Goal: Complete application form: Complete application form

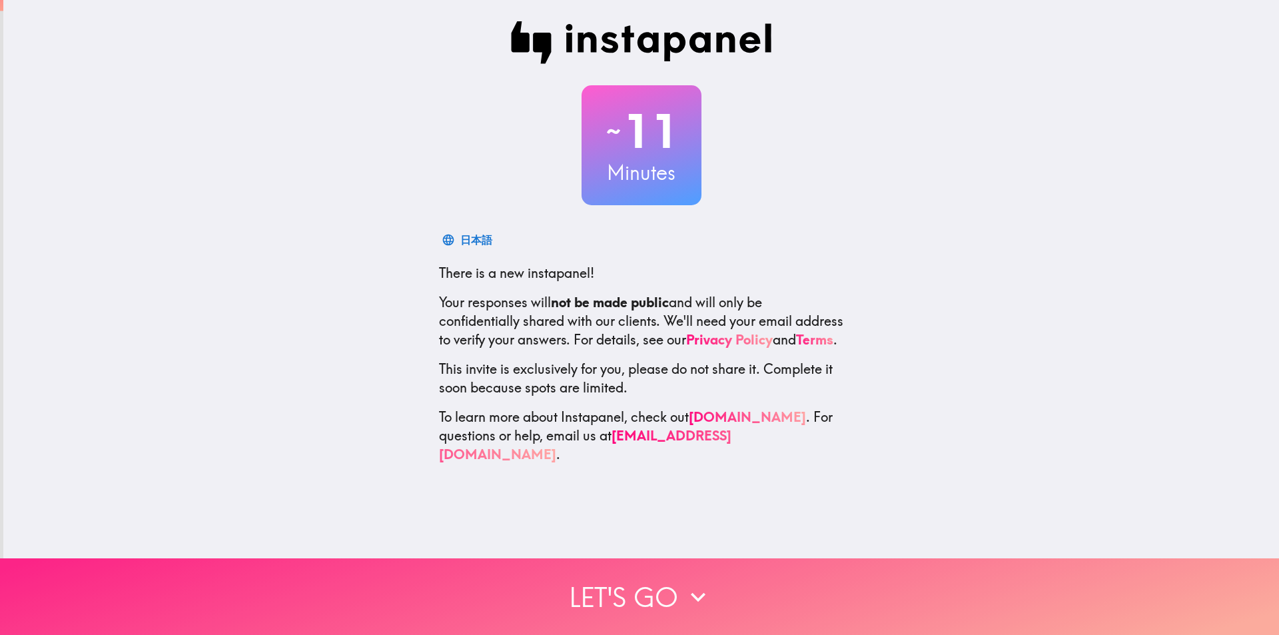
click at [657, 563] on button "Let's go" at bounding box center [639, 596] width 1279 height 77
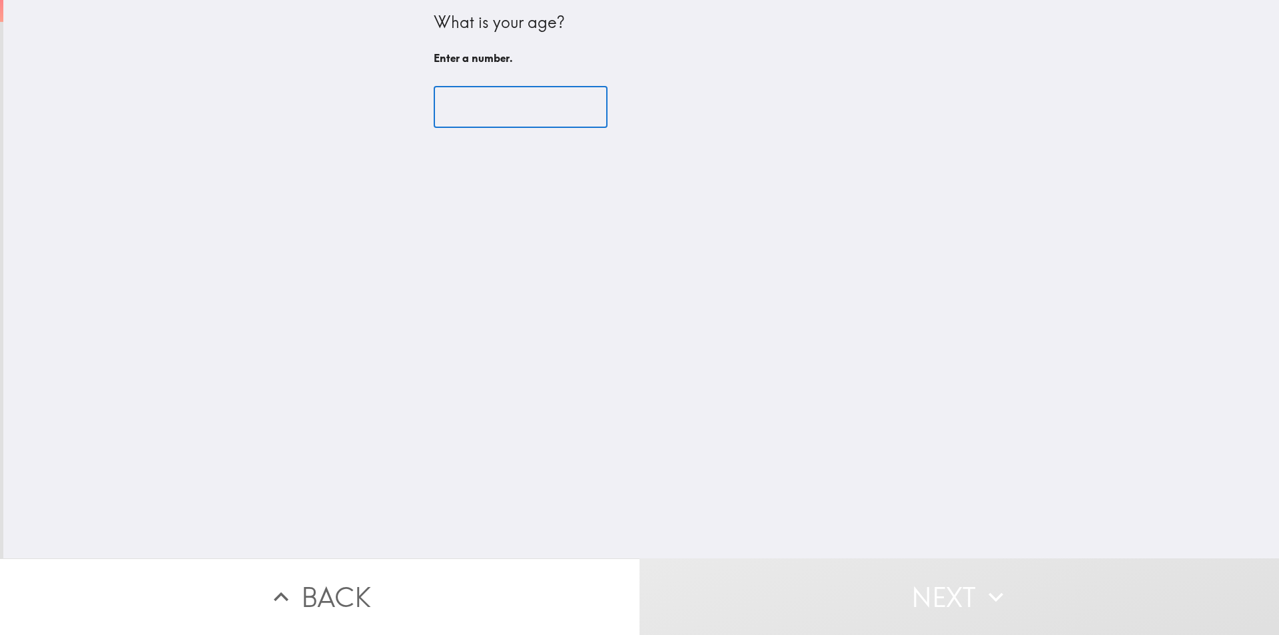
click at [486, 119] on input "number" at bounding box center [521, 107] width 174 height 41
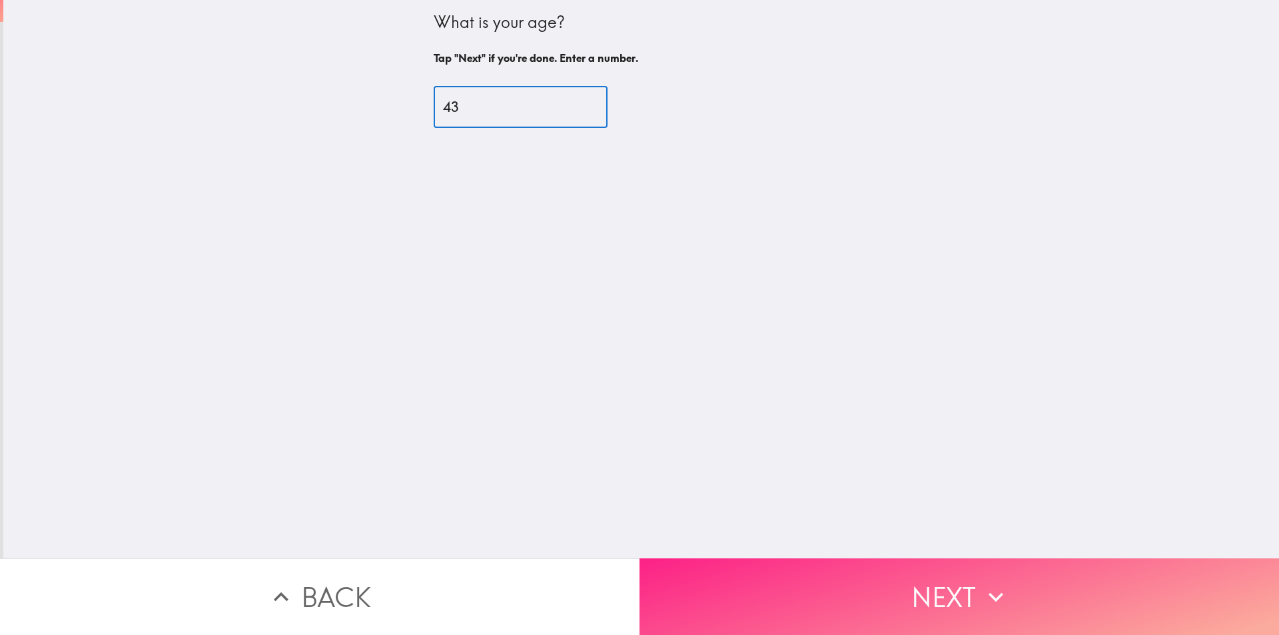
type input "43"
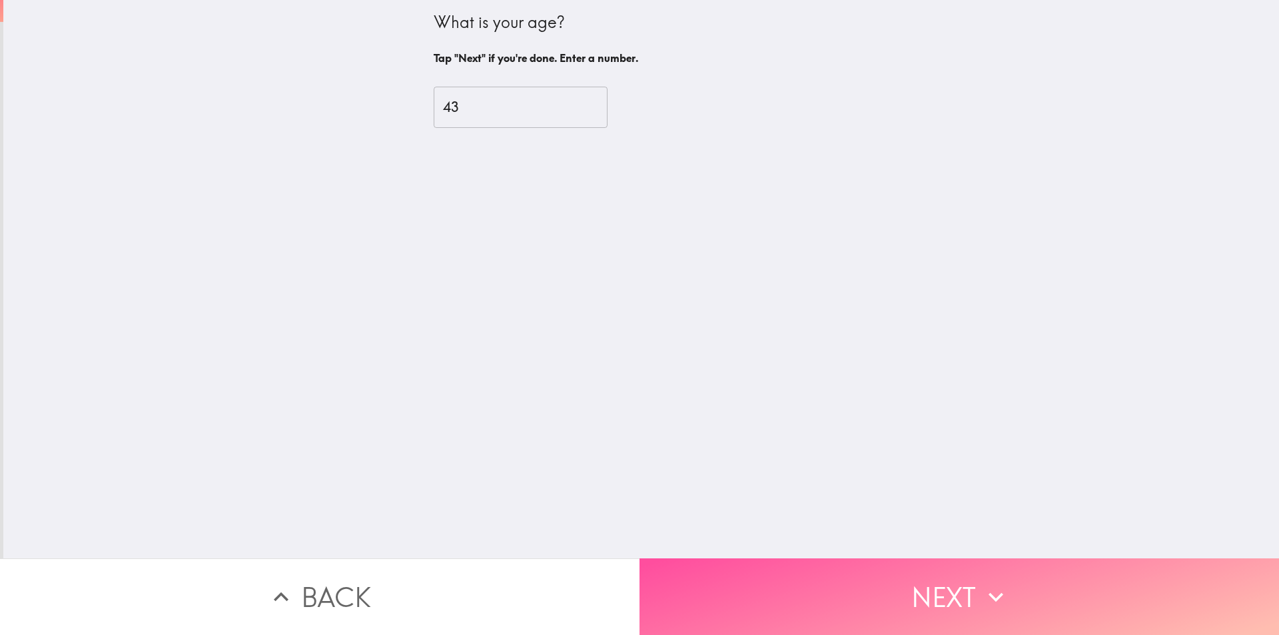
click at [738, 569] on button "Next" at bounding box center [958, 596] width 639 height 77
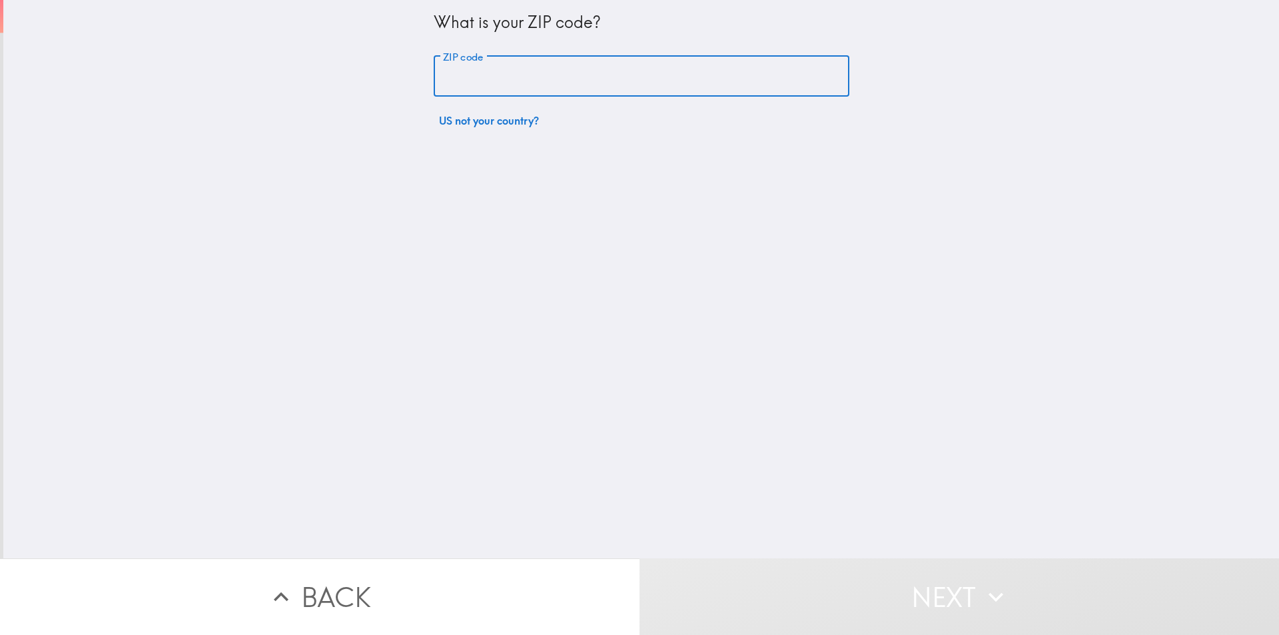
click at [462, 77] on input "ZIP code" at bounding box center [642, 76] width 416 height 41
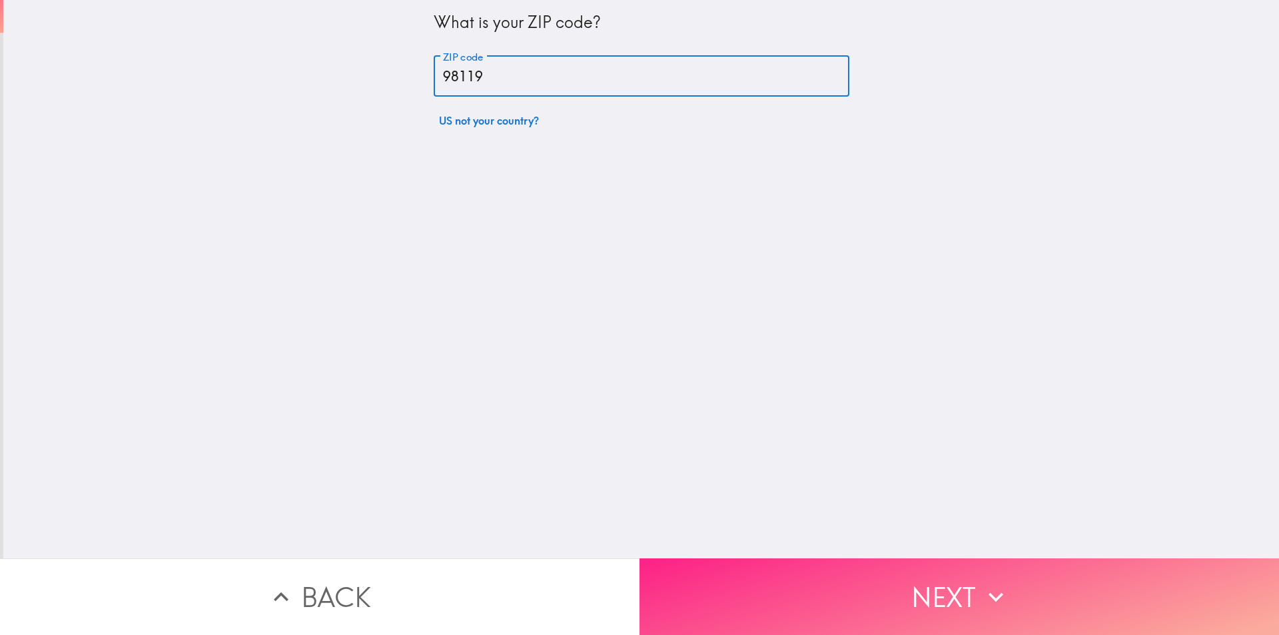
type input "98119"
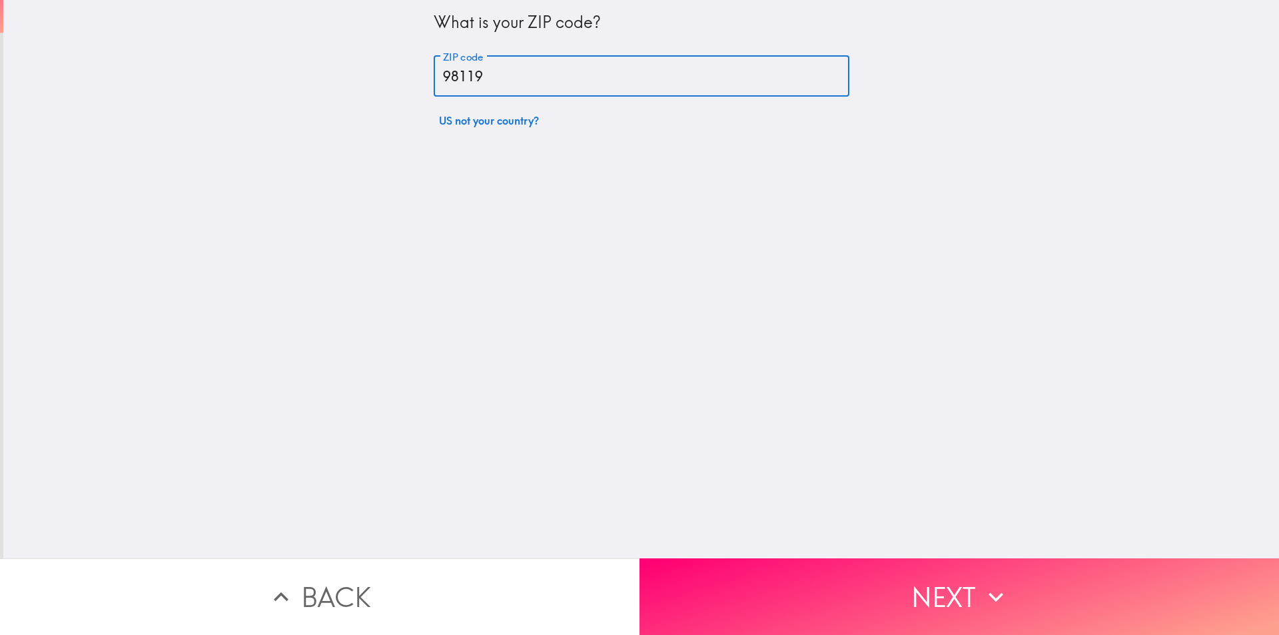
click at [818, 586] on button "Next" at bounding box center [958, 596] width 639 height 77
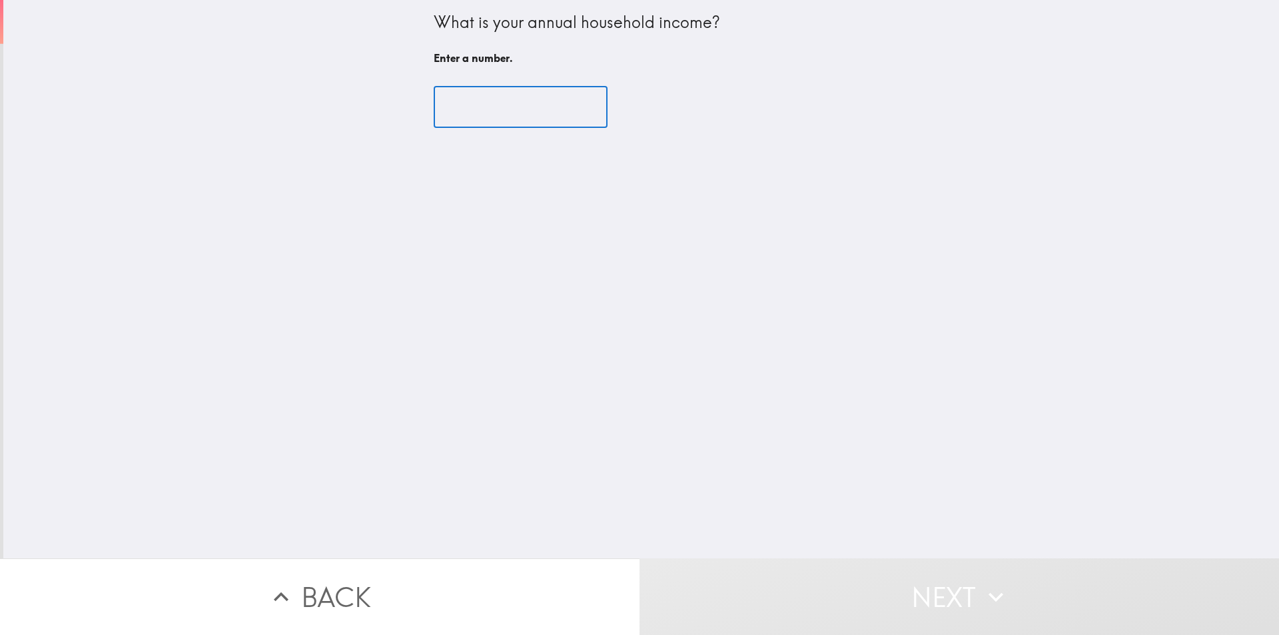
click at [457, 101] on input "number" at bounding box center [521, 107] width 174 height 41
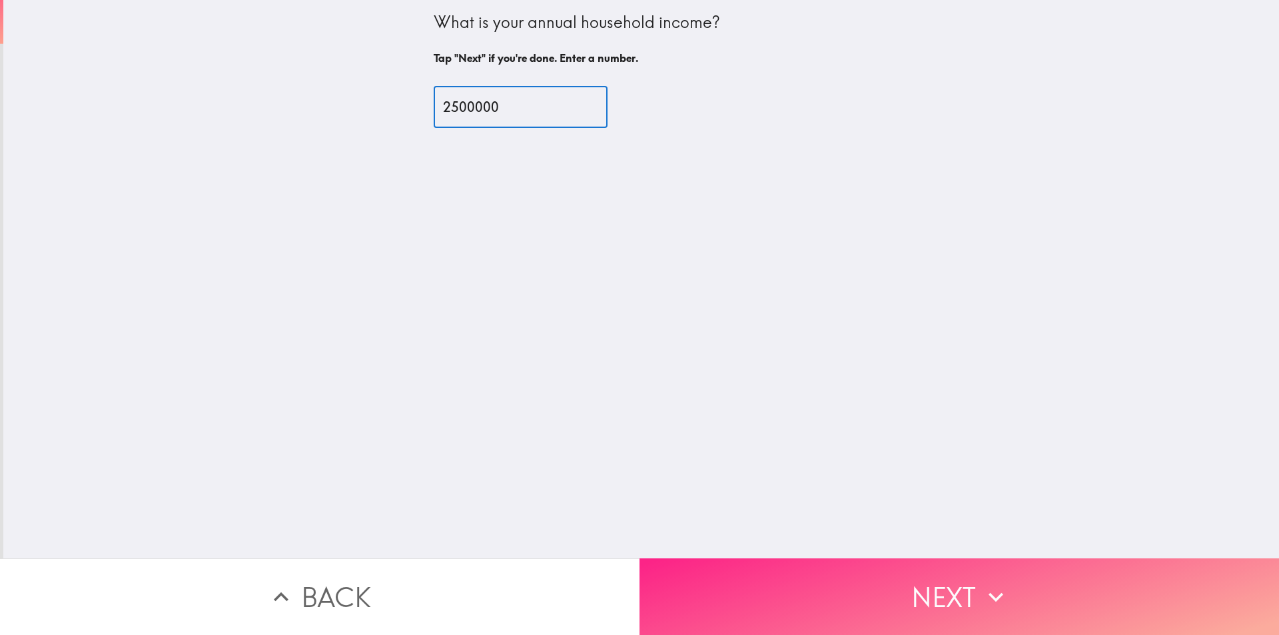
type input "2500000"
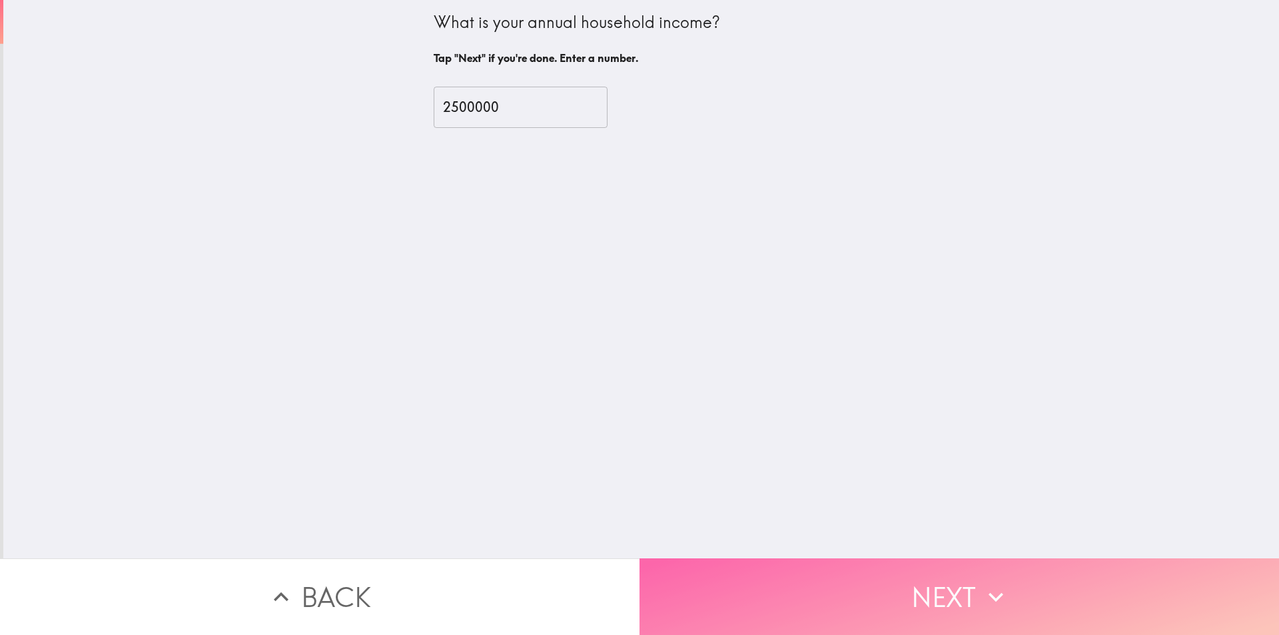
click at [811, 577] on button "Next" at bounding box center [958, 596] width 639 height 77
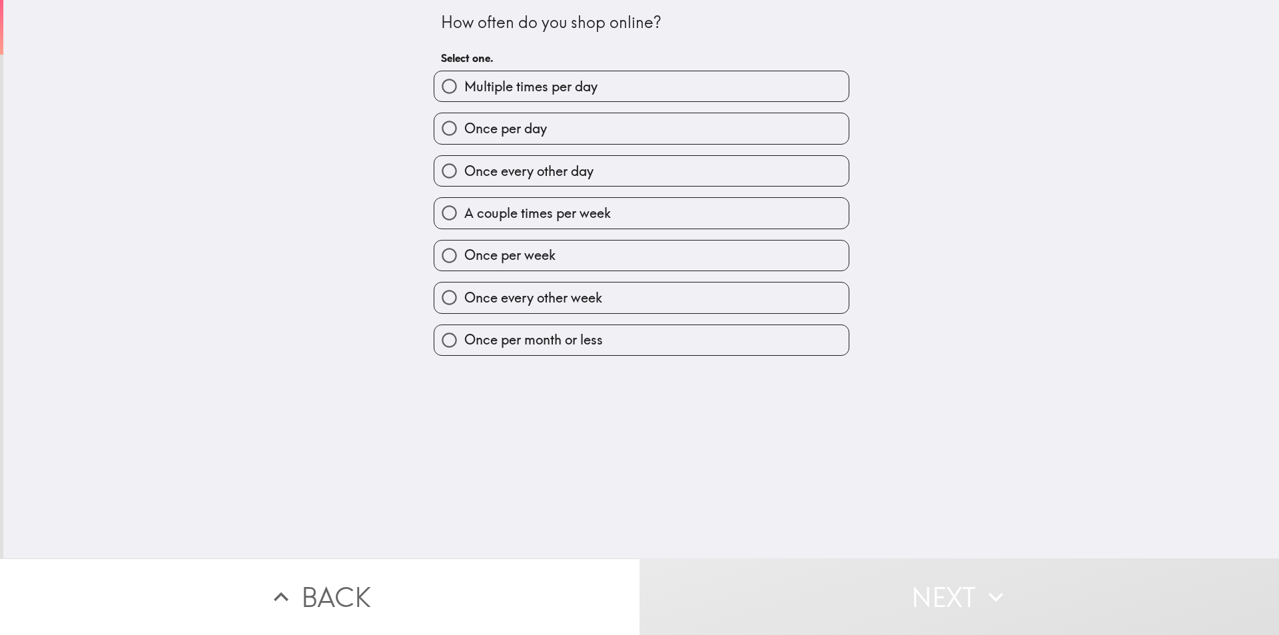
click at [502, 258] on span "Once per week" at bounding box center [509, 255] width 91 height 19
click at [464, 258] on input "Once per week" at bounding box center [449, 255] width 30 height 30
radio input "true"
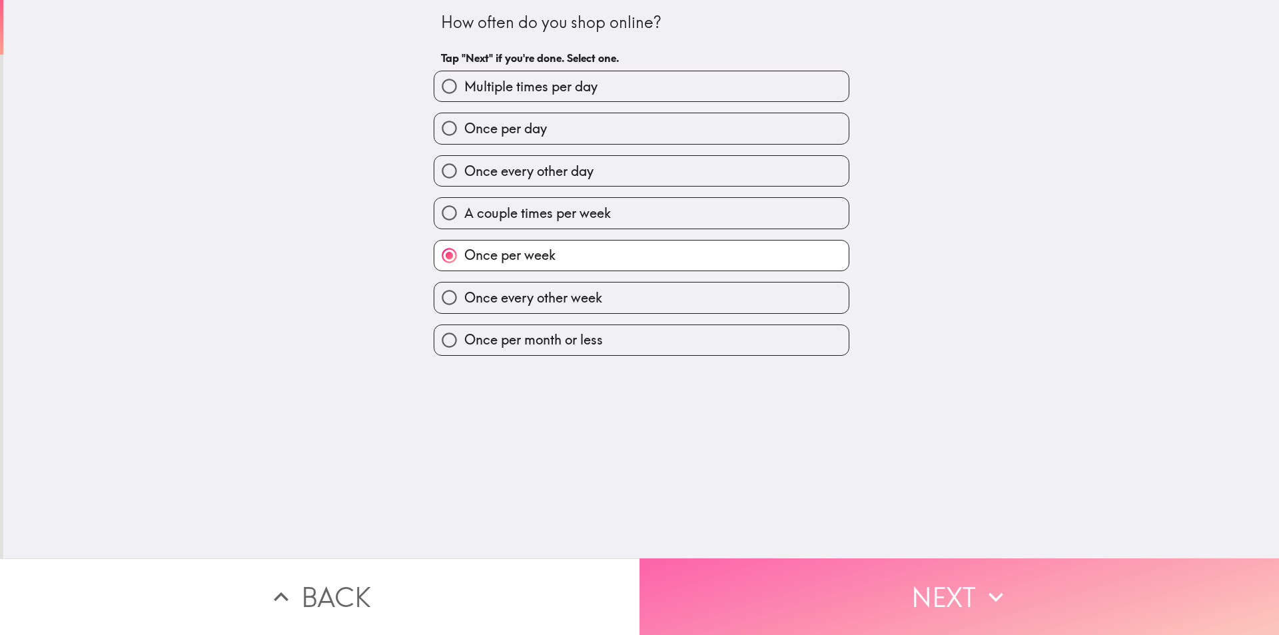
click at [779, 592] on button "Next" at bounding box center [958, 596] width 639 height 77
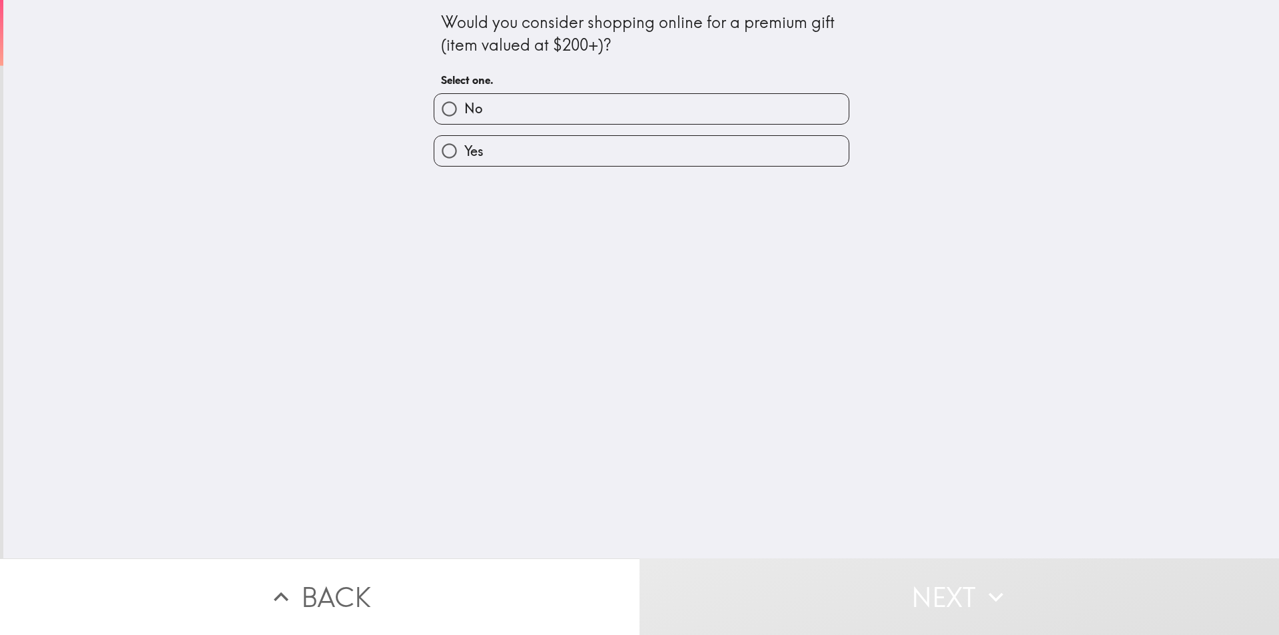
click at [526, 156] on label "Yes" at bounding box center [641, 151] width 414 height 30
click at [464, 156] on input "Yes" at bounding box center [449, 151] width 30 height 30
radio input "true"
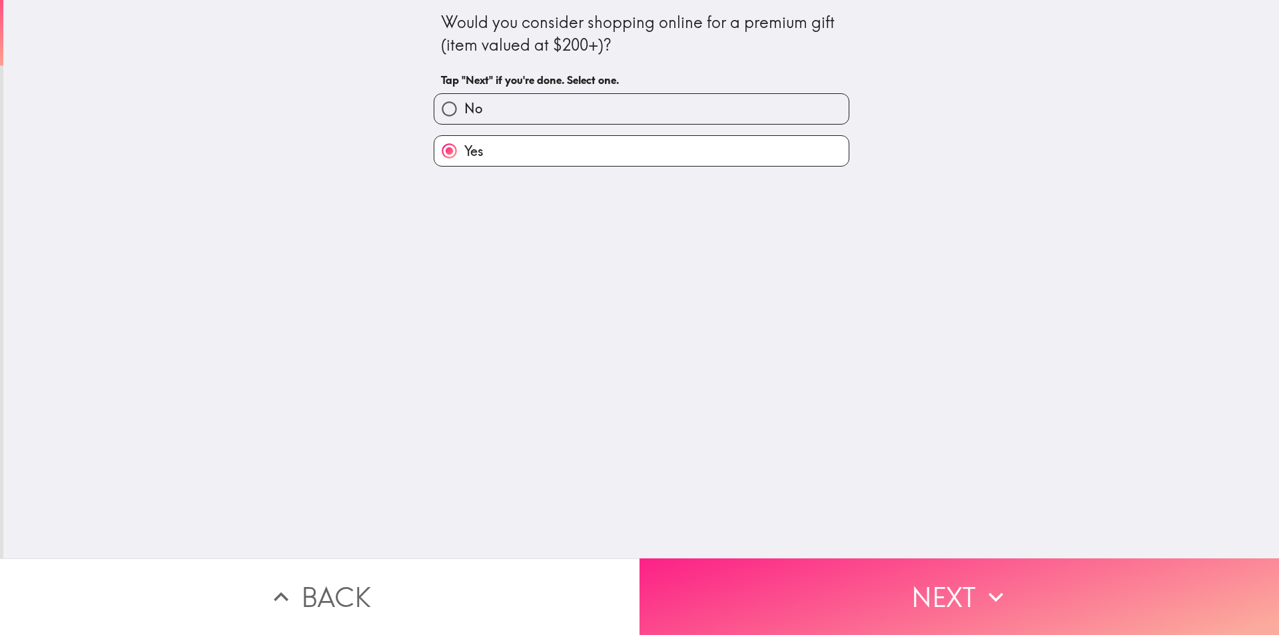
click at [799, 573] on button "Next" at bounding box center [958, 596] width 639 height 77
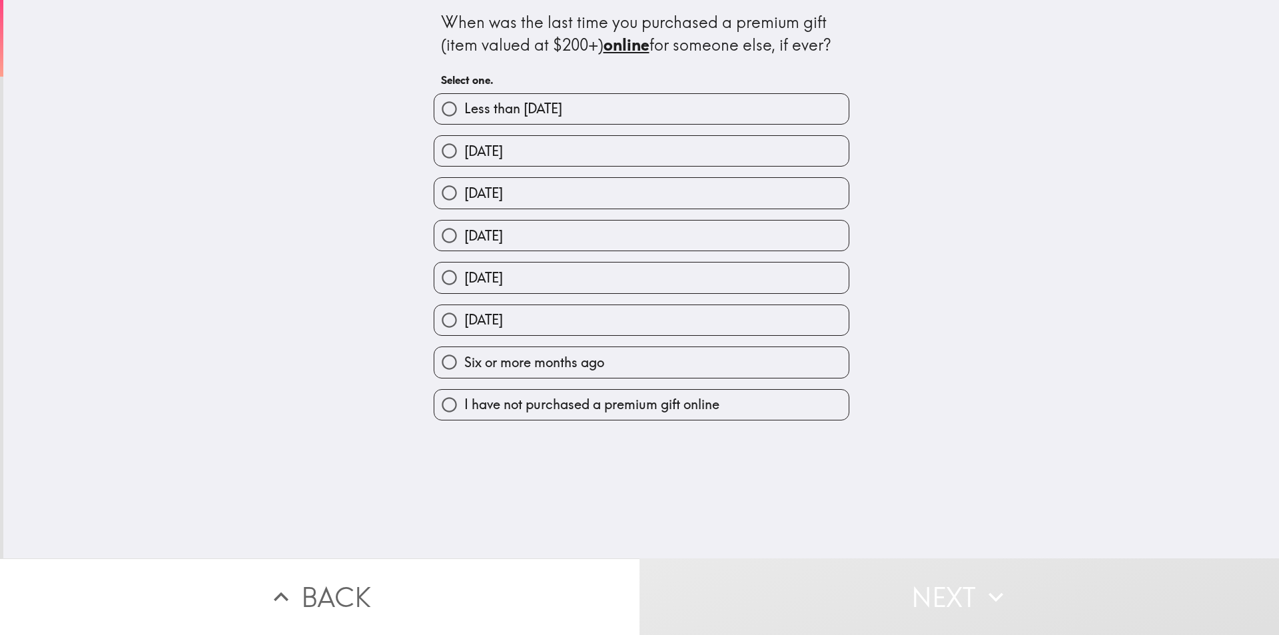
click at [503, 192] on span "[DATE]" at bounding box center [483, 193] width 39 height 19
click at [464, 192] on input "[DATE]" at bounding box center [449, 193] width 30 height 30
radio input "true"
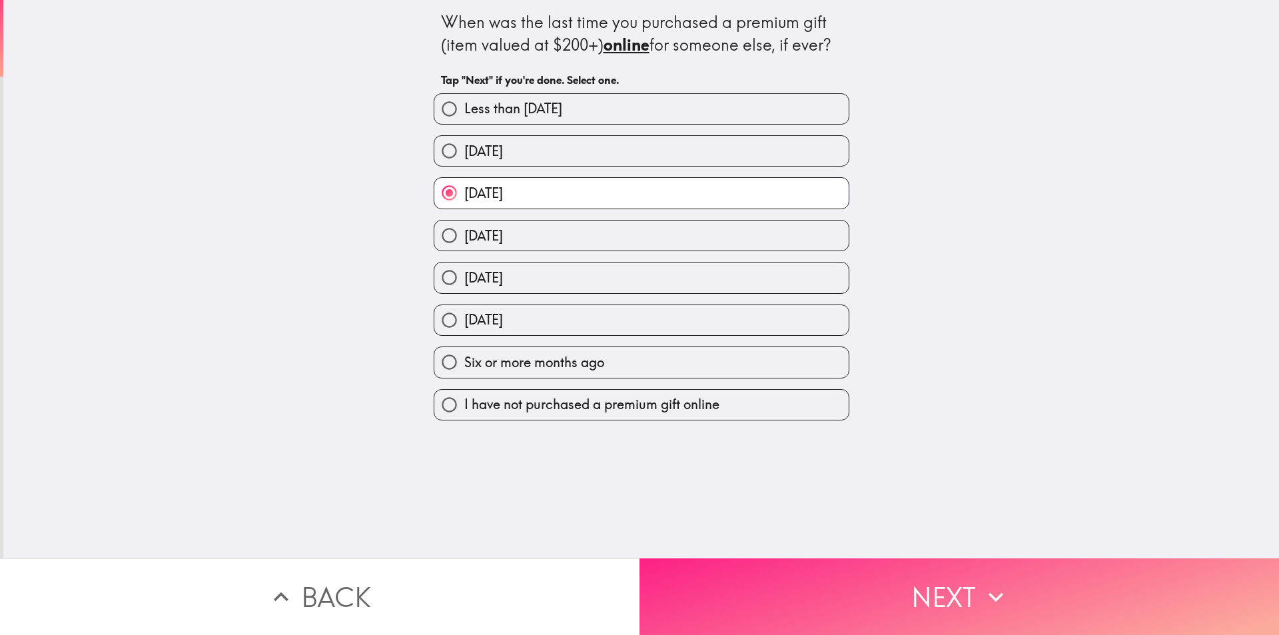
click at [819, 599] on button "Next" at bounding box center [958, 596] width 639 height 77
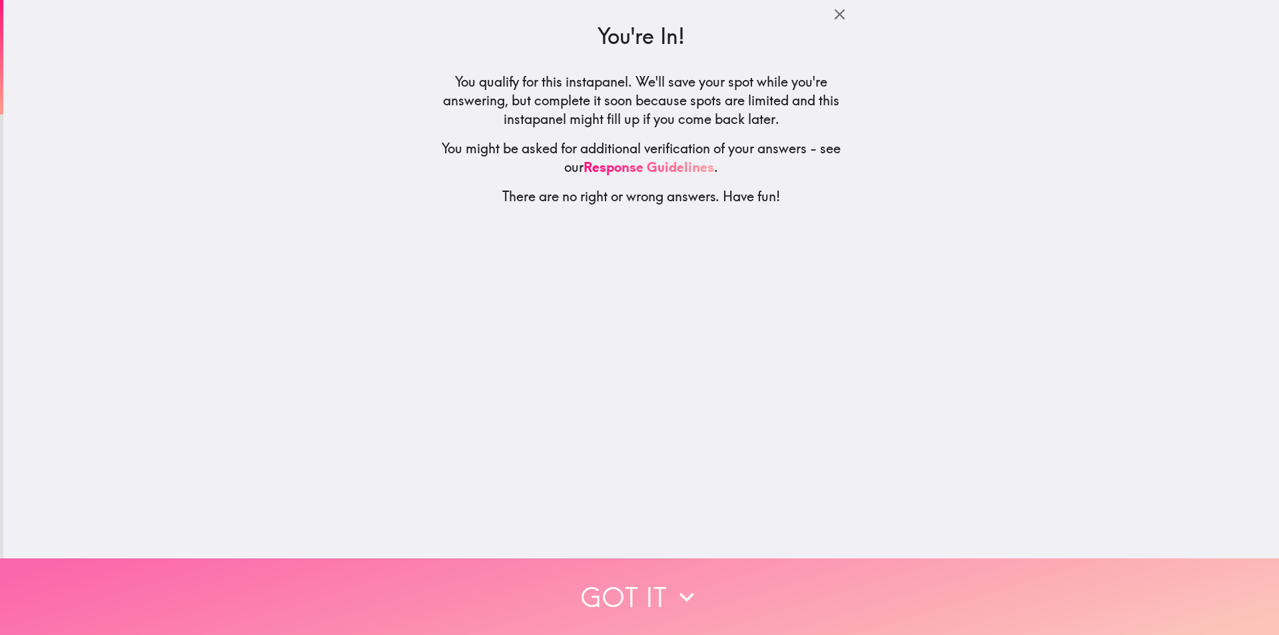
click at [608, 580] on button "Got it" at bounding box center [639, 596] width 1279 height 77
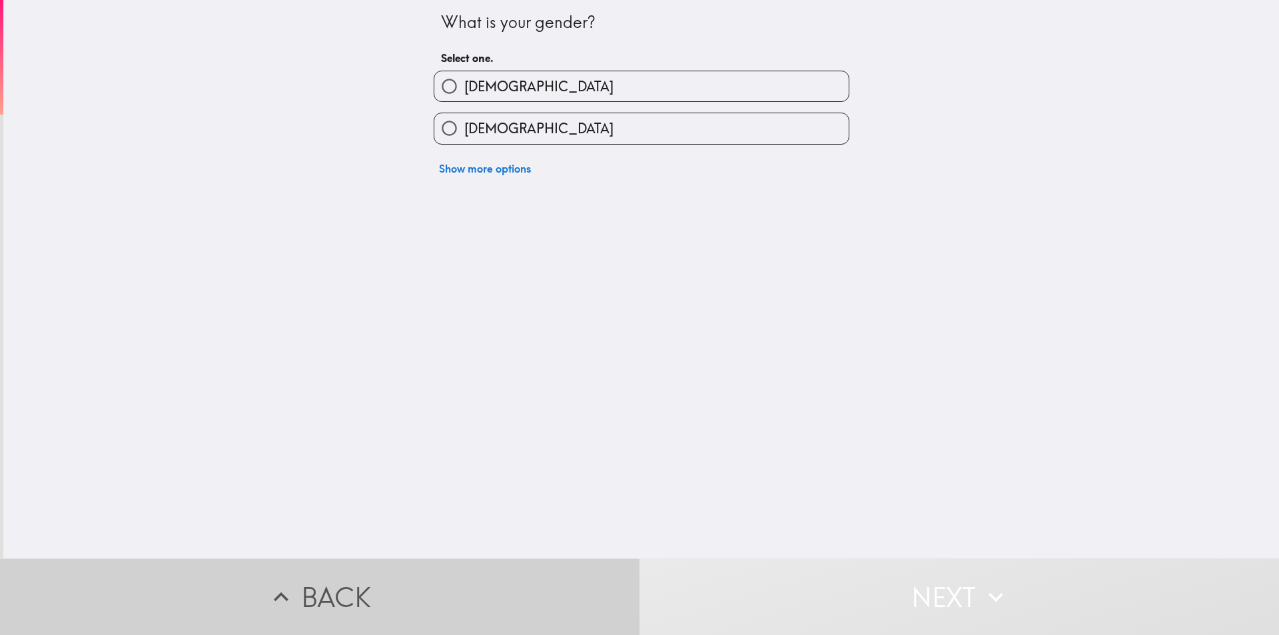
drag, startPoint x: 608, startPoint y: 580, endPoint x: 605, endPoint y: 605, distance: 24.9
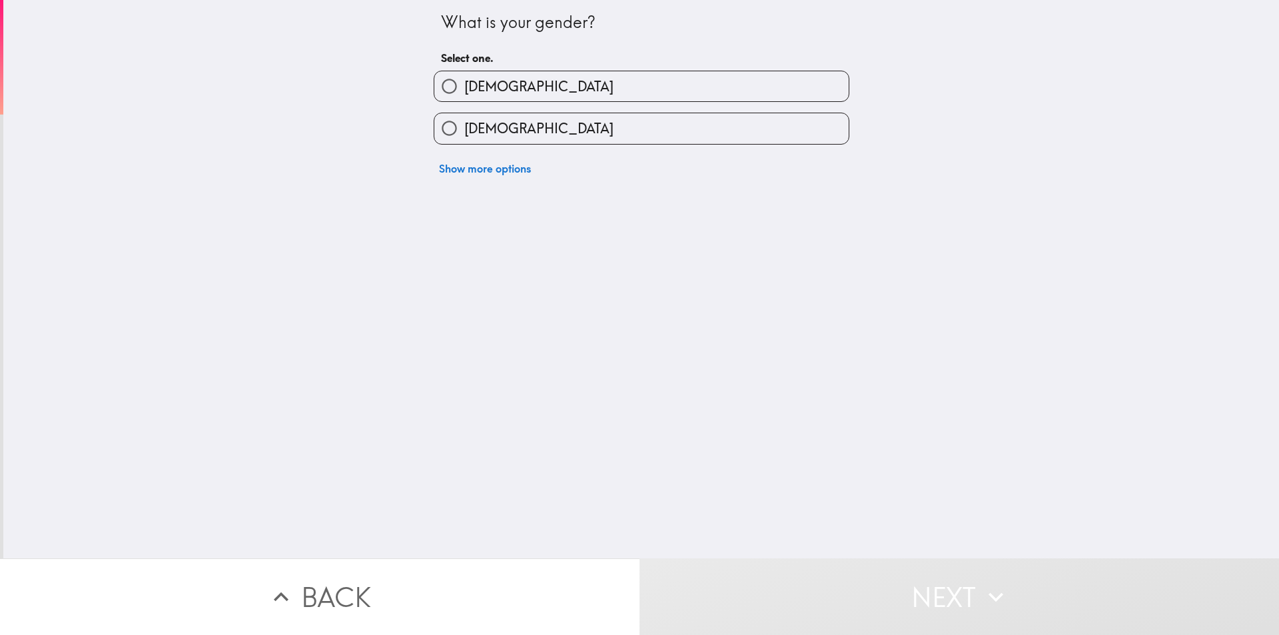
drag, startPoint x: 605, startPoint y: 605, endPoint x: 502, endPoint y: 256, distance: 363.1
click at [502, 258] on div "What is your gender? Select one. [DEMOGRAPHIC_DATA] [DEMOGRAPHIC_DATA] Show mor…" at bounding box center [641, 279] width 1276 height 558
click at [538, 85] on label "[DEMOGRAPHIC_DATA]" at bounding box center [641, 86] width 414 height 30
click at [464, 85] on input "[DEMOGRAPHIC_DATA]" at bounding box center [449, 86] width 30 height 30
radio input "true"
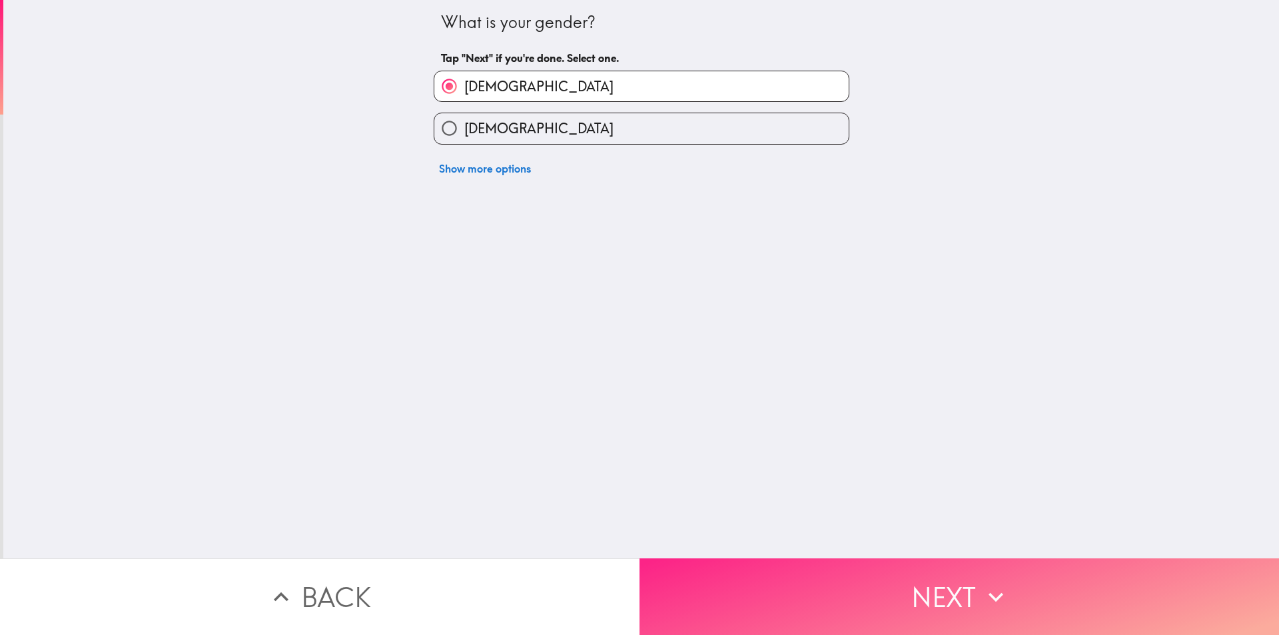
click at [705, 569] on button "Next" at bounding box center [958, 596] width 639 height 77
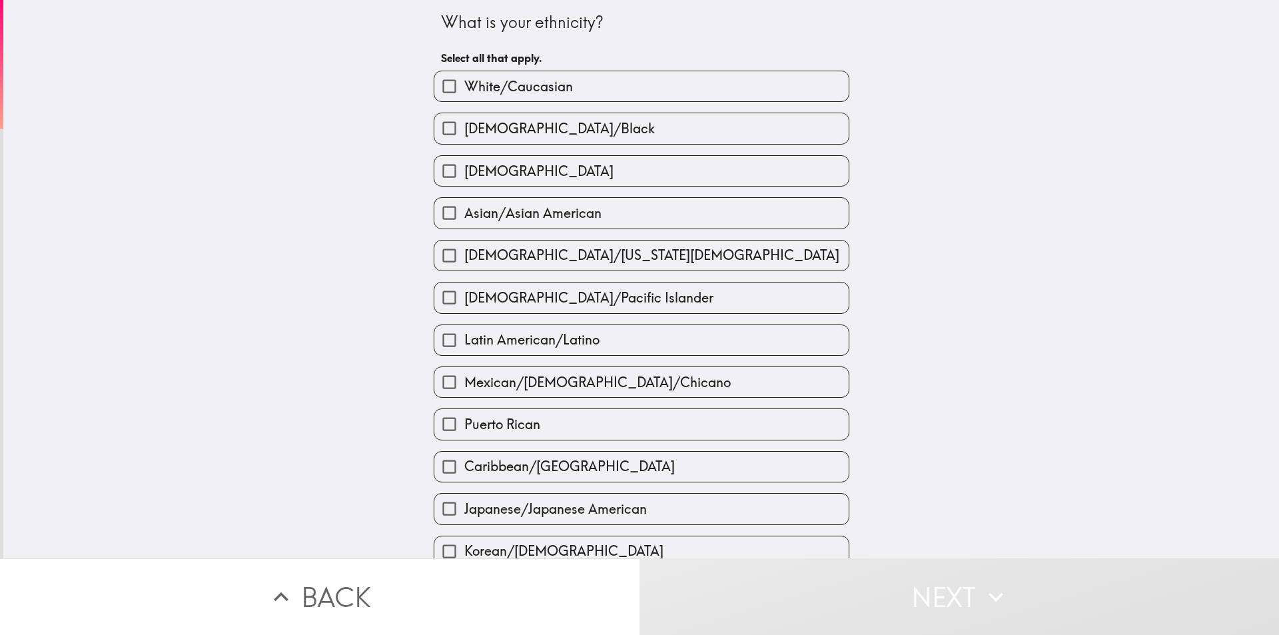
click at [501, 98] on label "White/Caucasian" at bounding box center [641, 86] width 414 height 30
click at [464, 98] on input "White/Caucasian" at bounding box center [449, 86] width 30 height 30
checkbox input "true"
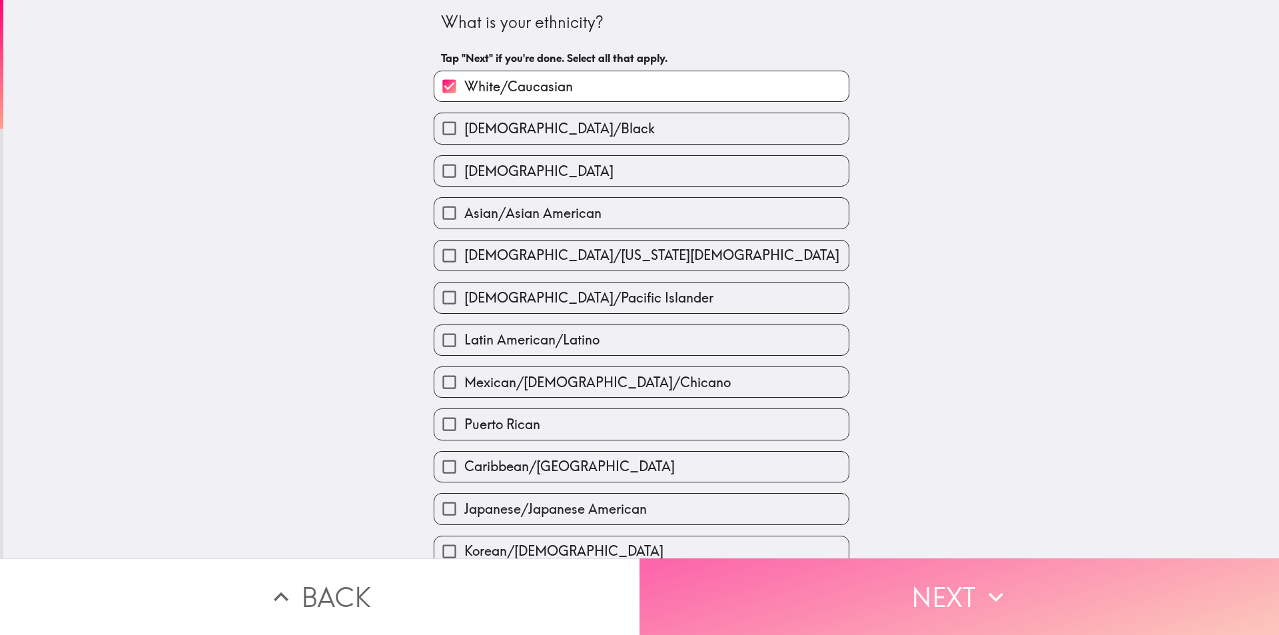
click at [784, 601] on button "Next" at bounding box center [958, 596] width 639 height 77
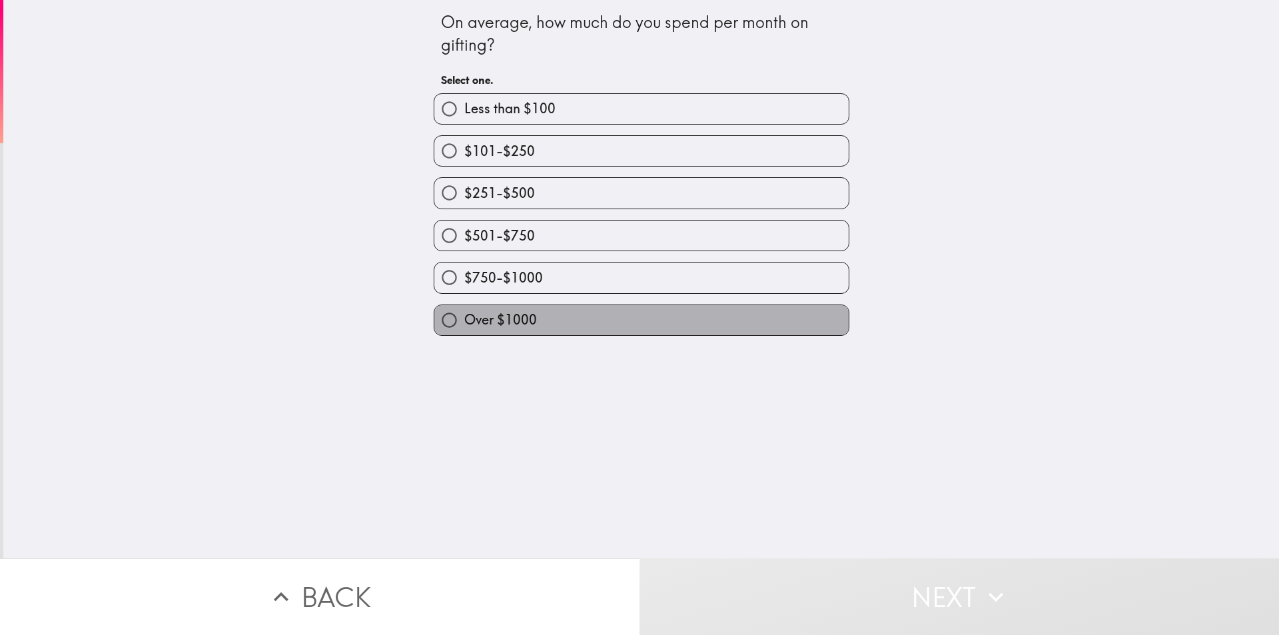
click at [502, 319] on span "Over $1000" at bounding box center [500, 319] width 73 height 19
click at [464, 319] on input "Over $1000" at bounding box center [449, 320] width 30 height 30
radio input "true"
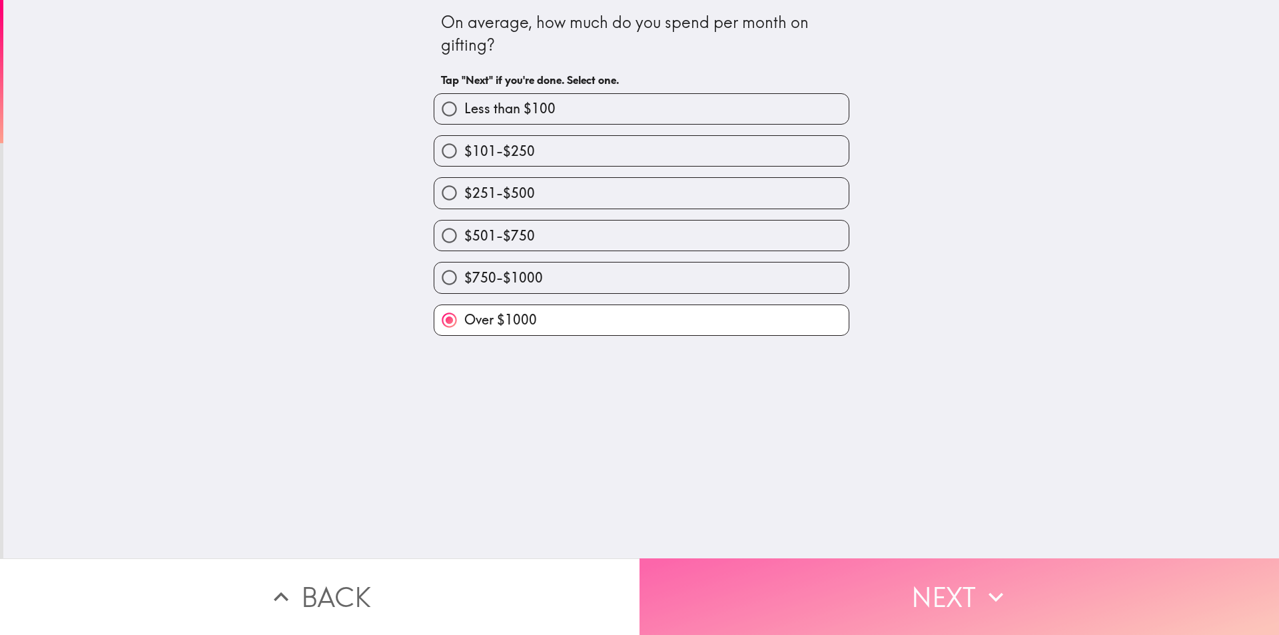
click at [689, 594] on button "Next" at bounding box center [958, 596] width 639 height 77
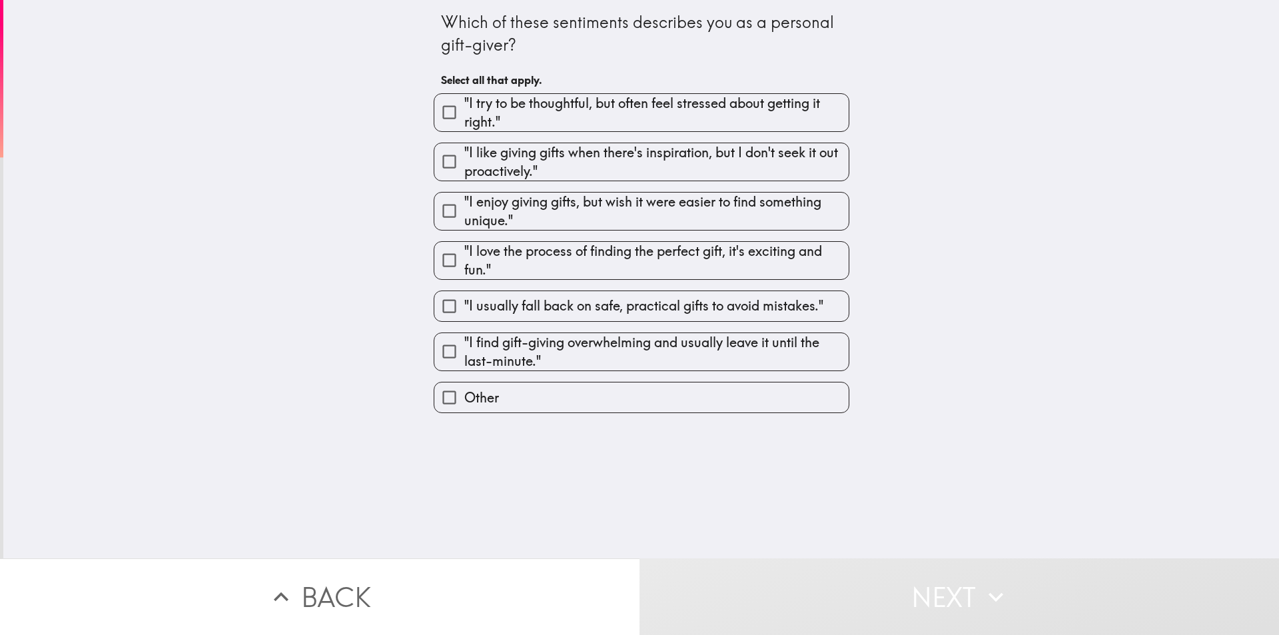
click at [464, 99] on span ""I try to be thoughtful, but often feel stressed about getting it right."" at bounding box center [656, 112] width 384 height 37
click at [458, 99] on input ""I try to be thoughtful, but often feel stressed about getting it right."" at bounding box center [449, 112] width 30 height 30
checkbox input "true"
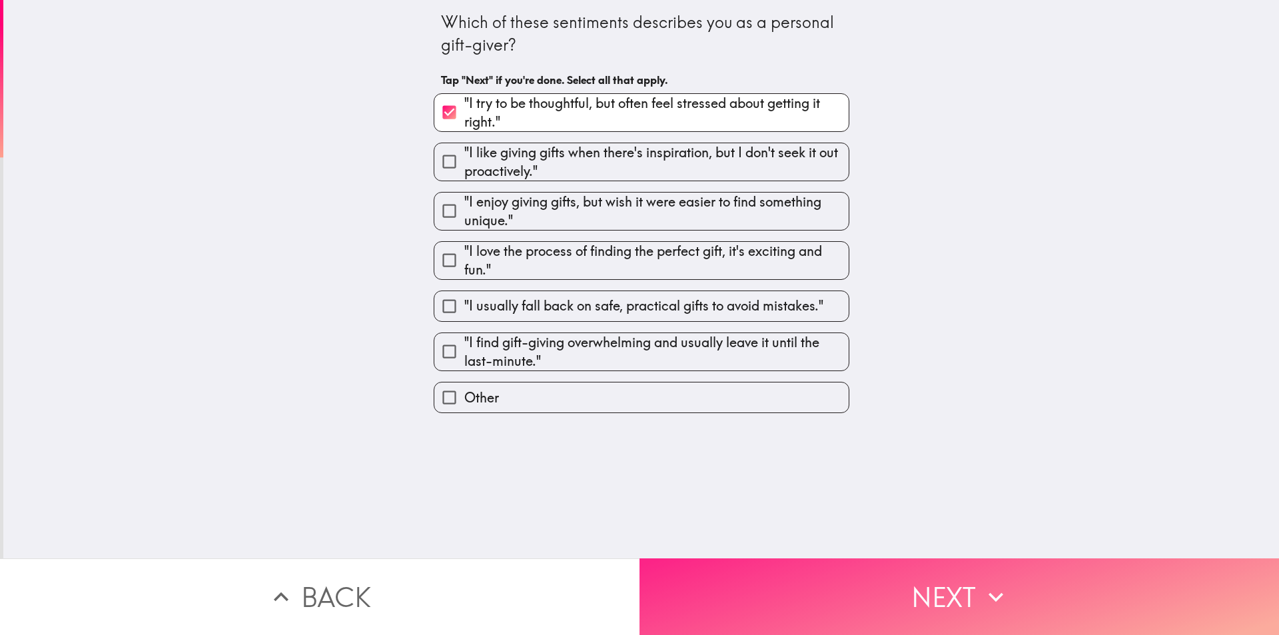
click at [724, 602] on button "Next" at bounding box center [958, 596] width 639 height 77
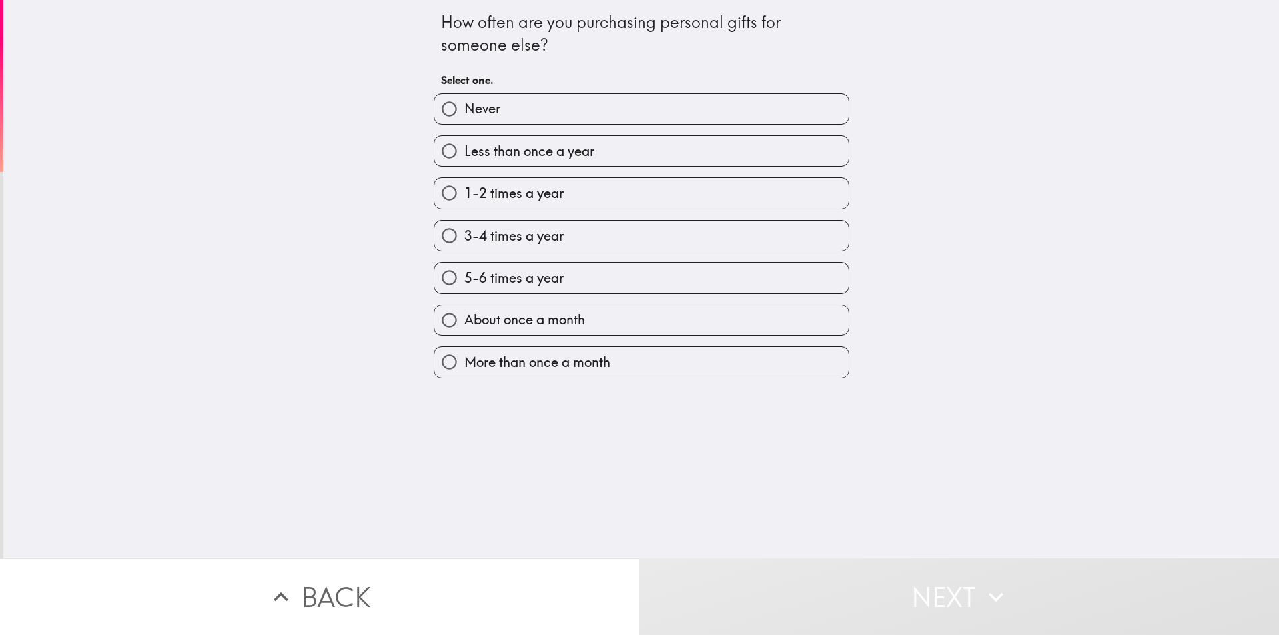
click at [541, 240] on span "3-4 times a year" at bounding box center [513, 235] width 99 height 19
click at [464, 240] on input "3-4 times a year" at bounding box center [449, 235] width 30 height 30
radio input "true"
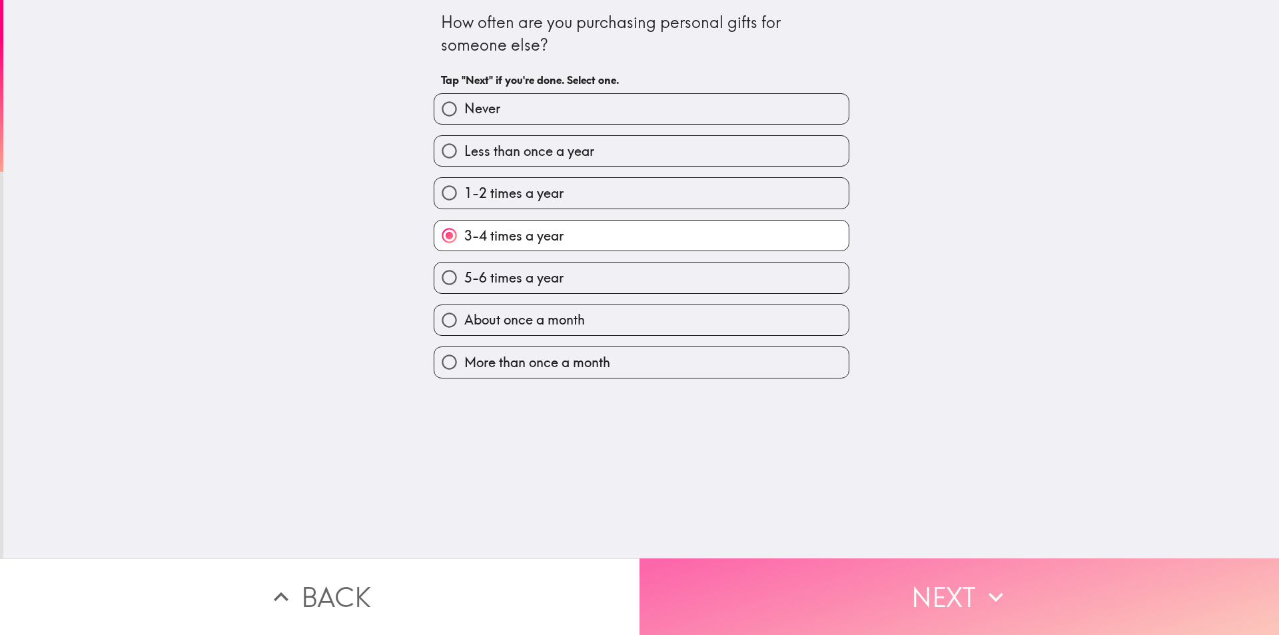
click at [683, 589] on button "Next" at bounding box center [958, 596] width 639 height 77
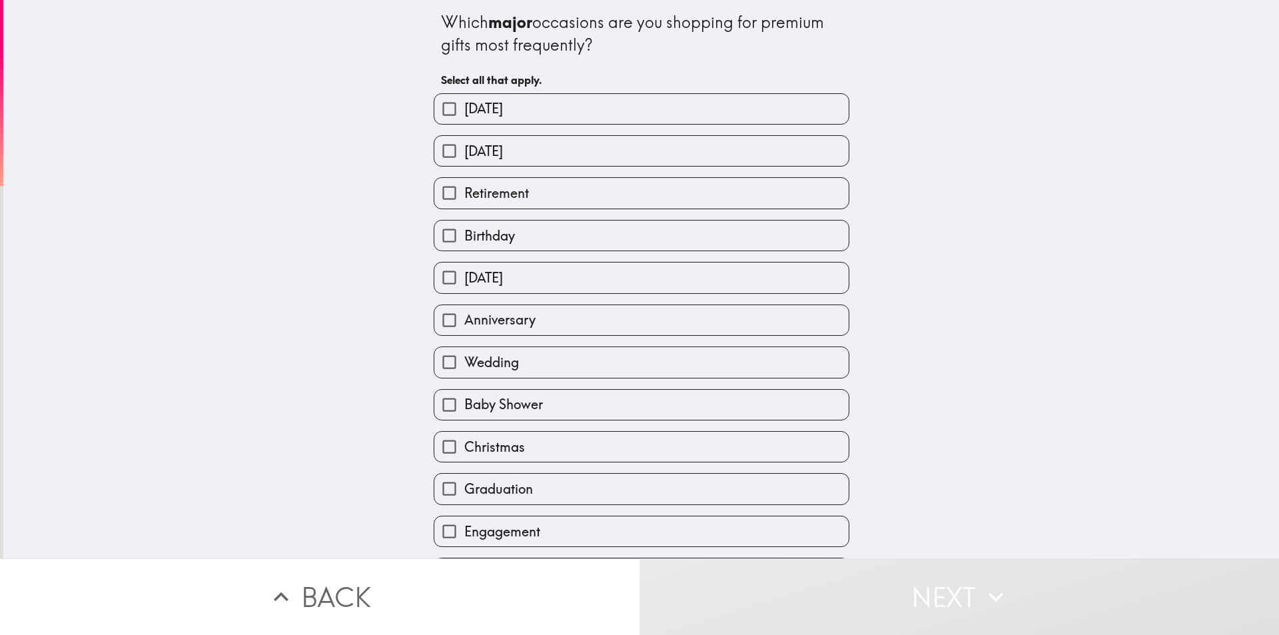
click at [503, 147] on span "[DATE]" at bounding box center [483, 151] width 39 height 19
click at [464, 147] on input "[DATE]" at bounding box center [449, 151] width 30 height 30
checkbox input "true"
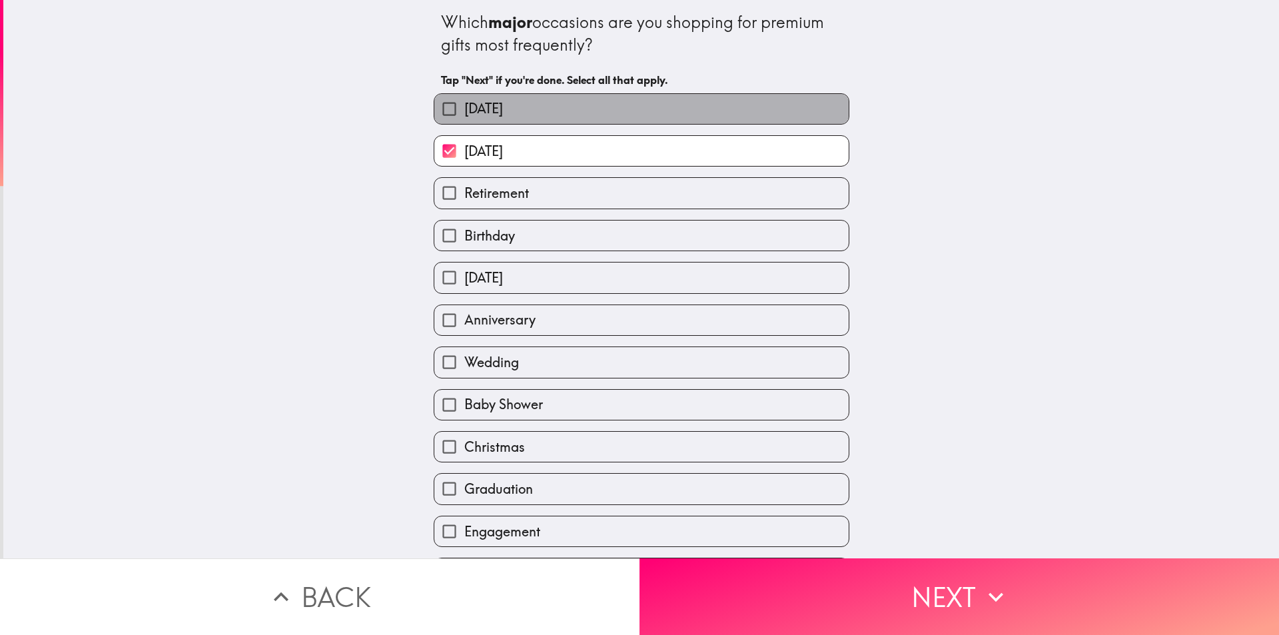
drag, startPoint x: 503, startPoint y: 112, endPoint x: 509, endPoint y: 141, distance: 29.9
click at [503, 113] on span "[DATE]" at bounding box center [483, 108] width 39 height 19
click at [464, 113] on input "[DATE]" at bounding box center [449, 109] width 30 height 30
checkbox input "true"
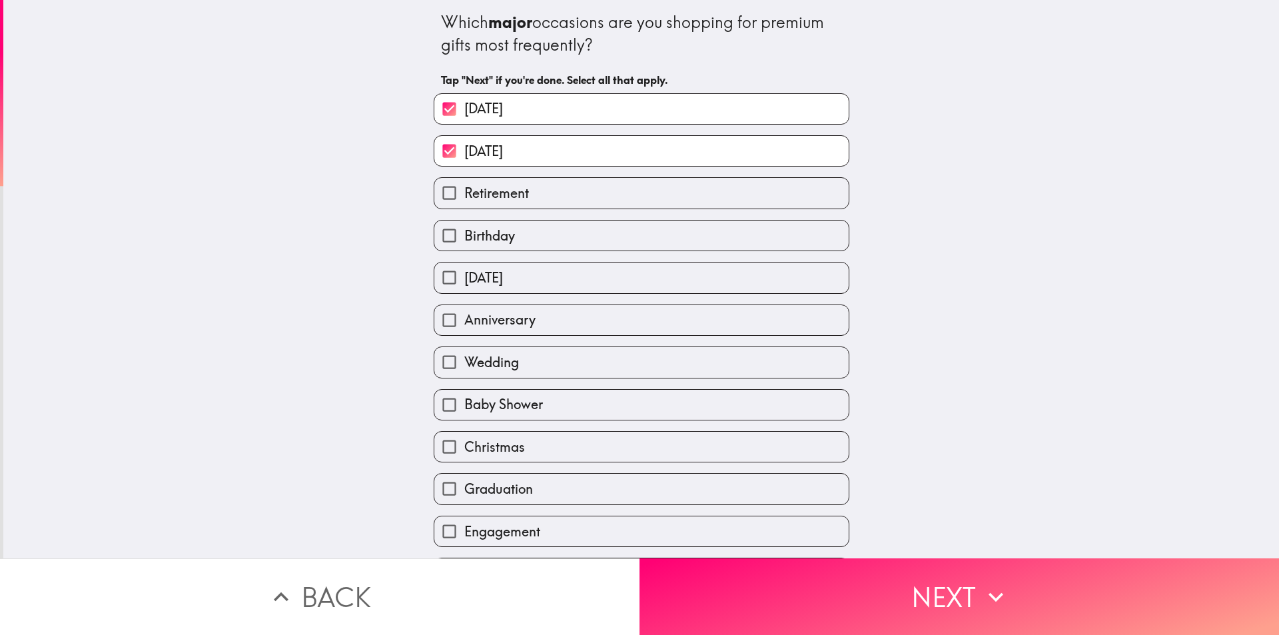
click at [510, 230] on label "Birthday" at bounding box center [641, 235] width 414 height 30
click at [464, 230] on input "Birthday" at bounding box center [449, 235] width 30 height 30
checkbox input "true"
click at [562, 318] on label "Anniversary" at bounding box center [641, 320] width 414 height 30
click at [464, 318] on input "Anniversary" at bounding box center [449, 320] width 30 height 30
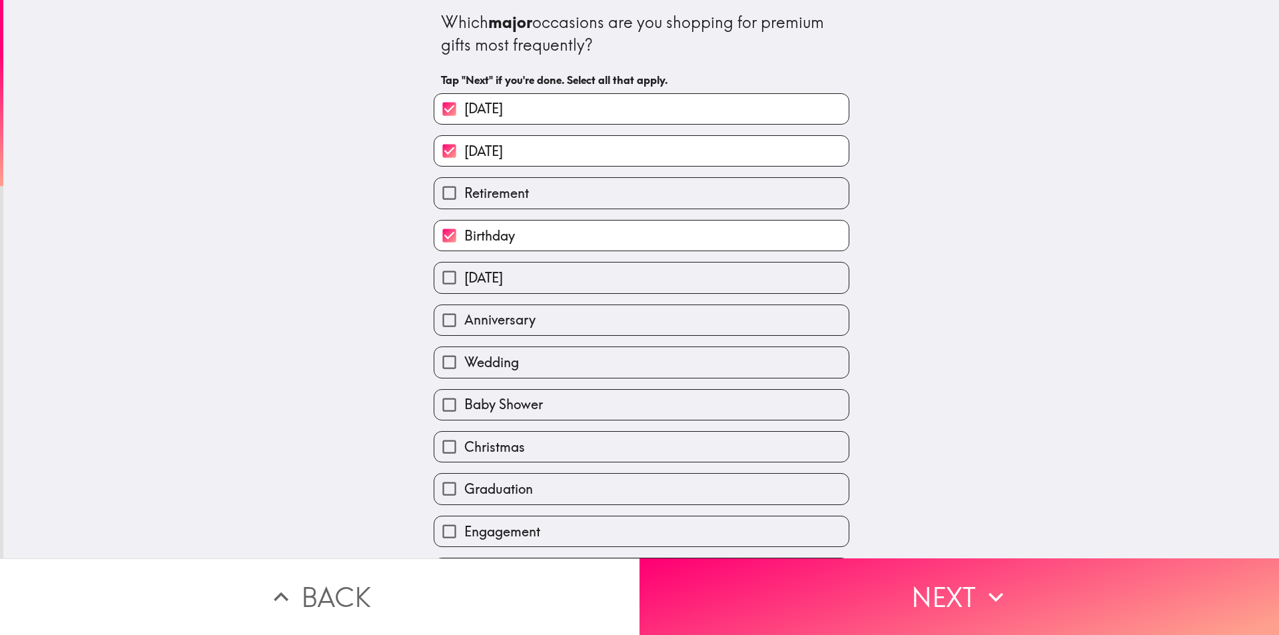
checkbox input "true"
click at [579, 373] on label "Wedding" at bounding box center [641, 362] width 414 height 30
click at [464, 373] on input "Wedding" at bounding box center [449, 362] width 30 height 30
checkbox input "true"
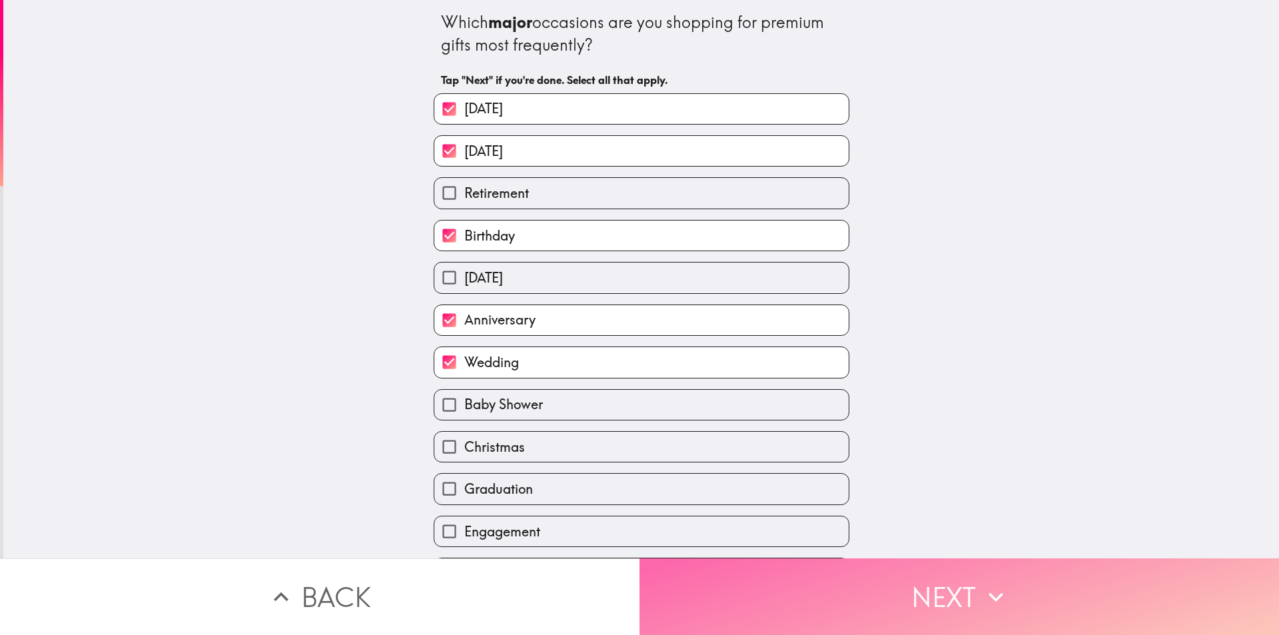
click at [641, 559] on button "Next" at bounding box center [958, 596] width 639 height 77
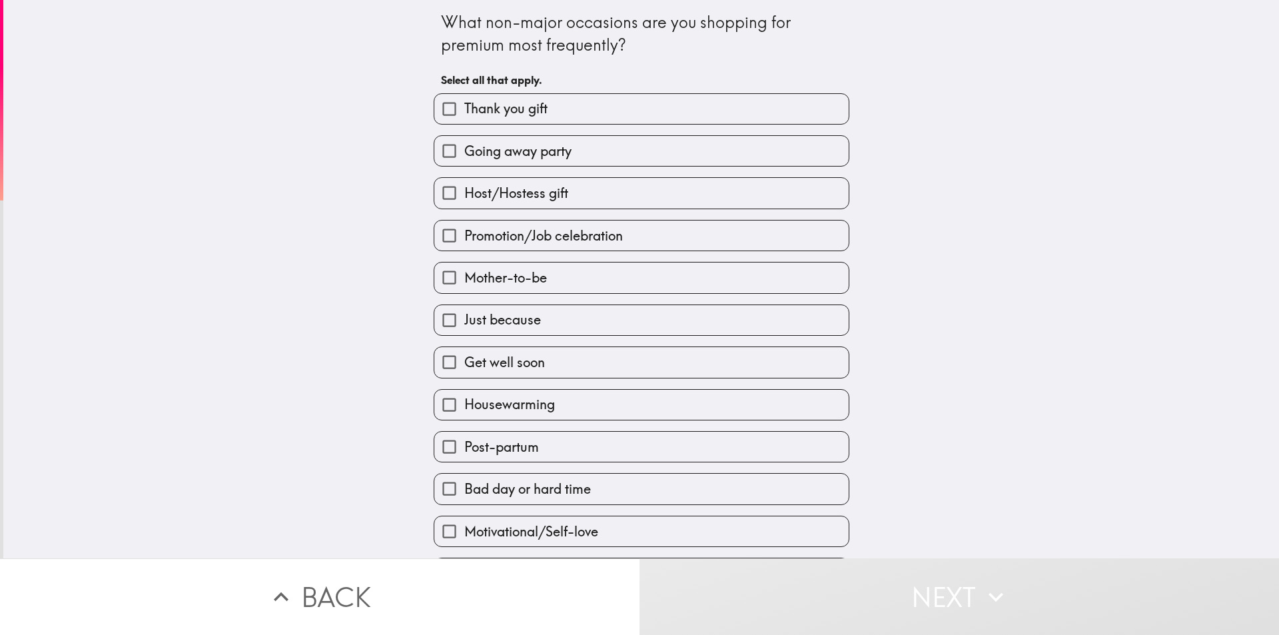
click at [520, 113] on span "Thank you gift" at bounding box center [505, 108] width 83 height 19
click at [464, 113] on input "Thank you gift" at bounding box center [449, 109] width 30 height 30
checkbox input "true"
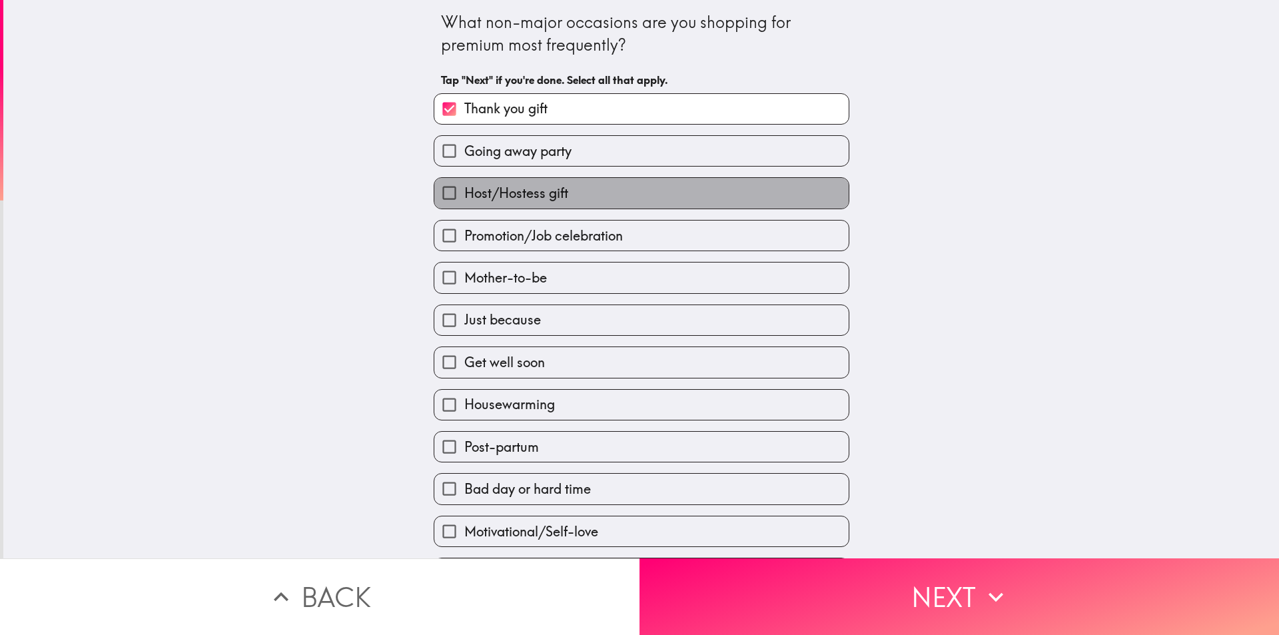
click at [532, 187] on span "Host/Hostess gift" at bounding box center [516, 193] width 104 height 19
click at [464, 187] on input "Host/Hostess gift" at bounding box center [449, 193] width 30 height 30
checkbox input "true"
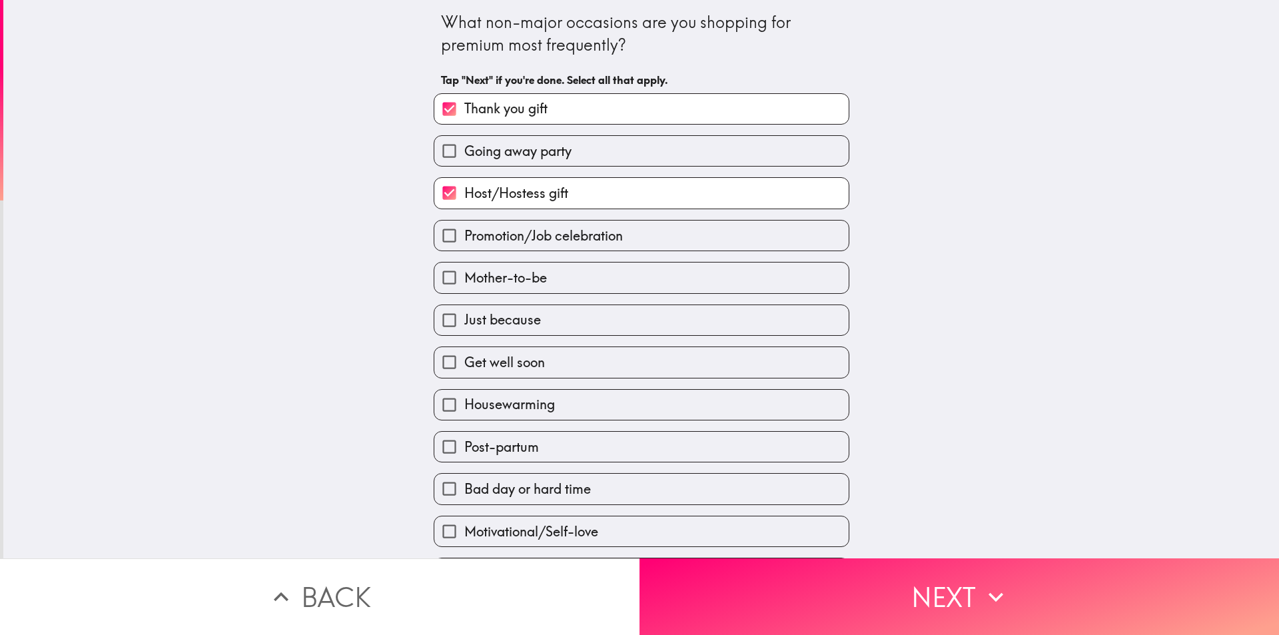
click at [544, 290] on label "Mother-to-be" at bounding box center [641, 277] width 414 height 30
click at [464, 290] on input "Mother-to-be" at bounding box center [449, 277] width 30 height 30
checkbox input "true"
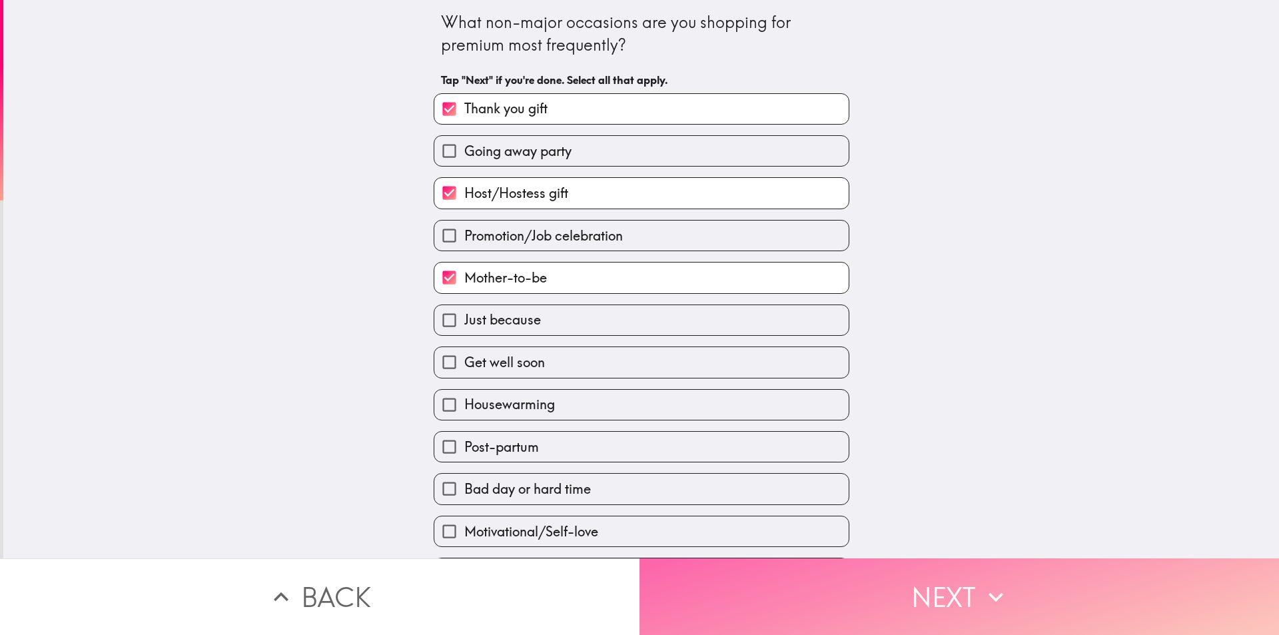
click at [669, 578] on button "Next" at bounding box center [958, 596] width 639 height 77
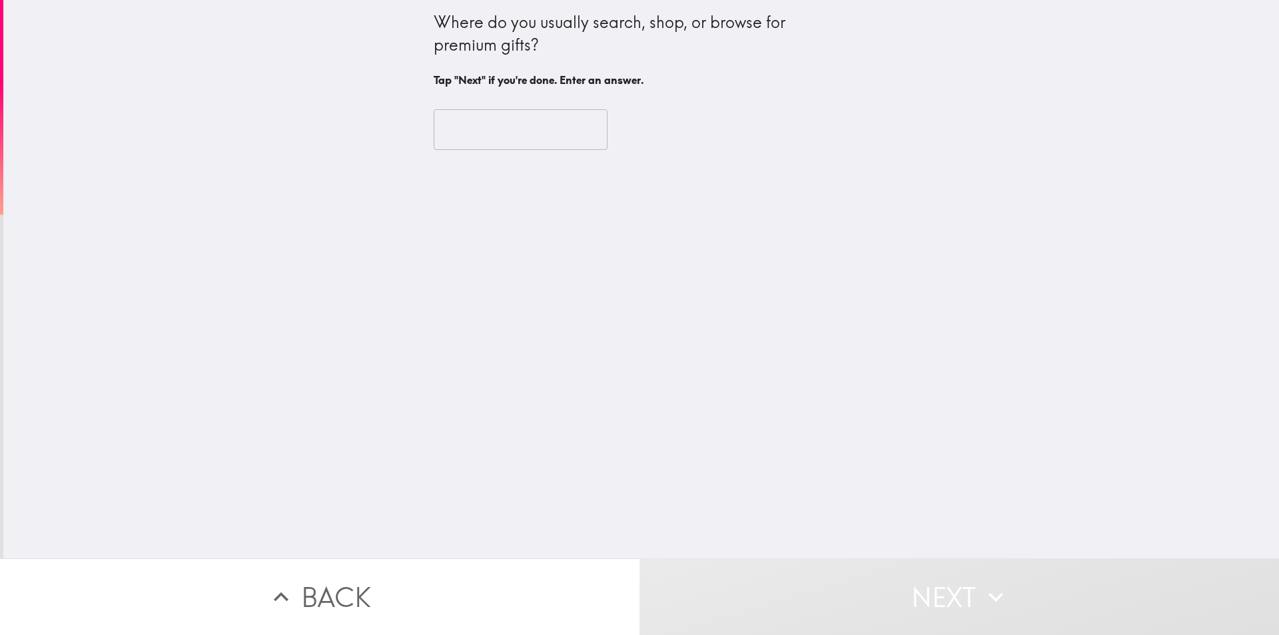
click at [462, 130] on input "text" at bounding box center [521, 129] width 174 height 41
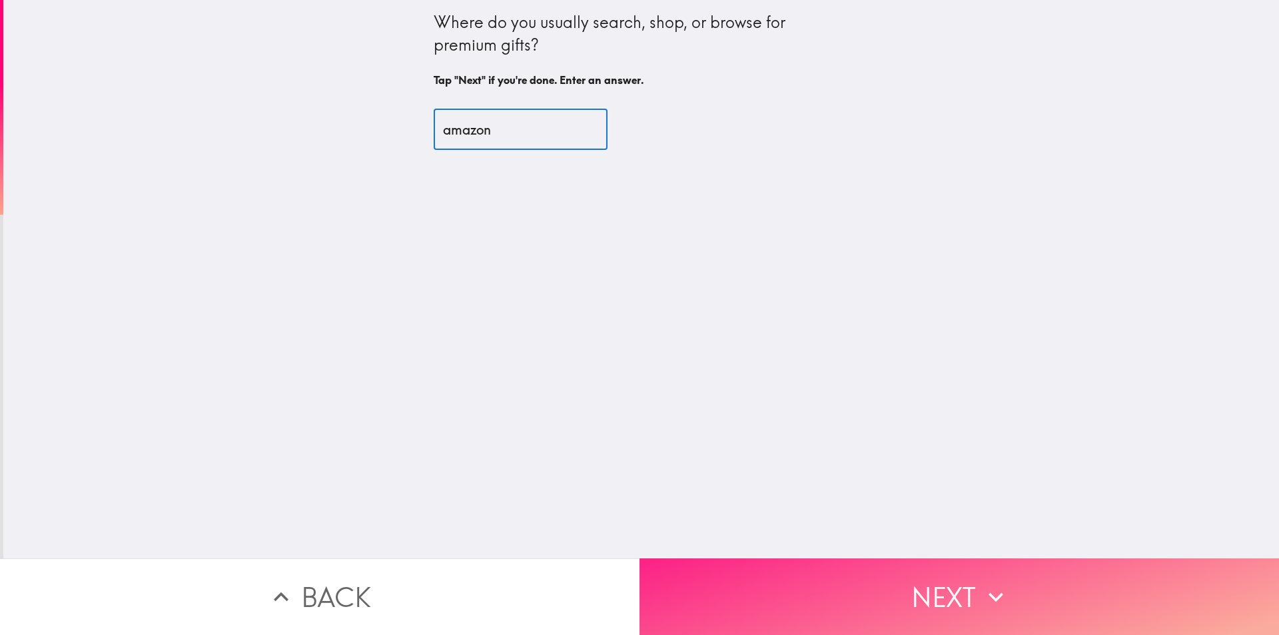
type input "amazon"
click at [710, 585] on button "Next" at bounding box center [958, 596] width 639 height 77
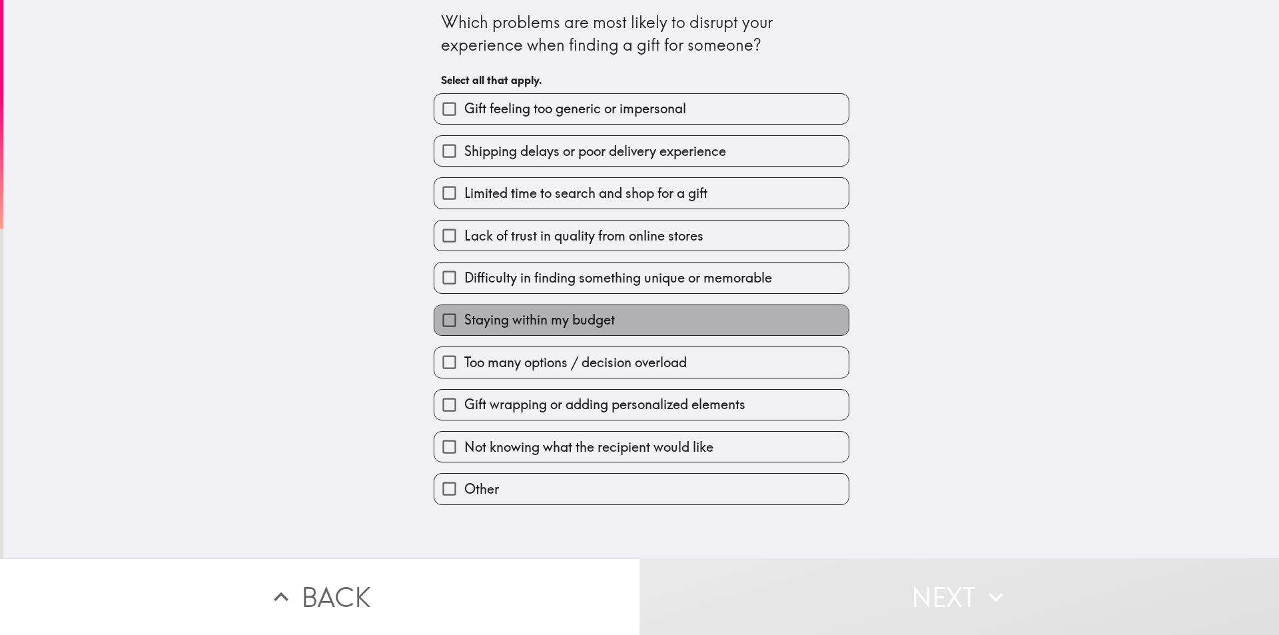
click at [656, 324] on label "Staying within my budget" at bounding box center [641, 320] width 414 height 30
click at [464, 324] on input "Staying within my budget" at bounding box center [449, 320] width 30 height 30
checkbox input "true"
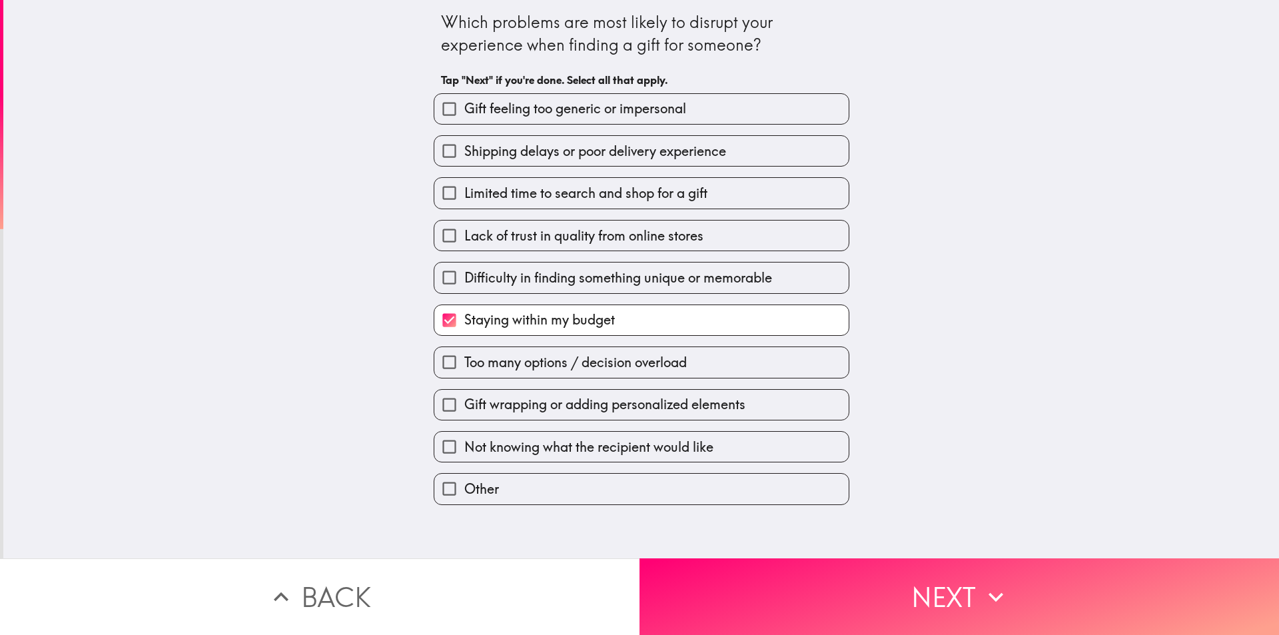
click at [649, 269] on span "Difficulty in finding something unique or memorable" at bounding box center [618, 277] width 308 height 19
click at [464, 269] on input "Difficulty in finding something unique or memorable" at bounding box center [449, 277] width 30 height 30
checkbox input "true"
click at [645, 229] on span "Lack of trust in quality from online stores" at bounding box center [583, 235] width 239 height 19
click at [464, 229] on input "Lack of trust in quality from online stores" at bounding box center [449, 235] width 30 height 30
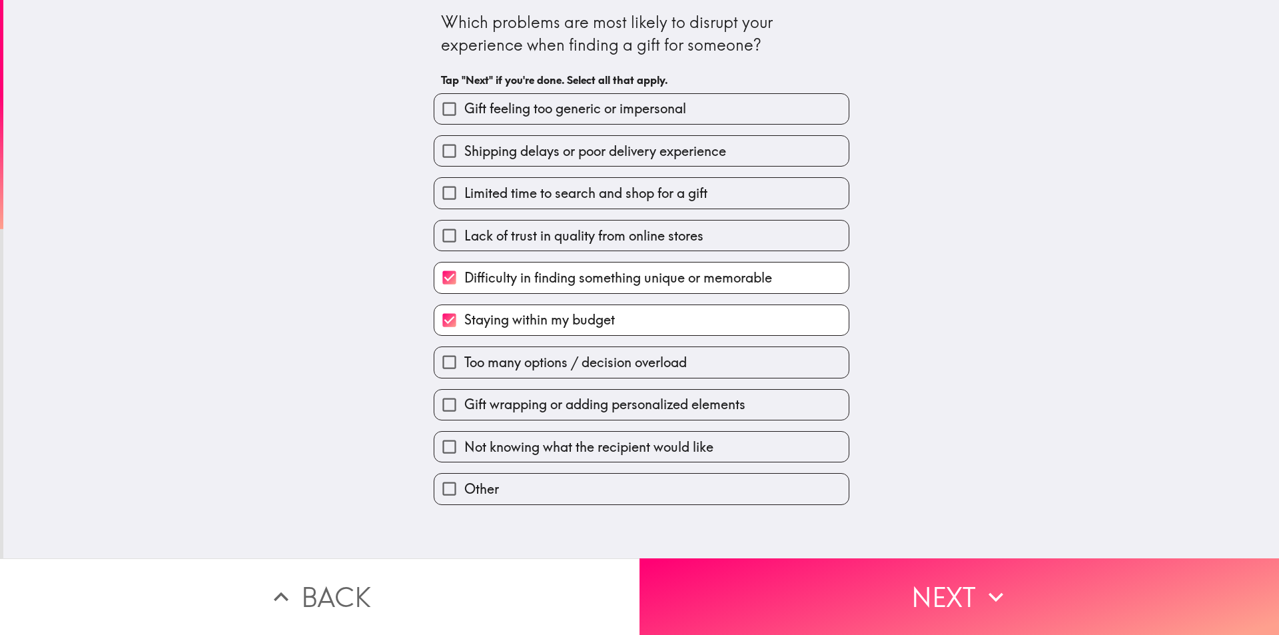
checkbox input "true"
click at [652, 186] on span "Limited time to search and shop for a gift" at bounding box center [585, 193] width 243 height 19
click at [464, 186] on input "Limited time to search and shop for a gift" at bounding box center [449, 193] width 30 height 30
checkbox input "true"
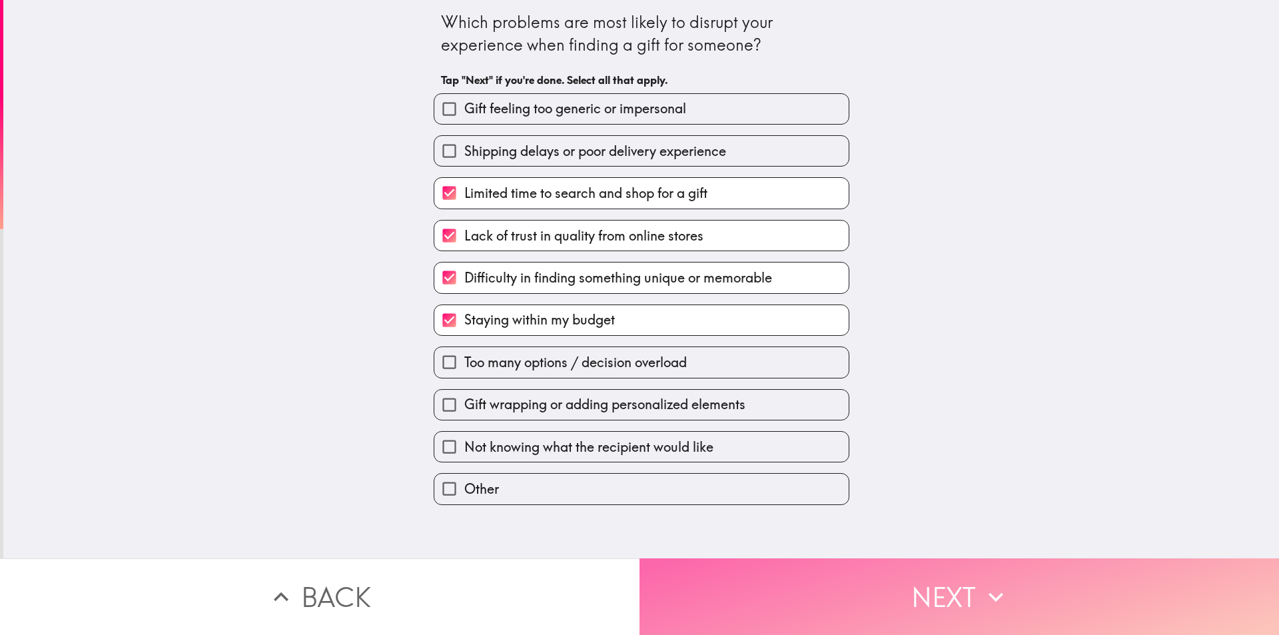
click at [848, 578] on button "Next" at bounding box center [958, 596] width 639 height 77
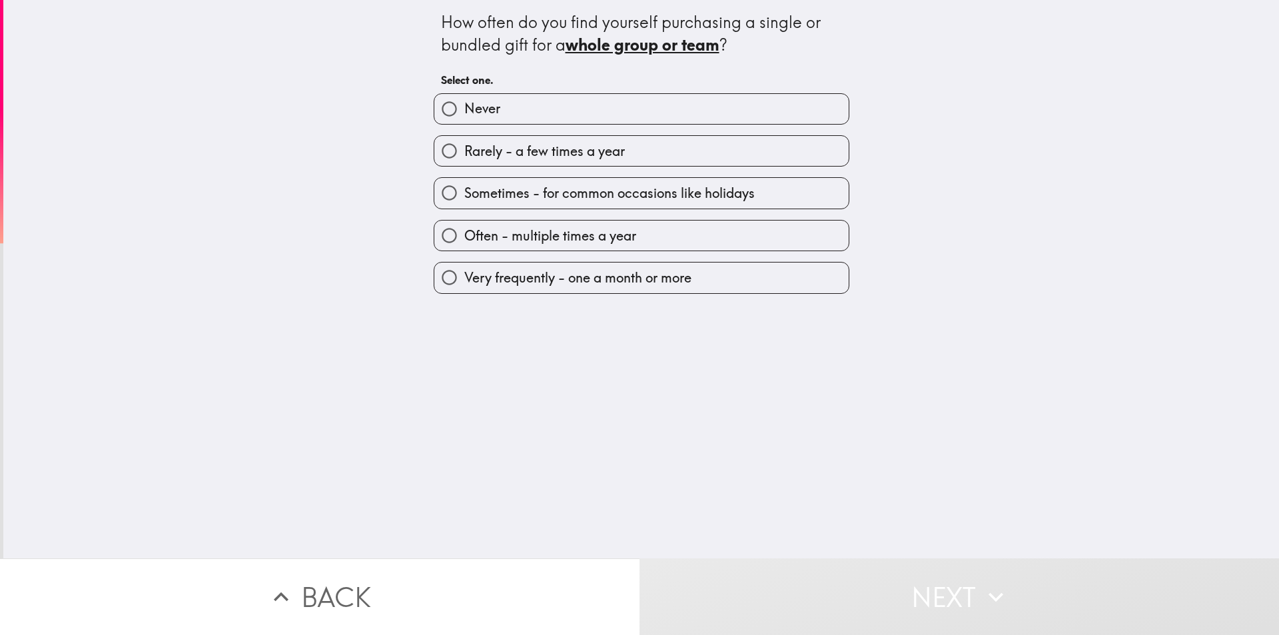
click at [521, 276] on span "Very frequently - one a month or more" at bounding box center [577, 277] width 227 height 19
click at [464, 276] on input "Very frequently - one a month or more" at bounding box center [449, 277] width 30 height 30
radio input "true"
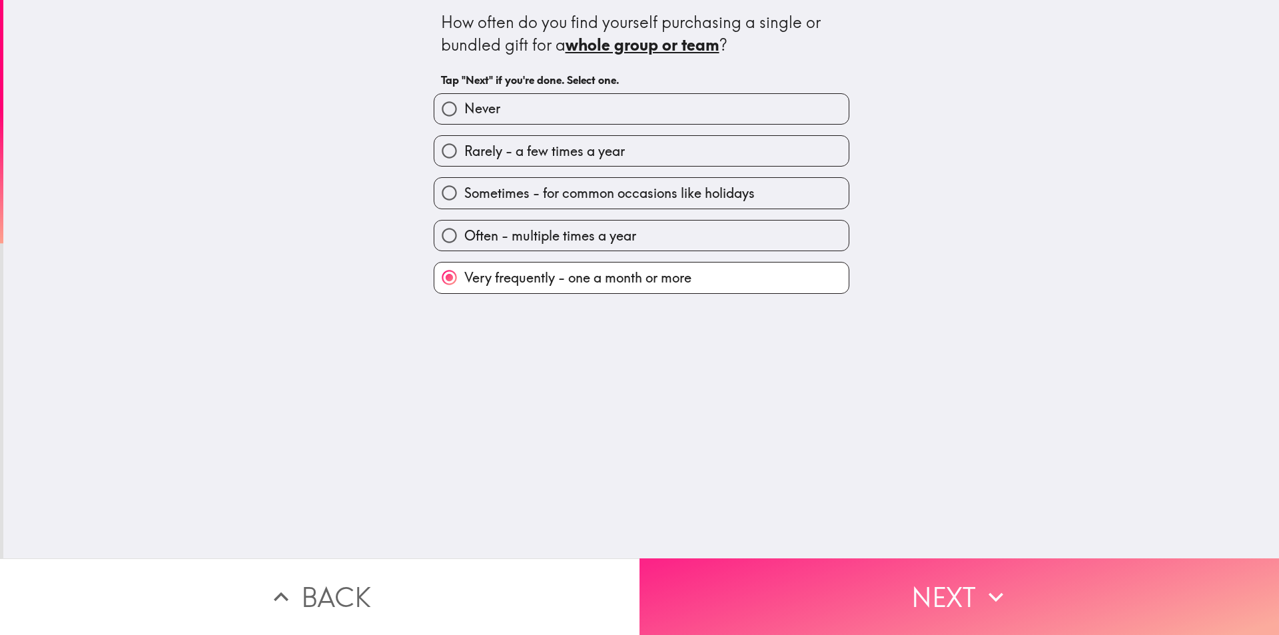
click at [745, 585] on button "Next" at bounding box center [958, 596] width 639 height 77
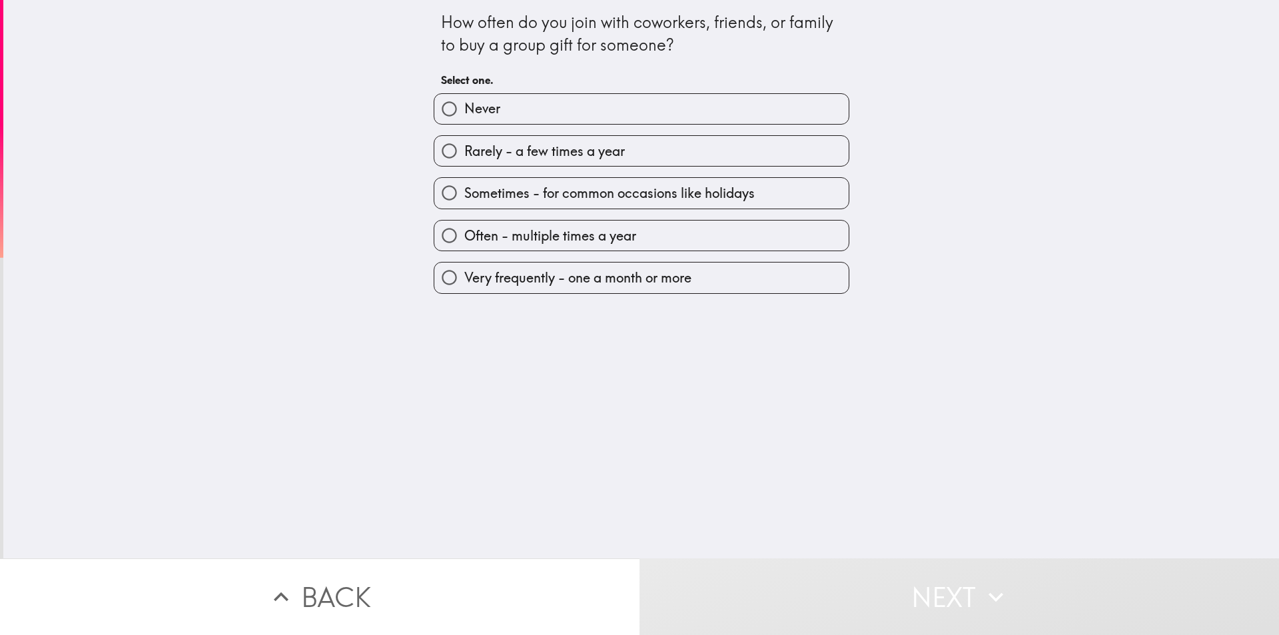
click at [494, 281] on span "Very frequently - one a month or more" at bounding box center [577, 277] width 227 height 19
click at [464, 281] on input "Very frequently - one a month or more" at bounding box center [449, 277] width 30 height 30
radio input "true"
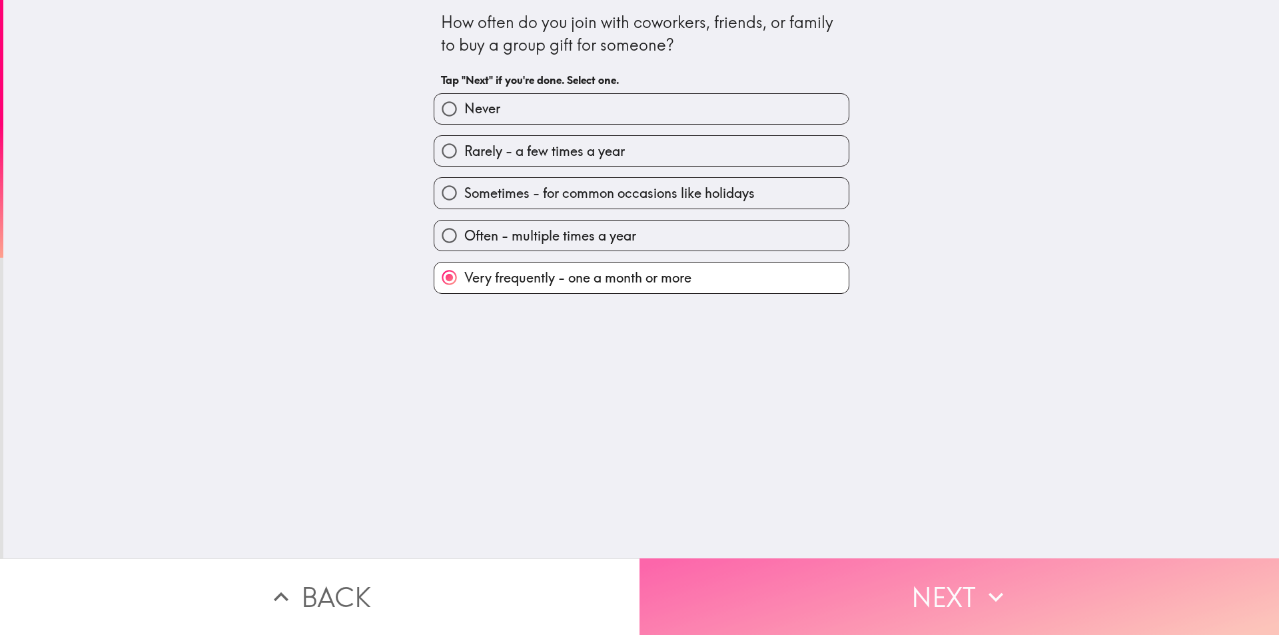
click at [739, 558] on button "Next" at bounding box center [958, 596] width 639 height 77
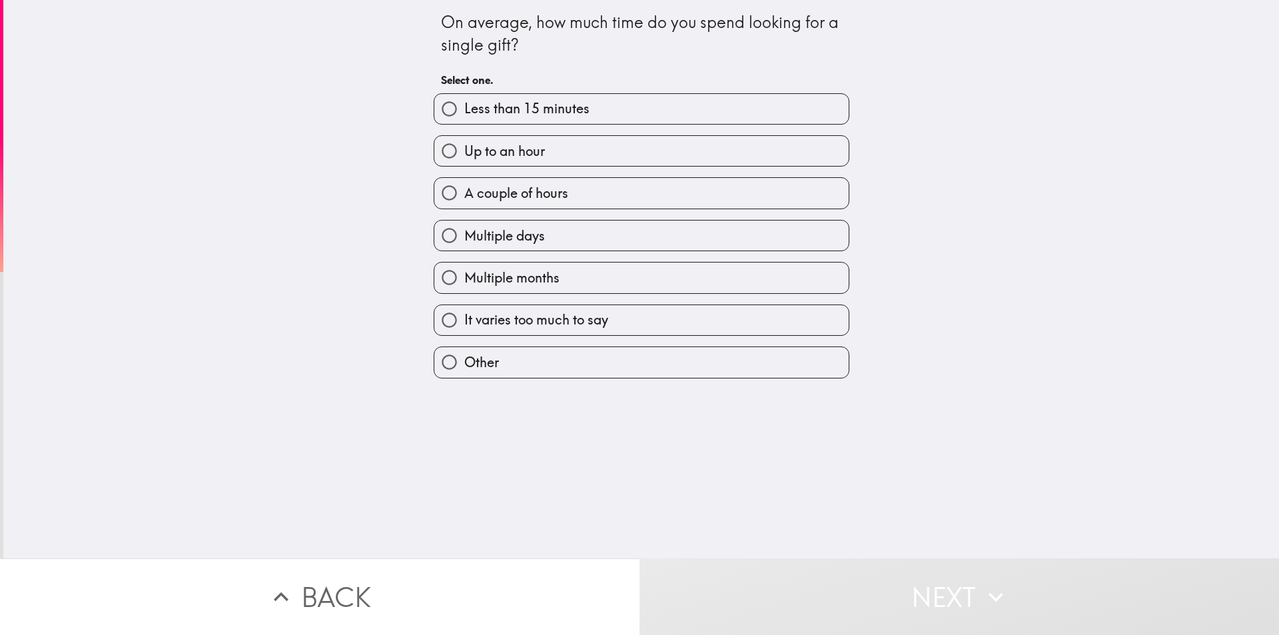
click at [535, 102] on span "Less than 15 minutes" at bounding box center [526, 108] width 125 height 19
click at [464, 102] on input "Less than 15 minutes" at bounding box center [449, 109] width 30 height 30
radio input "true"
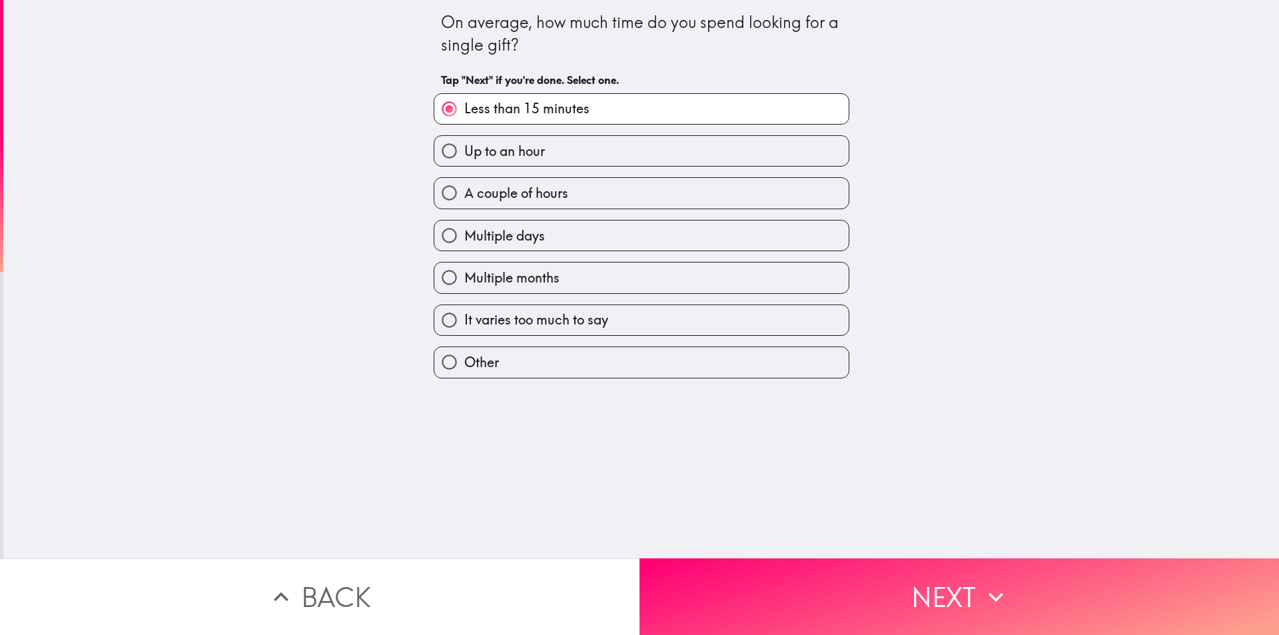
click at [546, 155] on label "Up to an hour" at bounding box center [641, 151] width 414 height 30
click at [464, 155] on input "Up to an hour" at bounding box center [449, 151] width 30 height 30
radio input "true"
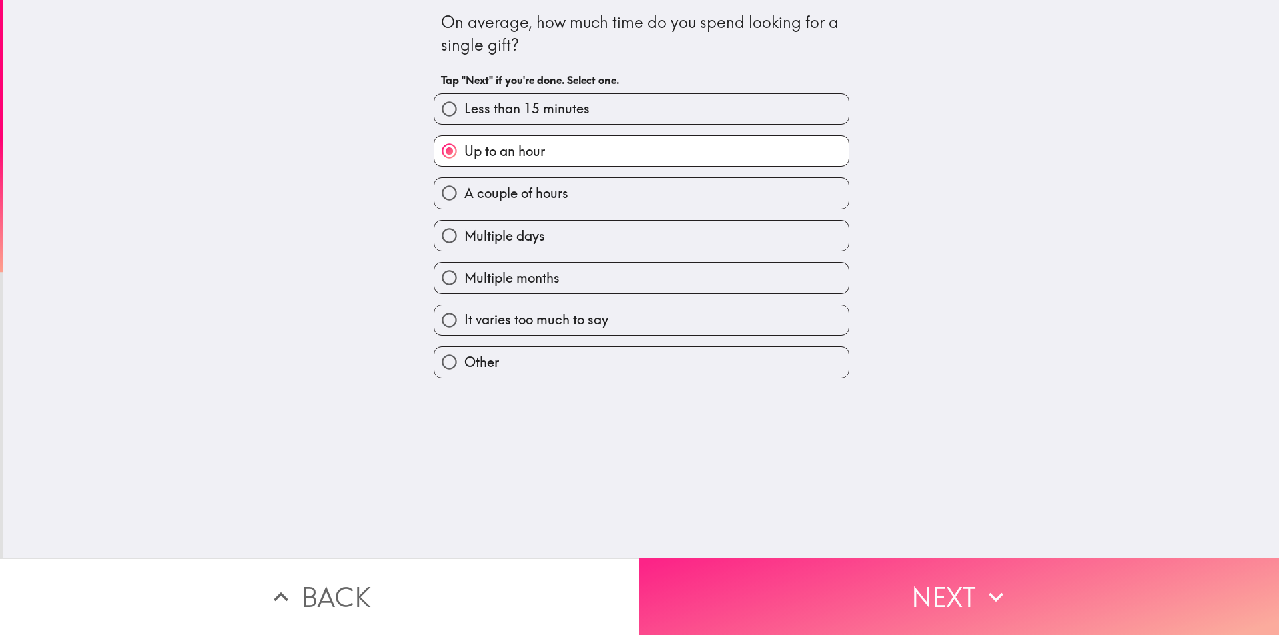
click at [738, 563] on button "Next" at bounding box center [958, 596] width 639 height 77
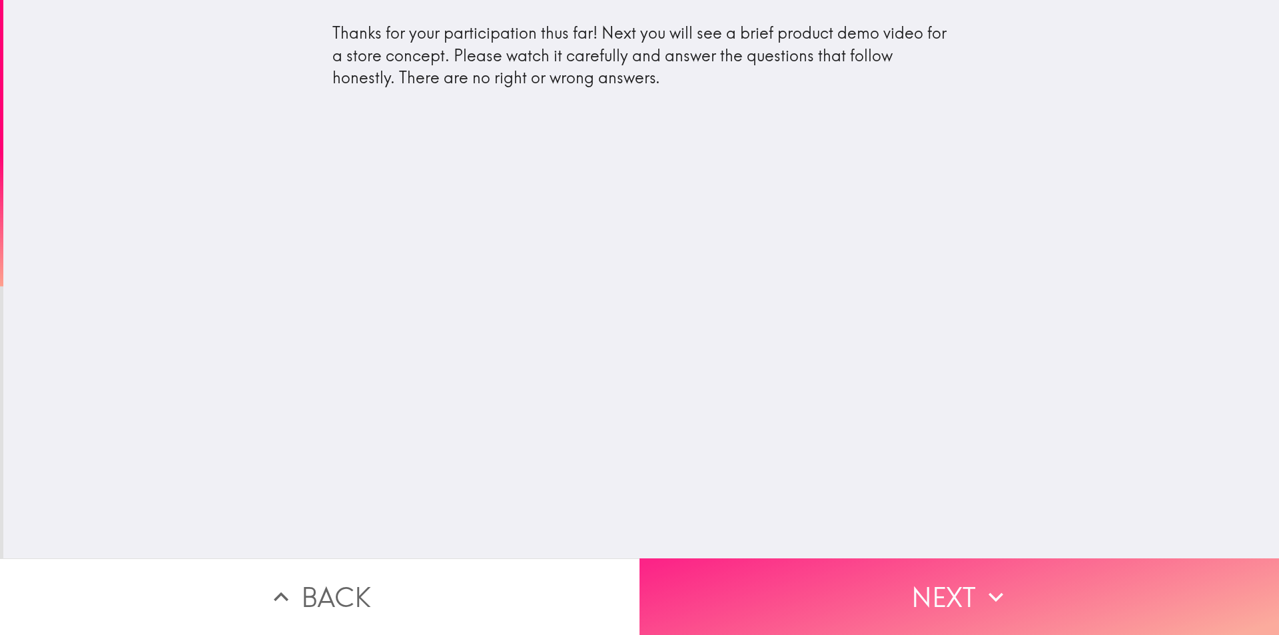
click at [747, 589] on button "Next" at bounding box center [958, 596] width 639 height 77
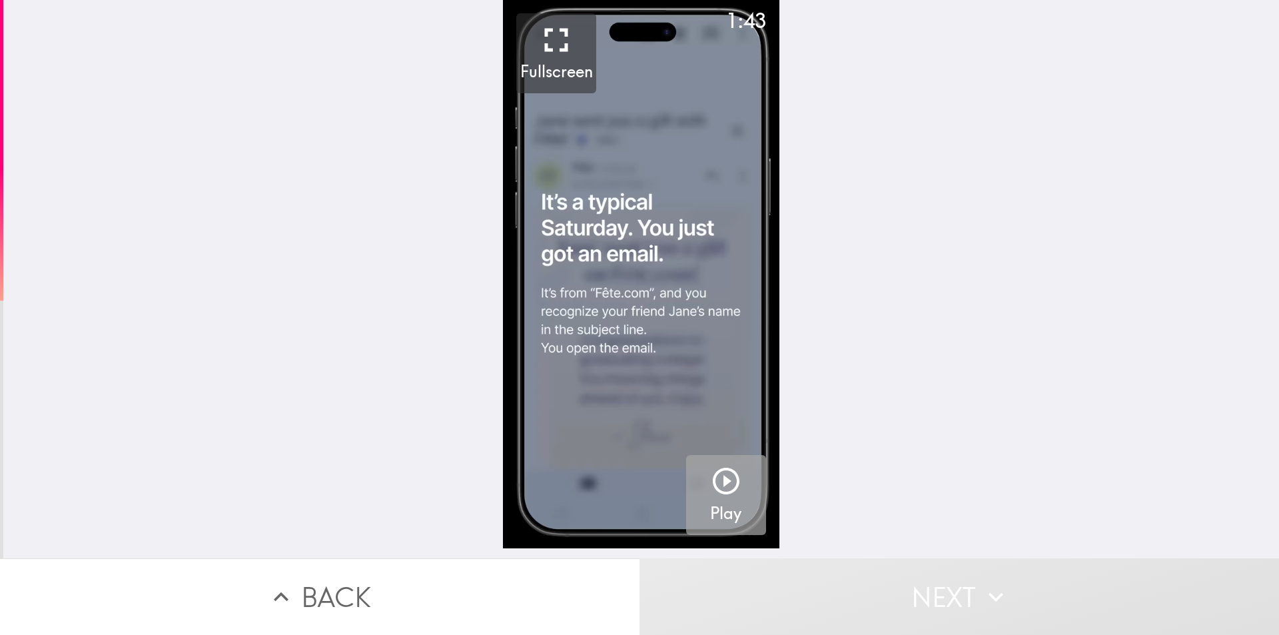
click at [713, 476] on icon "button" at bounding box center [726, 481] width 27 height 27
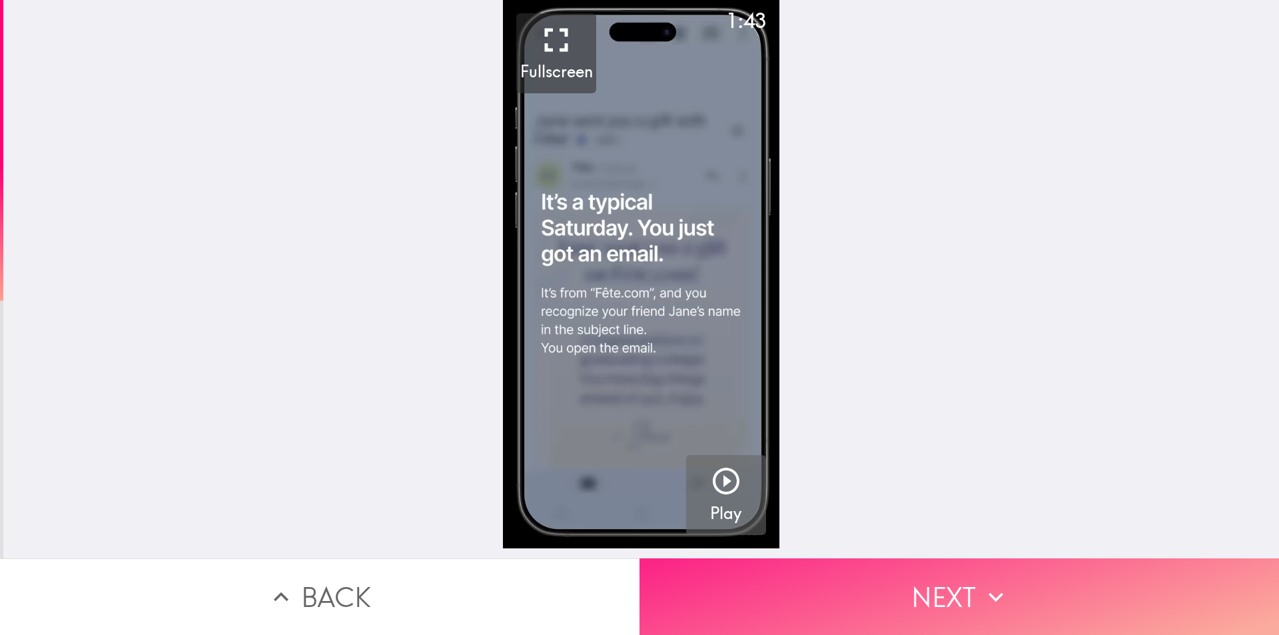
click at [763, 600] on button "Next" at bounding box center [958, 596] width 639 height 77
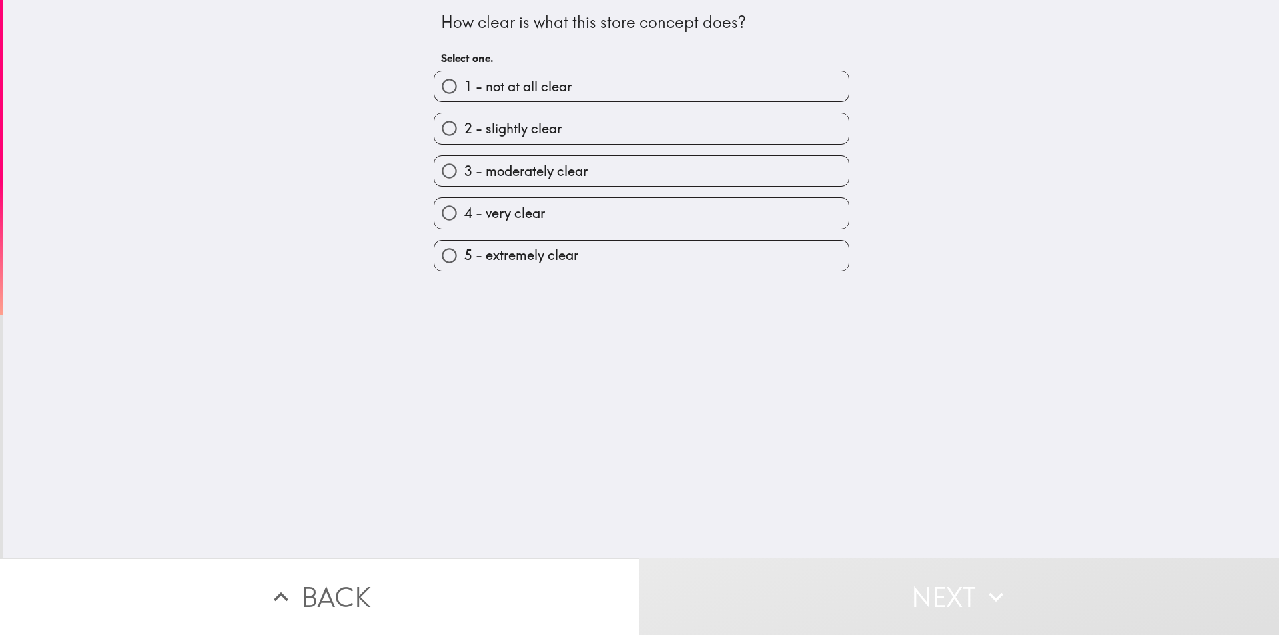
click at [540, 254] on span "5 - extremely clear" at bounding box center [521, 255] width 114 height 19
click at [464, 254] on input "5 - extremely clear" at bounding box center [449, 255] width 30 height 30
radio input "true"
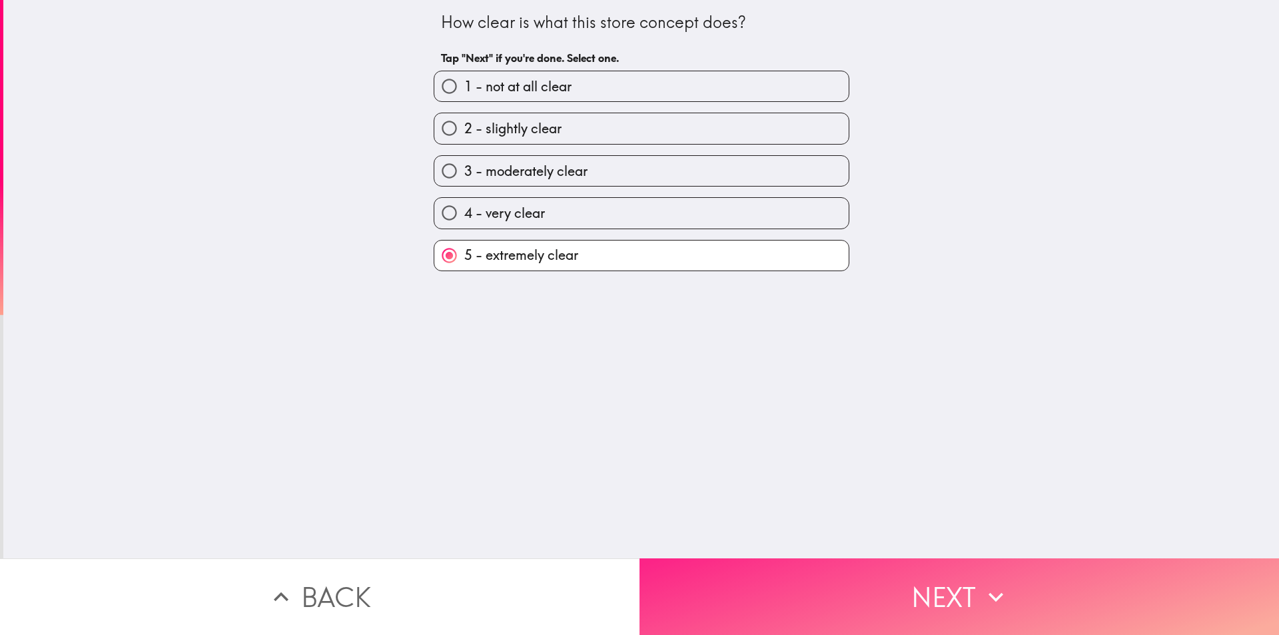
click at [768, 593] on button "Next" at bounding box center [958, 596] width 639 height 77
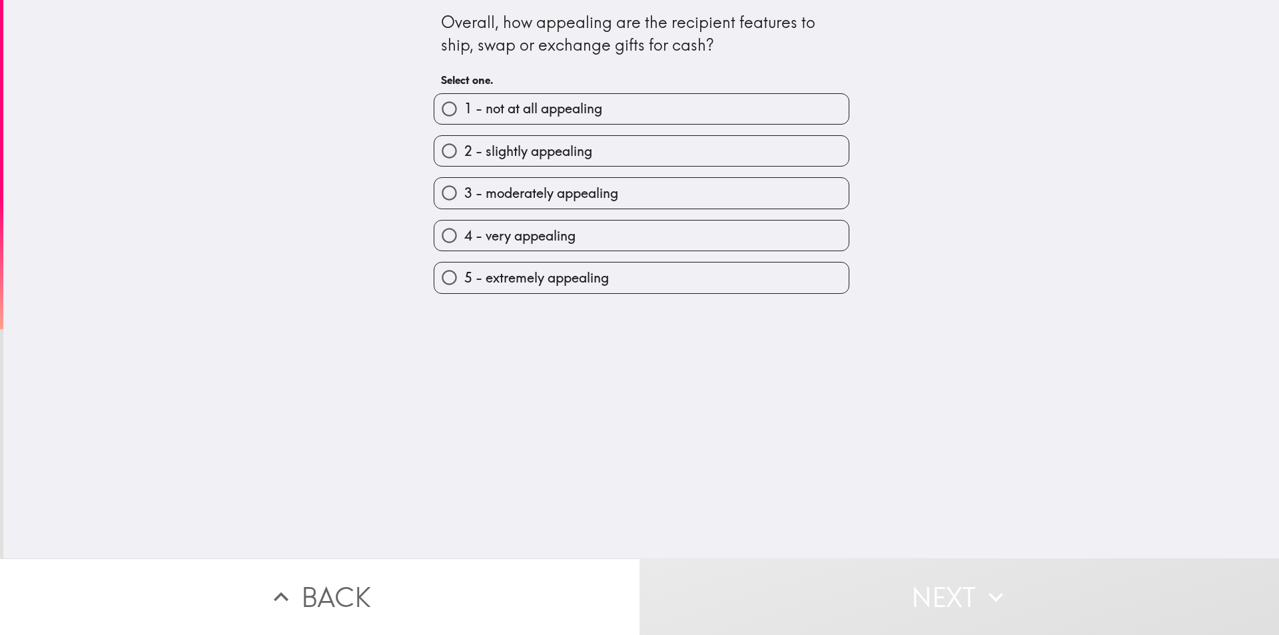
click at [575, 276] on span "5 - extremely appealing" at bounding box center [536, 277] width 145 height 19
click at [464, 276] on input "5 - extremely appealing" at bounding box center [449, 277] width 30 height 30
radio input "true"
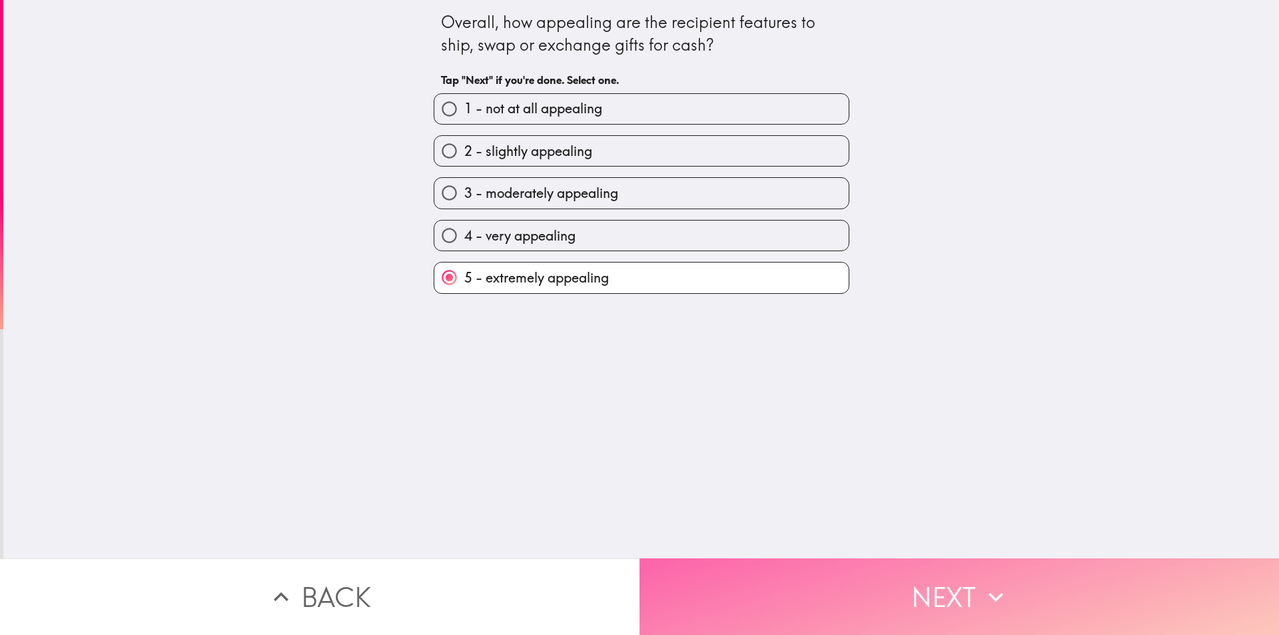
click at [751, 558] on button "Next" at bounding box center [958, 596] width 639 height 77
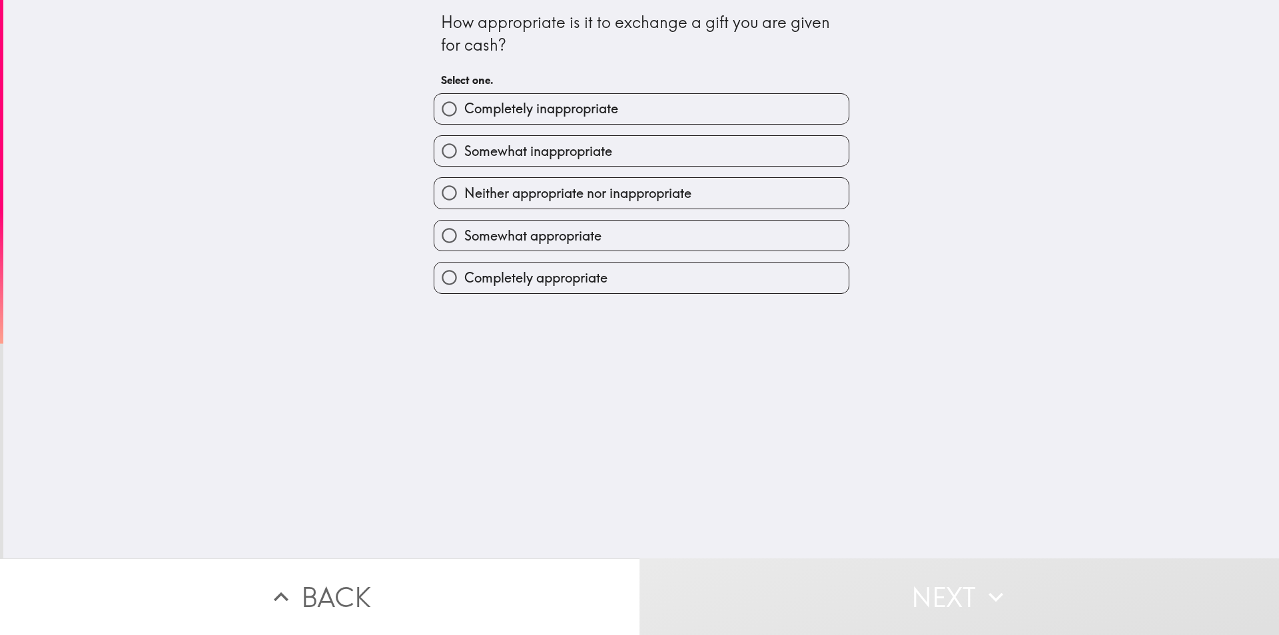
click at [584, 274] on span "Completely appropriate" at bounding box center [535, 277] width 143 height 19
click at [464, 274] on input "Completely appropriate" at bounding box center [449, 277] width 30 height 30
radio input "true"
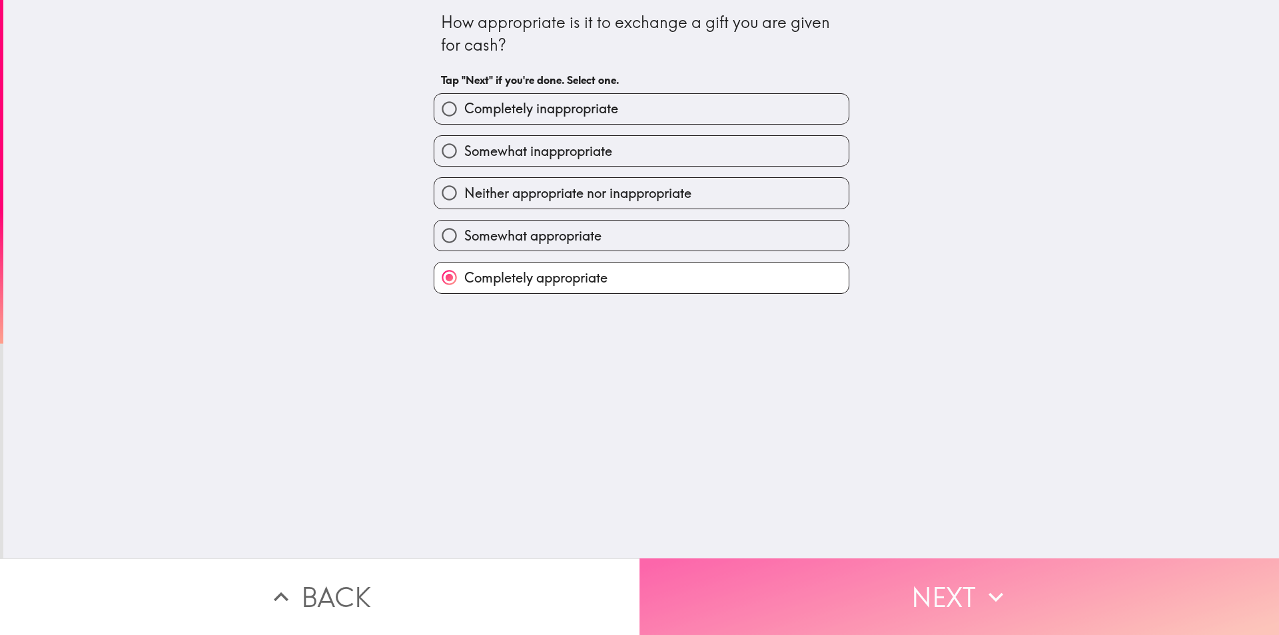
click at [753, 568] on button "Next" at bounding box center [958, 596] width 639 height 77
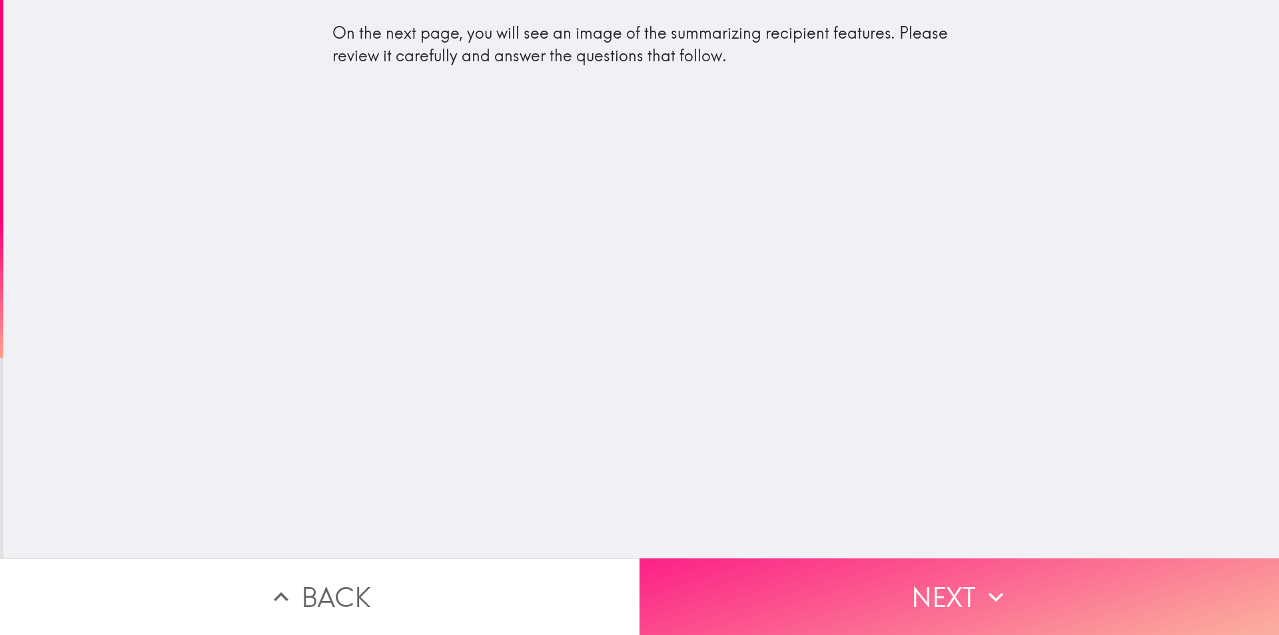
click at [722, 592] on button "Next" at bounding box center [958, 596] width 639 height 77
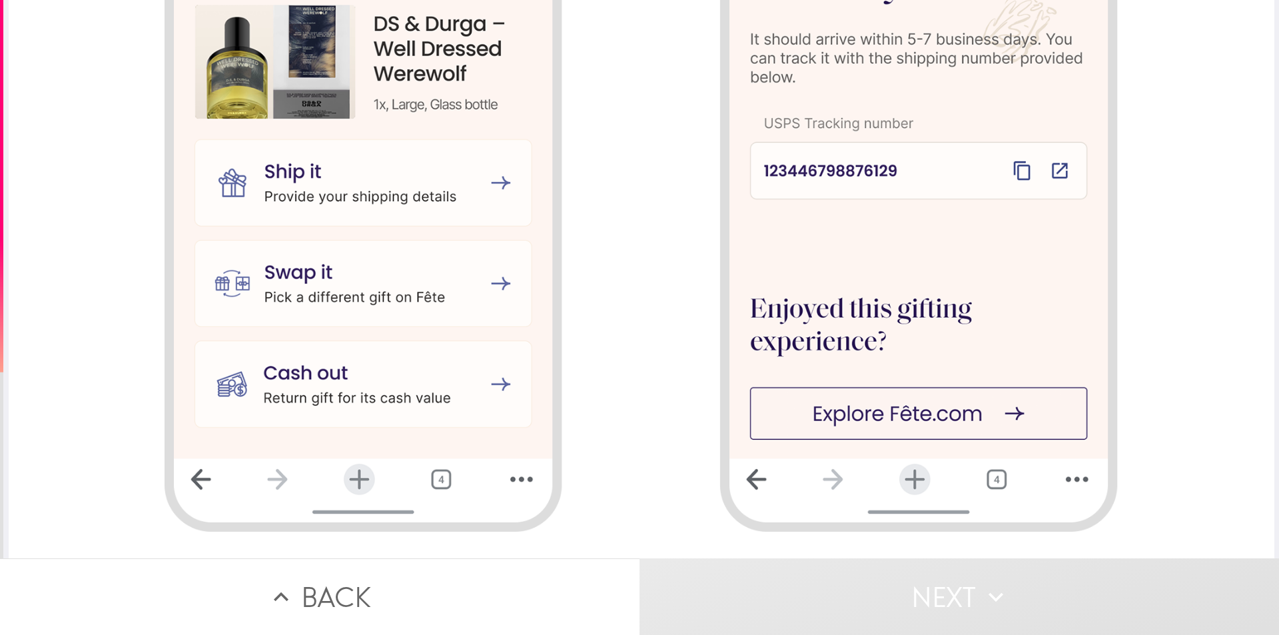
scroll to position [1976, 0]
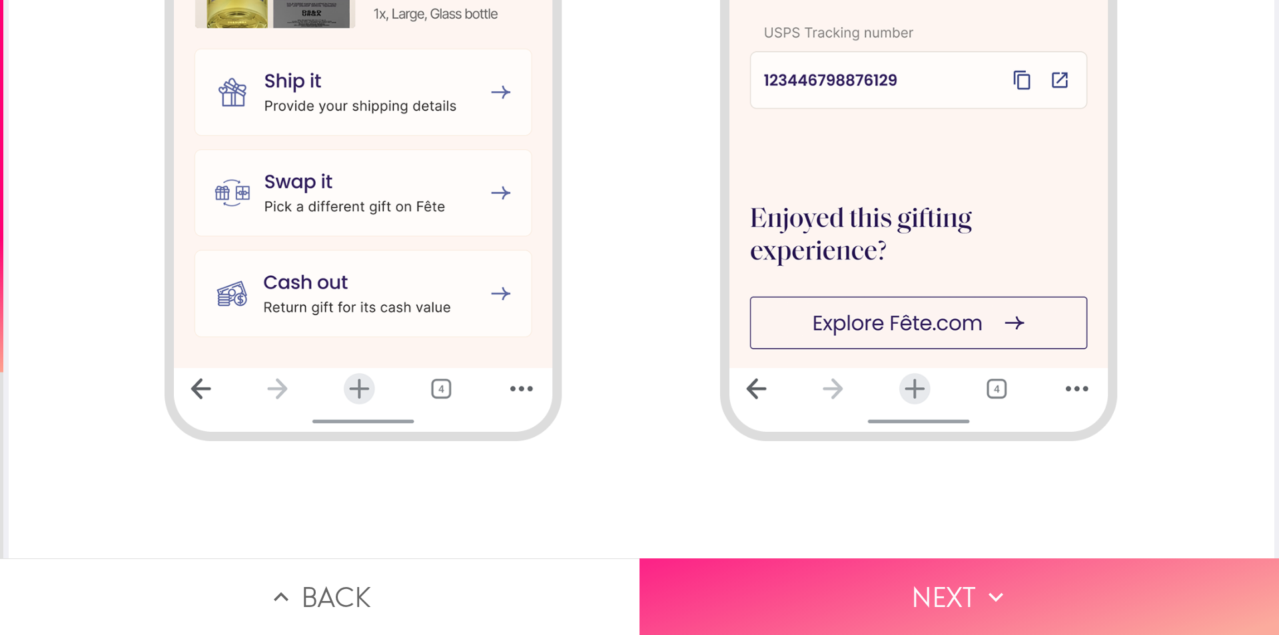
click at [741, 560] on button "Next" at bounding box center [958, 596] width 639 height 77
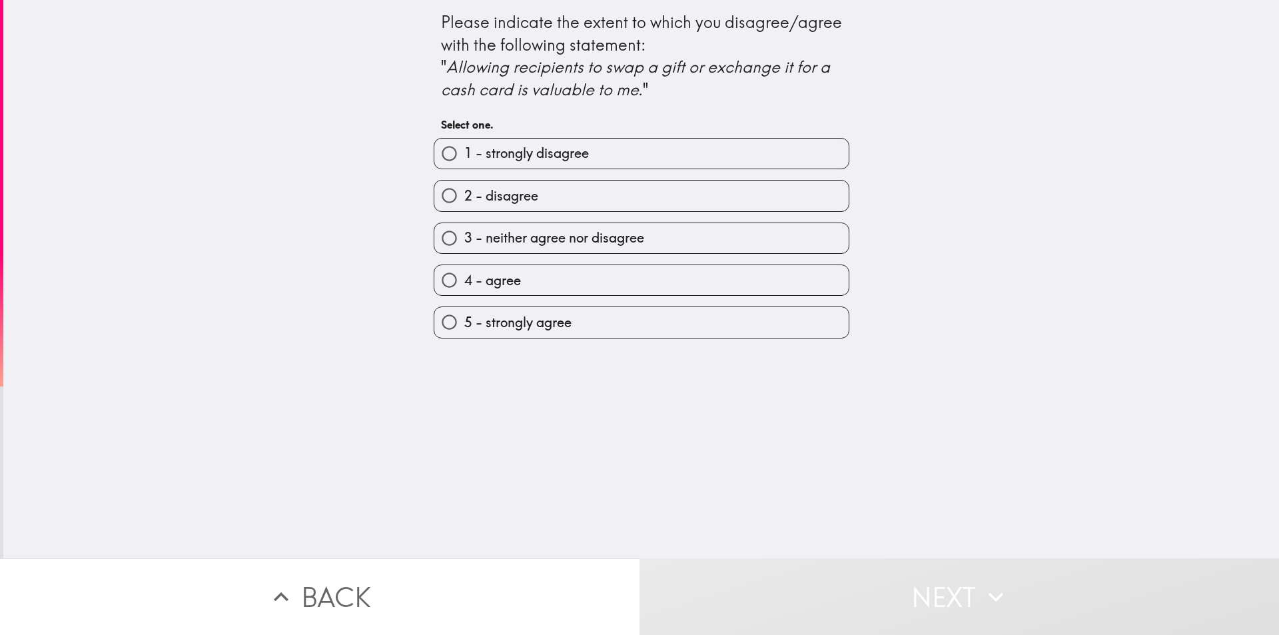
click at [525, 328] on span "5 - strongly agree" at bounding box center [517, 322] width 107 height 19
click at [464, 328] on input "5 - strongly agree" at bounding box center [449, 322] width 30 height 30
radio input "true"
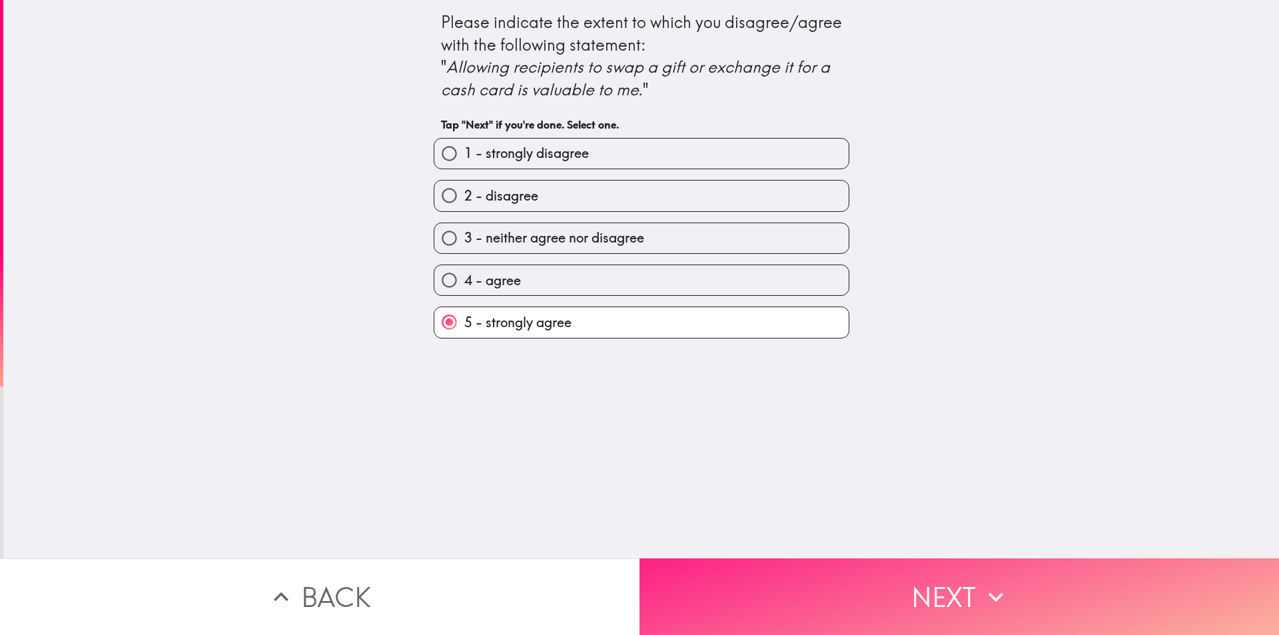
click at [703, 579] on button "Next" at bounding box center [958, 596] width 639 height 77
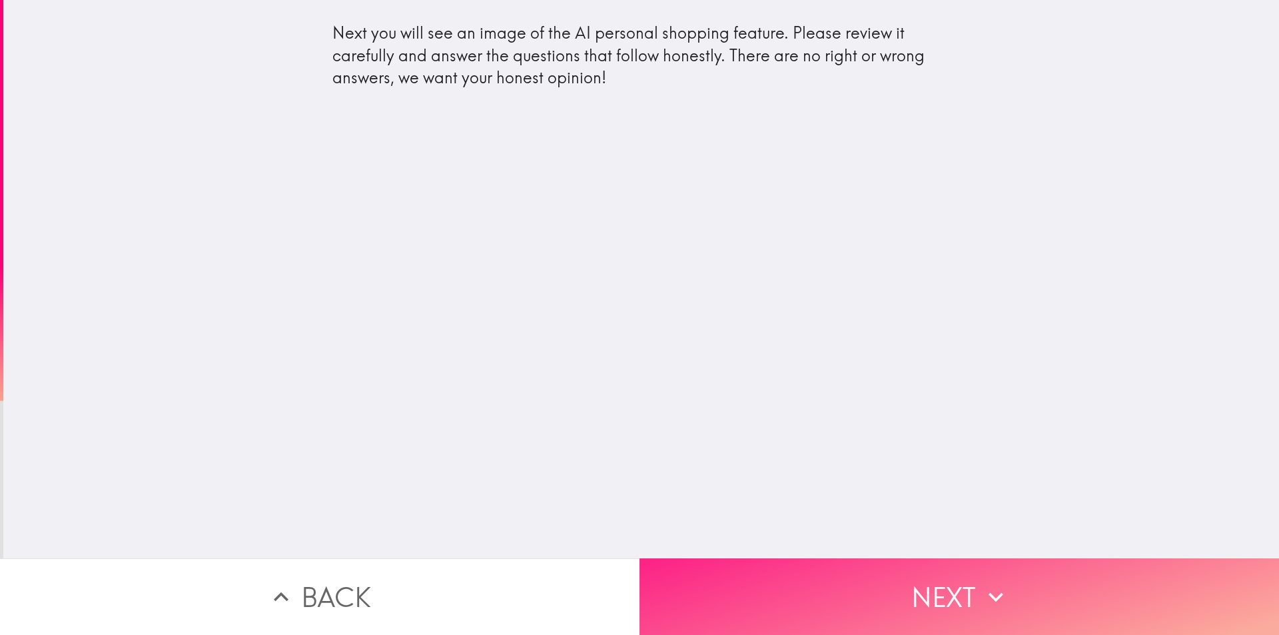
click at [746, 587] on button "Next" at bounding box center [958, 596] width 639 height 77
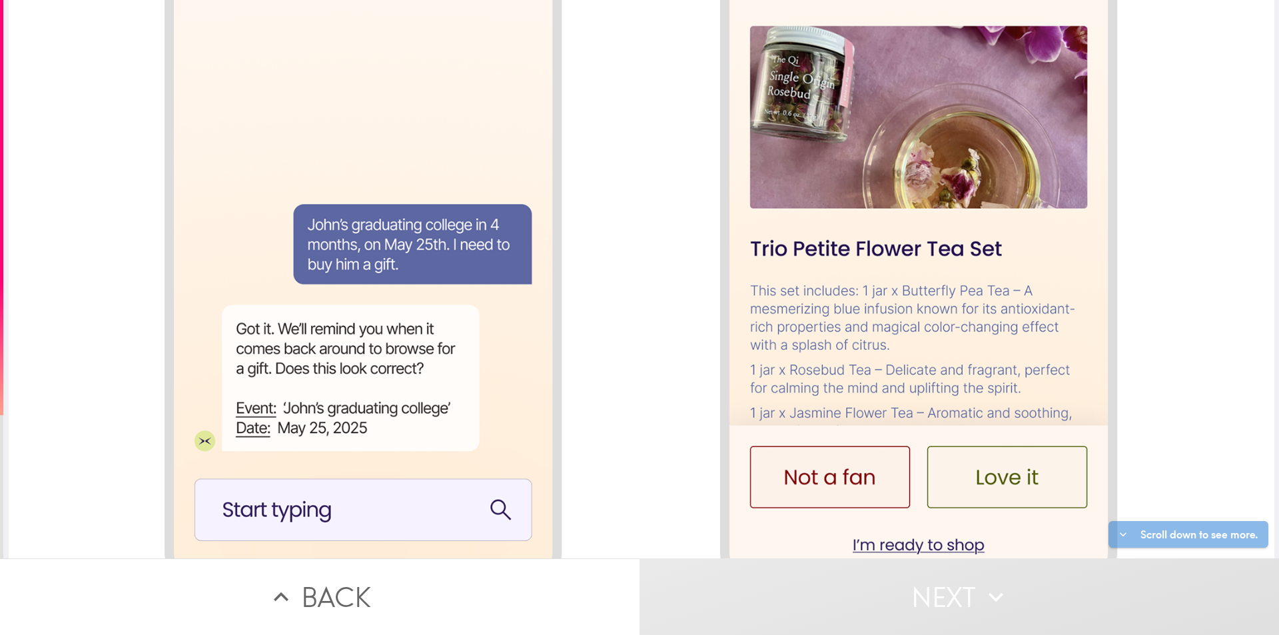
scroll to position [1976, 0]
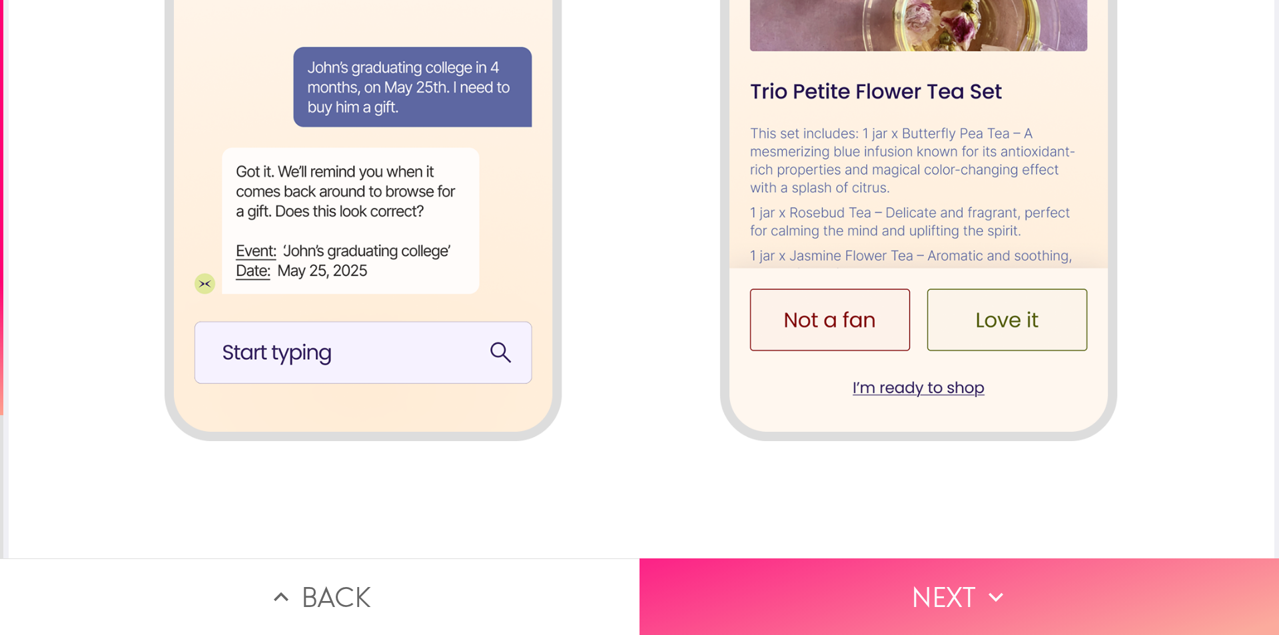
click at [861, 571] on button "Next" at bounding box center [958, 596] width 639 height 77
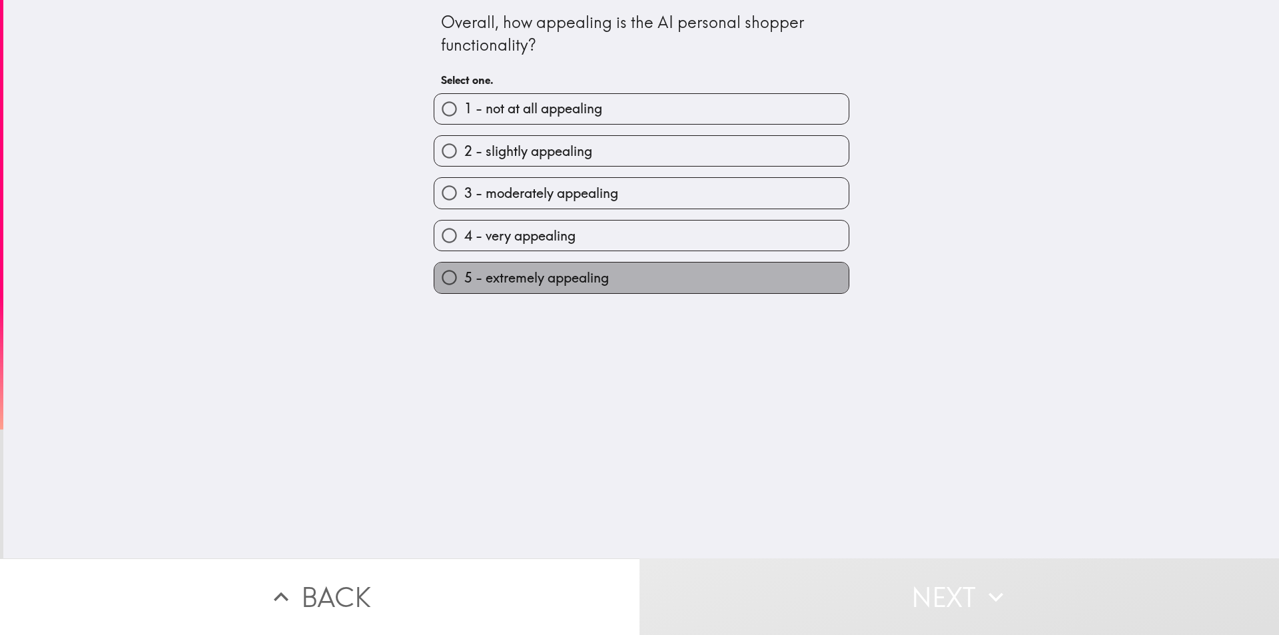
click at [616, 274] on label "5 - extremely appealing" at bounding box center [641, 277] width 414 height 30
click at [464, 274] on input "5 - extremely appealing" at bounding box center [449, 277] width 30 height 30
radio input "true"
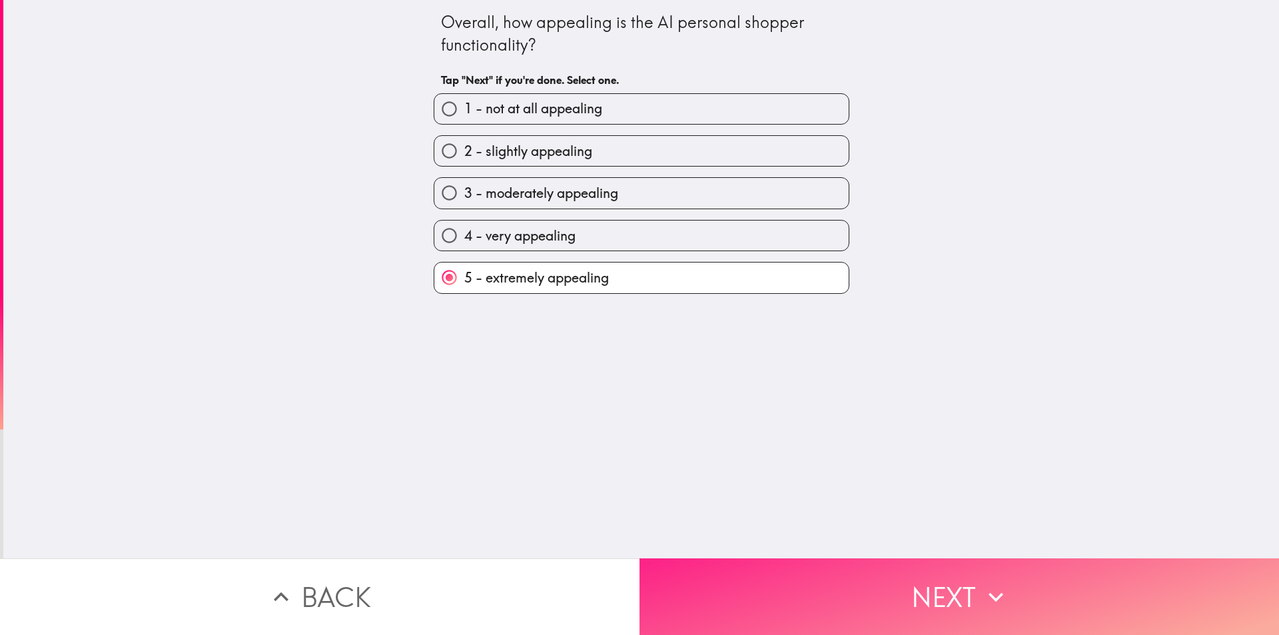
click at [791, 585] on button "Next" at bounding box center [958, 596] width 639 height 77
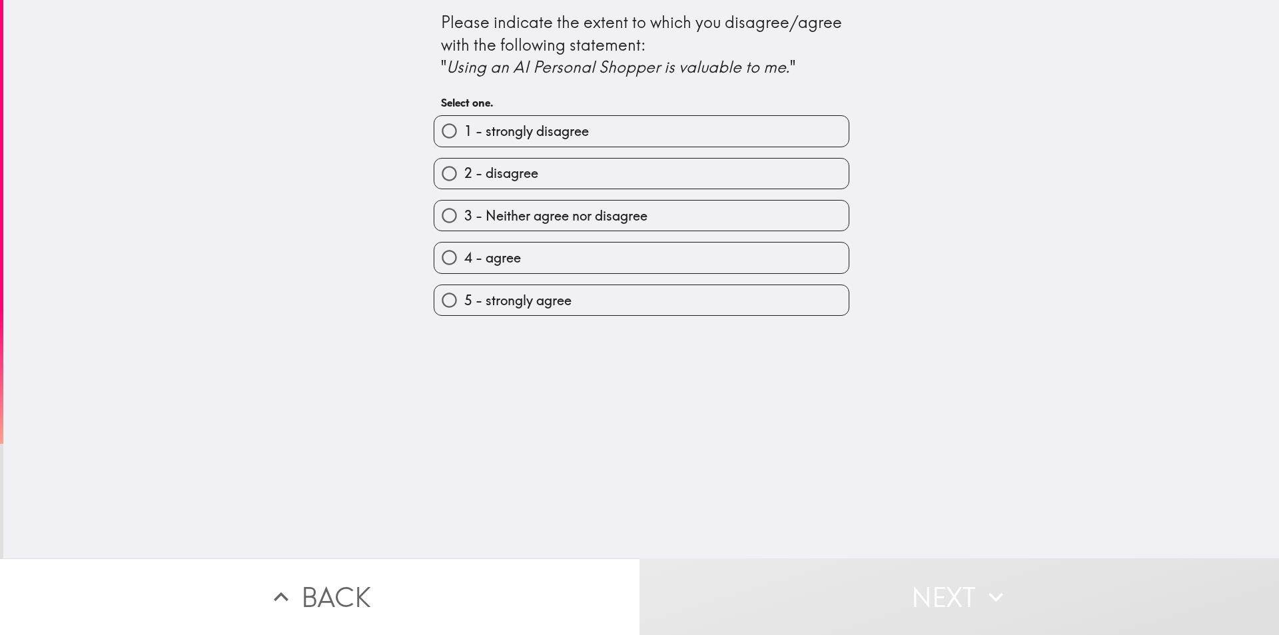
click at [601, 304] on label "5 - strongly agree" at bounding box center [641, 300] width 414 height 30
click at [464, 304] on input "5 - strongly agree" at bounding box center [449, 300] width 30 height 30
radio input "true"
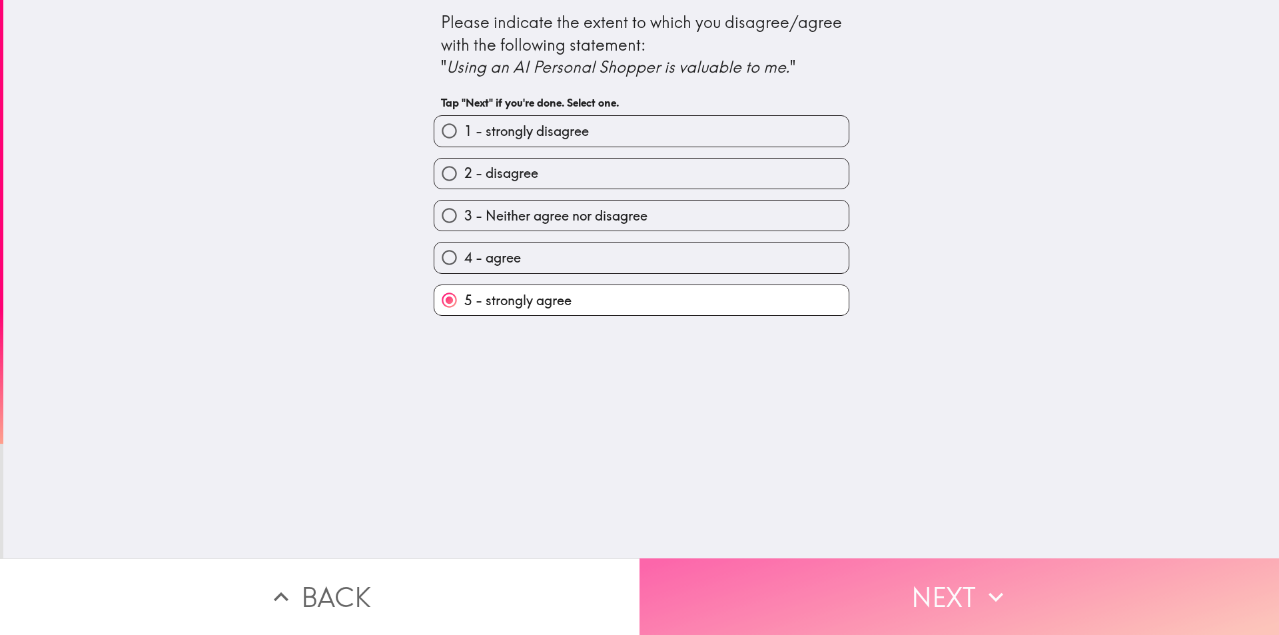
drag, startPoint x: 829, startPoint y: 600, endPoint x: 822, endPoint y: 595, distance: 8.1
click at [827, 600] on button "Next" at bounding box center [958, 596] width 639 height 77
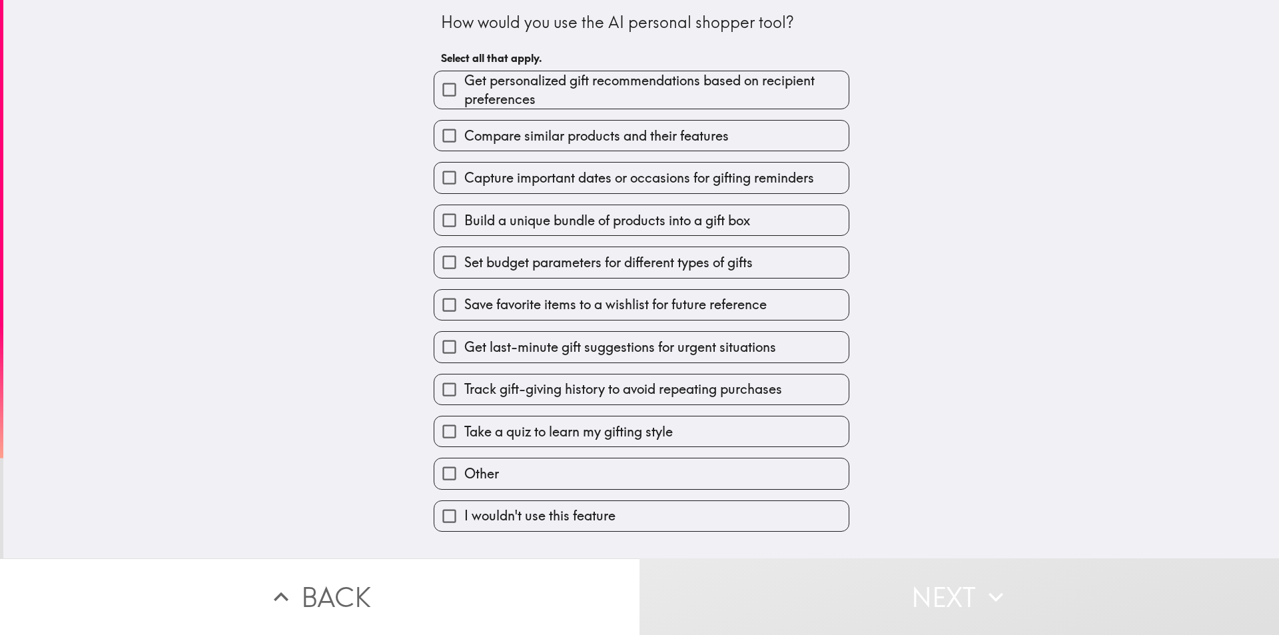
click at [564, 130] on span "Compare similar products and their features" at bounding box center [596, 136] width 264 height 19
click at [464, 130] on input "Compare similar products and their features" at bounding box center [449, 136] width 30 height 30
checkbox input "true"
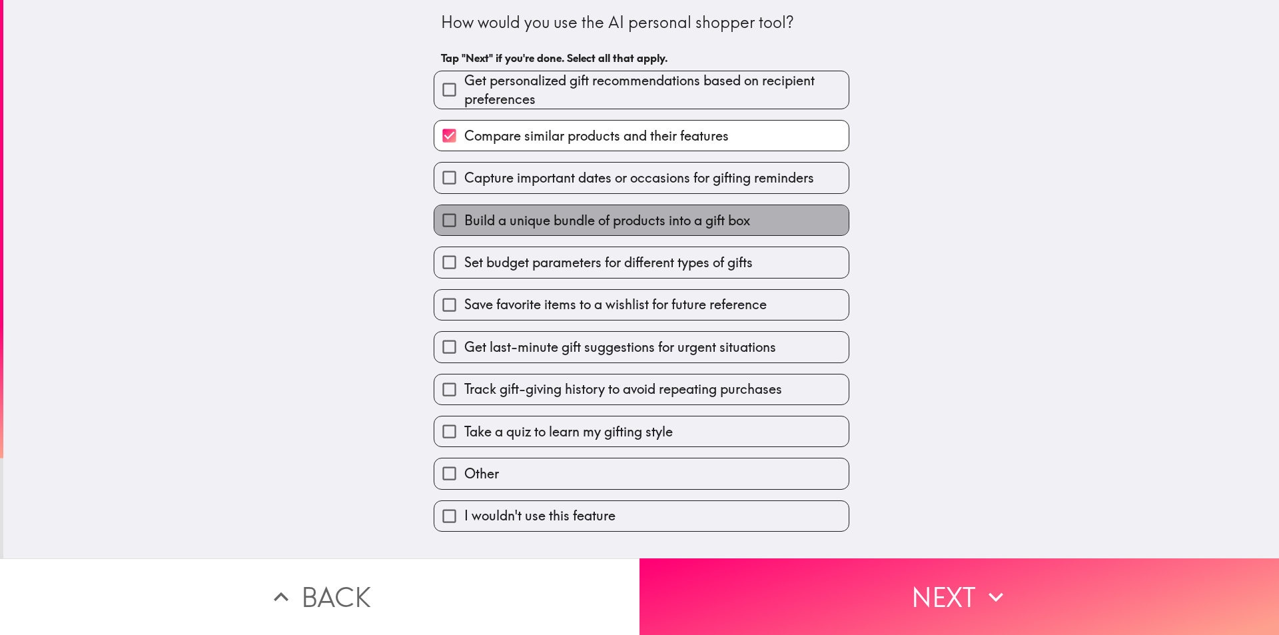
drag, startPoint x: 557, startPoint y: 208, endPoint x: 555, endPoint y: 220, distance: 12.2
click at [556, 209] on label "Build a unique bundle of products into a gift box" at bounding box center [641, 220] width 414 height 30
click at [464, 209] on input "Build a unique bundle of products into a gift box" at bounding box center [449, 220] width 30 height 30
checkbox input "true"
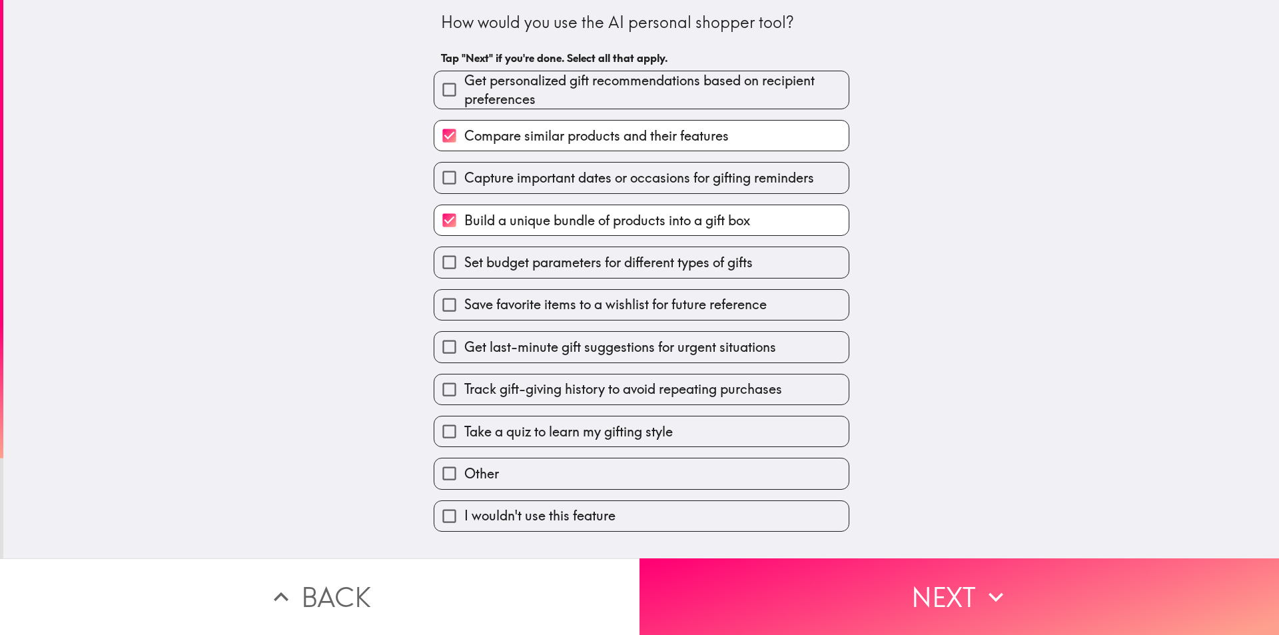
drag, startPoint x: 549, startPoint y: 283, endPoint x: 545, endPoint y: 328, distance: 45.5
click at [549, 290] on div "Save favorite items to a wishlist for future reference" at bounding box center [636, 299] width 426 height 42
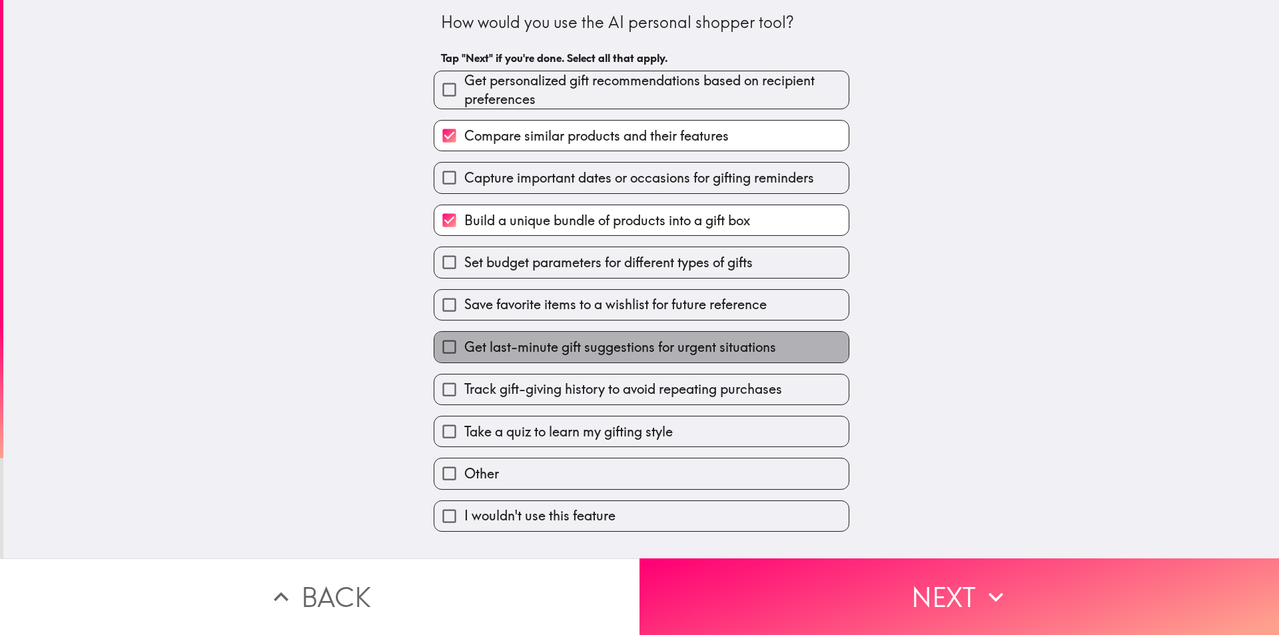
drag, startPoint x: 544, startPoint y: 347, endPoint x: 551, endPoint y: 367, distance: 21.3
click at [546, 353] on span "Get last-minute gift suggestions for urgent situations" at bounding box center [620, 347] width 312 height 19
click at [464, 353] on input "Get last-minute gift suggestions for urgent situations" at bounding box center [449, 347] width 30 height 30
checkbox input "true"
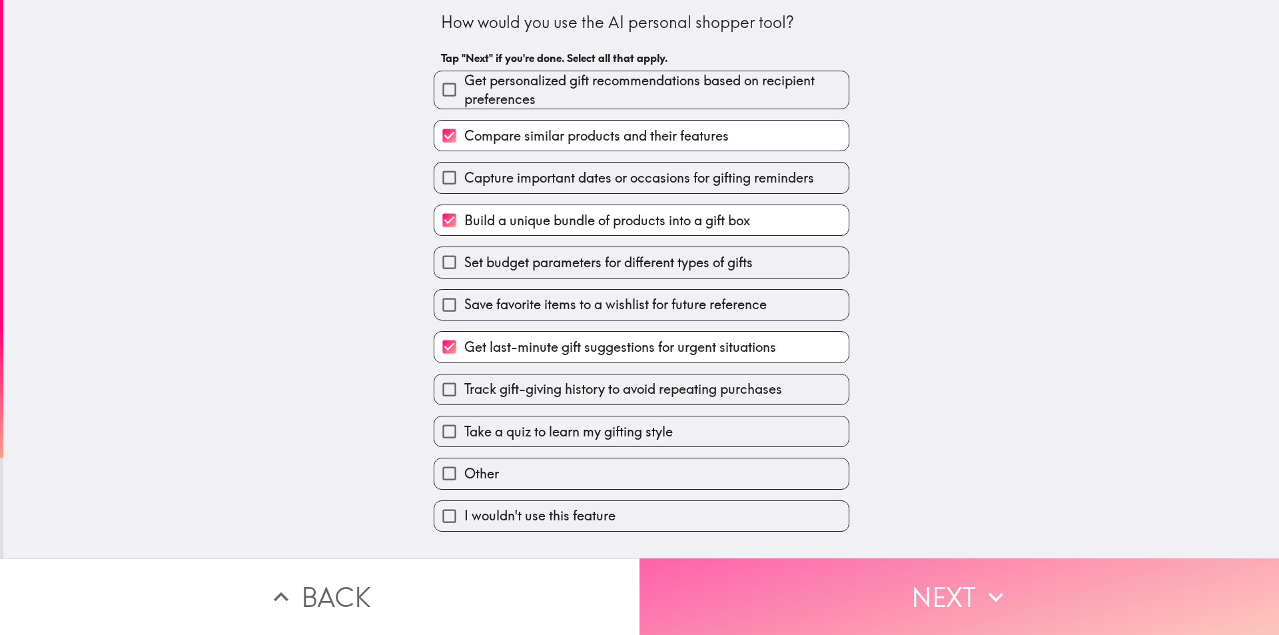
click at [749, 591] on button "Next" at bounding box center [958, 596] width 639 height 77
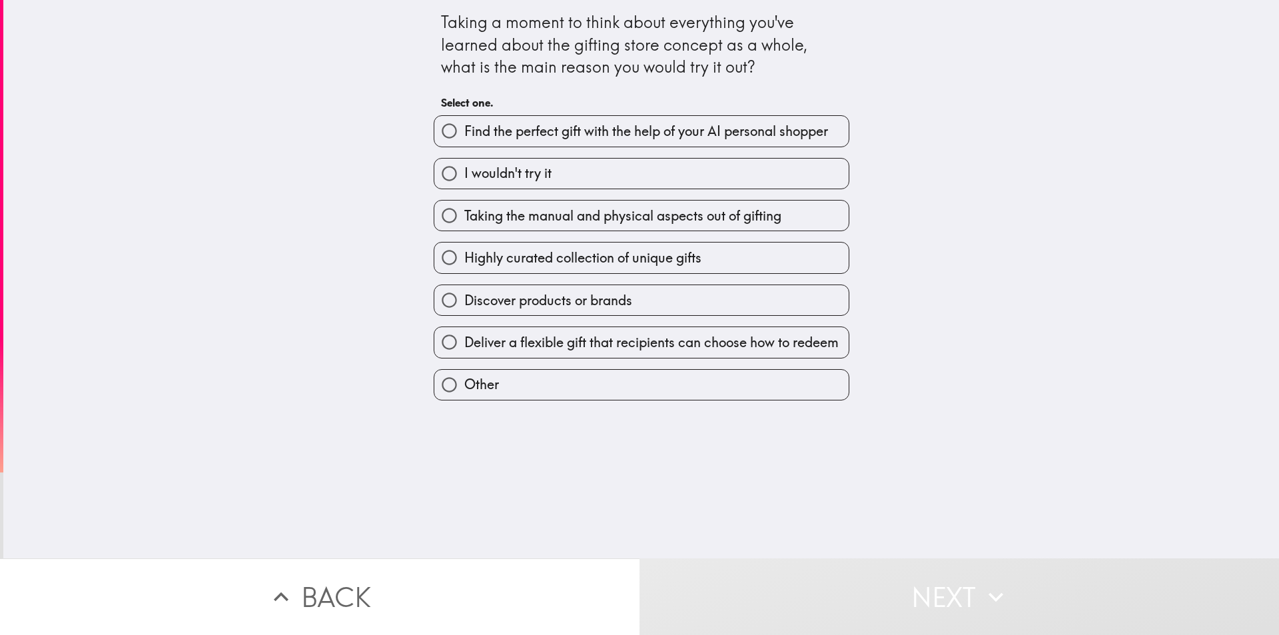
click at [575, 171] on label "I wouldn't try it" at bounding box center [641, 174] width 414 height 30
click at [464, 171] on input "I wouldn't try it" at bounding box center [449, 174] width 30 height 30
radio input "true"
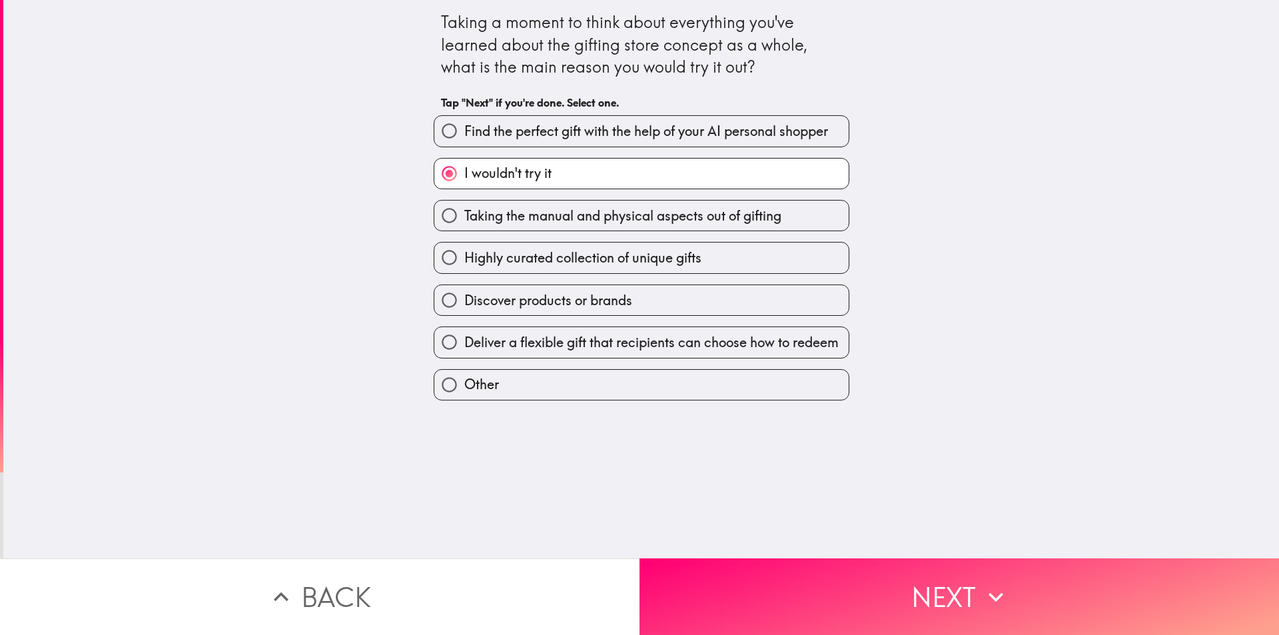
click at [574, 212] on span "Taking the manual and physical aspects out of gifting" at bounding box center [622, 215] width 317 height 19
click at [464, 212] on input "Taking the manual and physical aspects out of gifting" at bounding box center [449, 215] width 30 height 30
radio input "true"
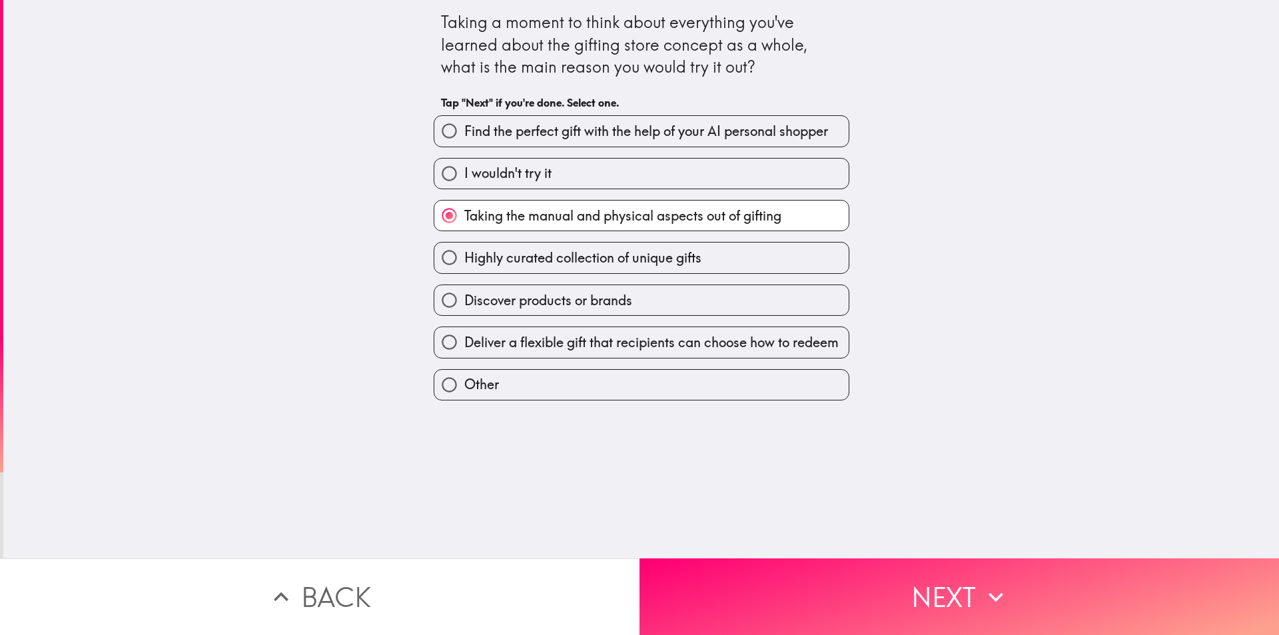
click at [579, 264] on span "Highly curated collection of unique gifts" at bounding box center [582, 257] width 237 height 19
click at [464, 264] on input "Highly curated collection of unique gifts" at bounding box center [449, 257] width 30 height 30
radio input "true"
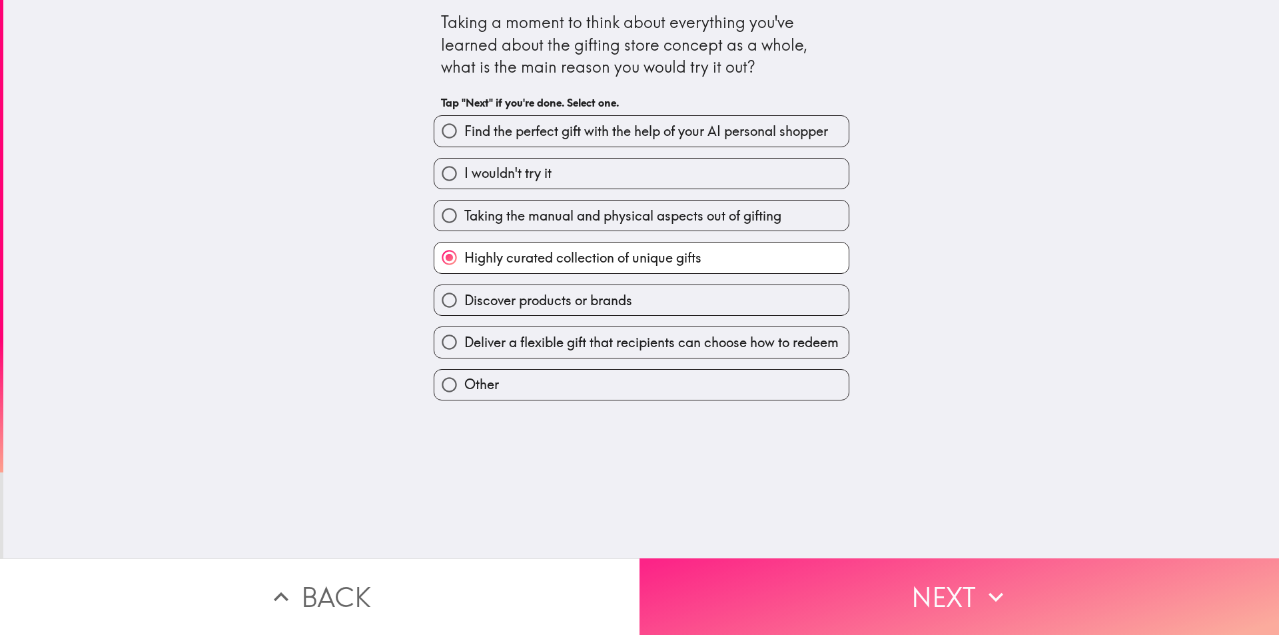
click at [807, 559] on button "Next" at bounding box center [958, 596] width 639 height 77
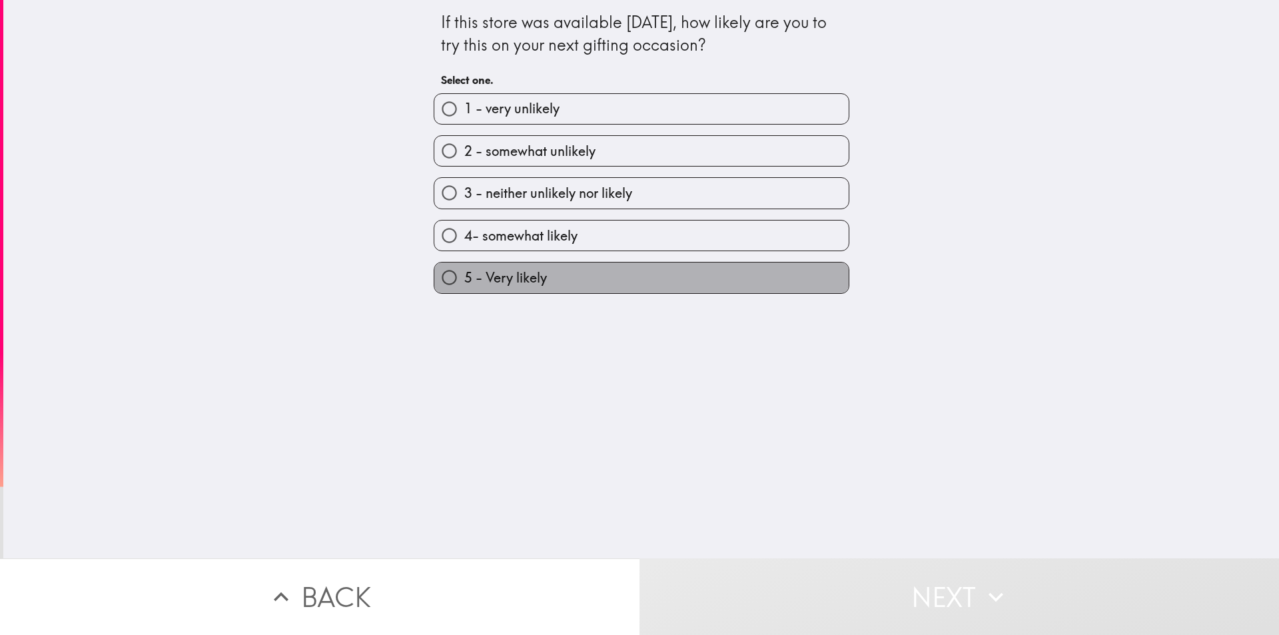
click at [563, 274] on label "5 - Very likely" at bounding box center [641, 277] width 414 height 30
click at [464, 274] on input "5 - Very likely" at bounding box center [449, 277] width 30 height 30
radio input "true"
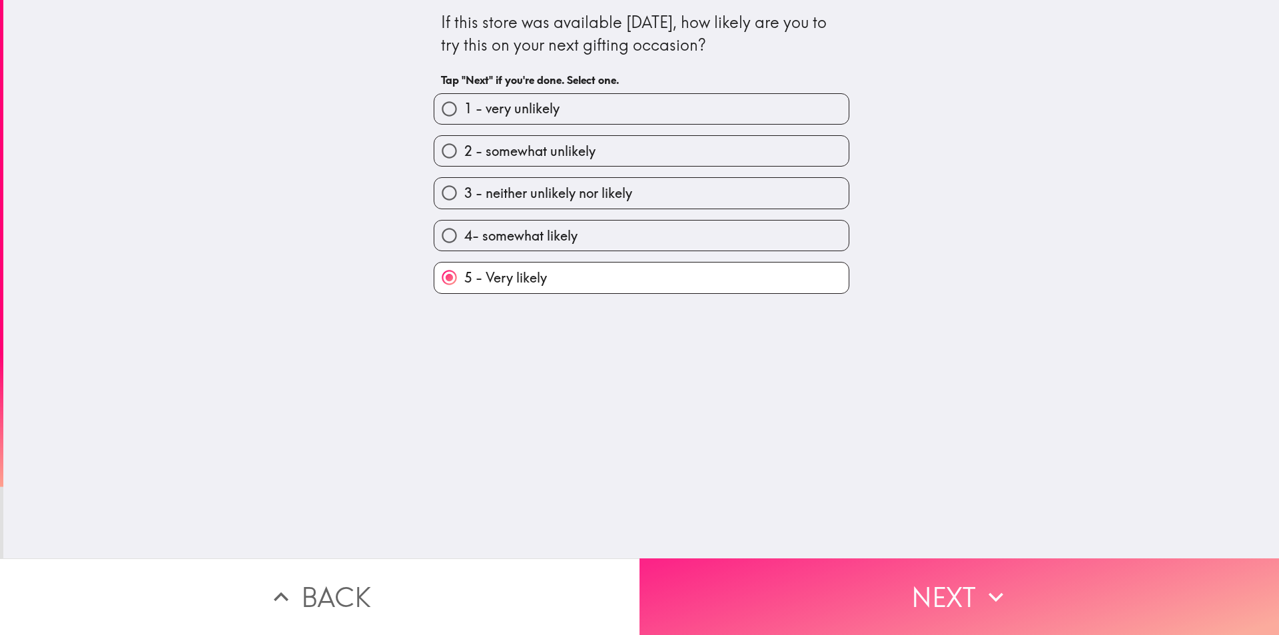
click at [841, 605] on button "Next" at bounding box center [958, 596] width 639 height 77
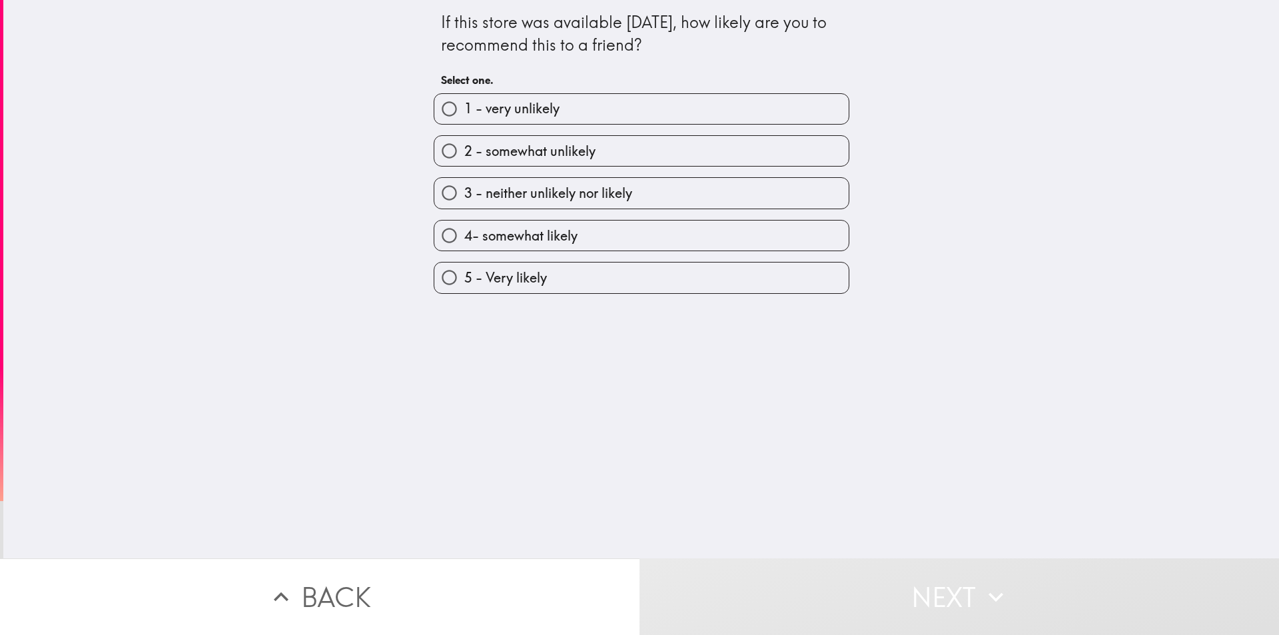
click at [595, 277] on label "5 - Very likely" at bounding box center [641, 277] width 414 height 30
click at [464, 277] on input "5 - Very likely" at bounding box center [449, 277] width 30 height 30
radio input "true"
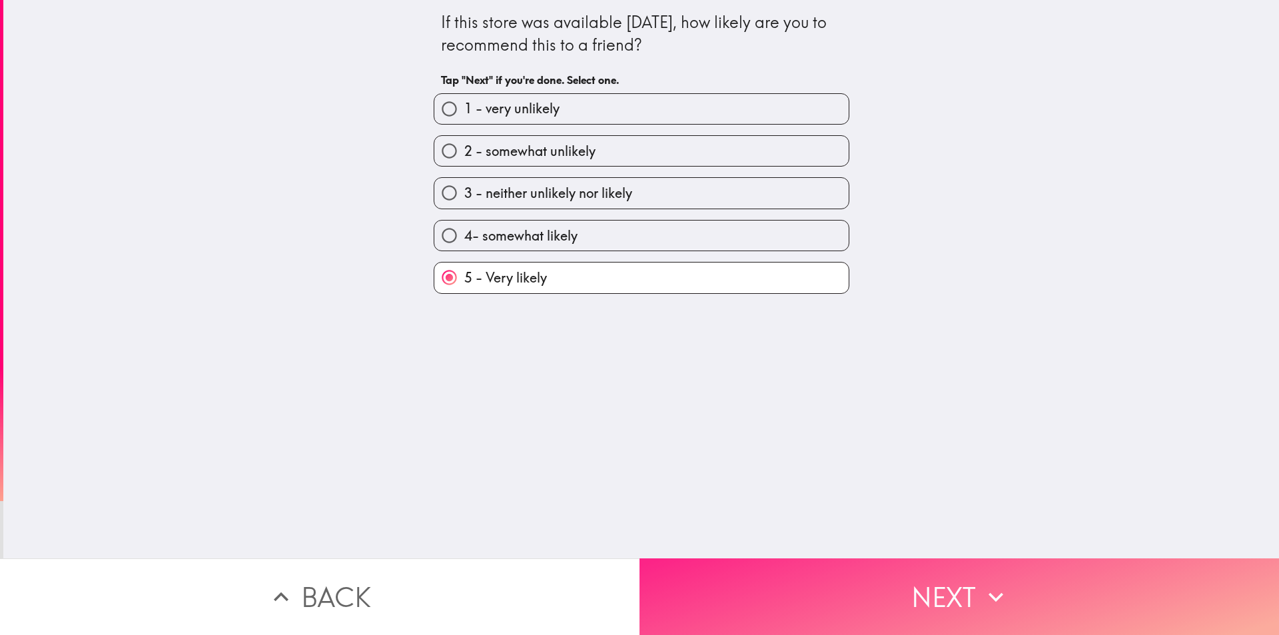
click at [787, 574] on button "Next" at bounding box center [958, 596] width 639 height 77
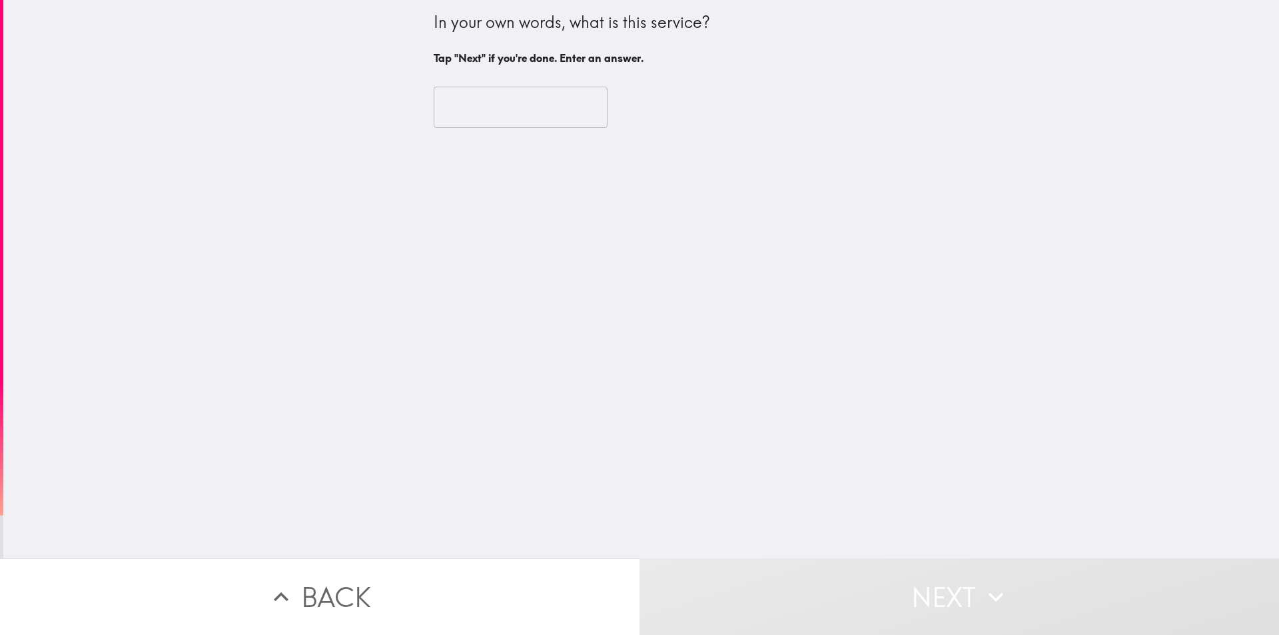
drag, startPoint x: 508, startPoint y: 121, endPoint x: 501, endPoint y: 118, distance: 8.0
click at [506, 120] on input "text" at bounding box center [521, 107] width 174 height 41
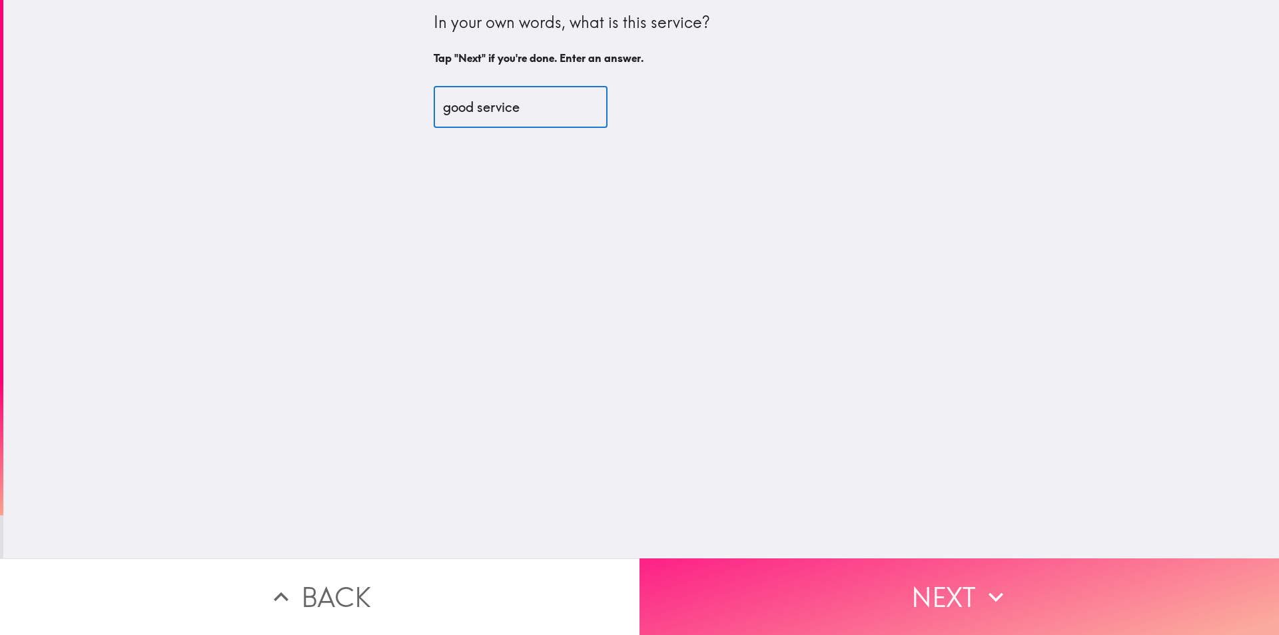
type input "good service"
click at [759, 588] on button "Next" at bounding box center [958, 596] width 639 height 77
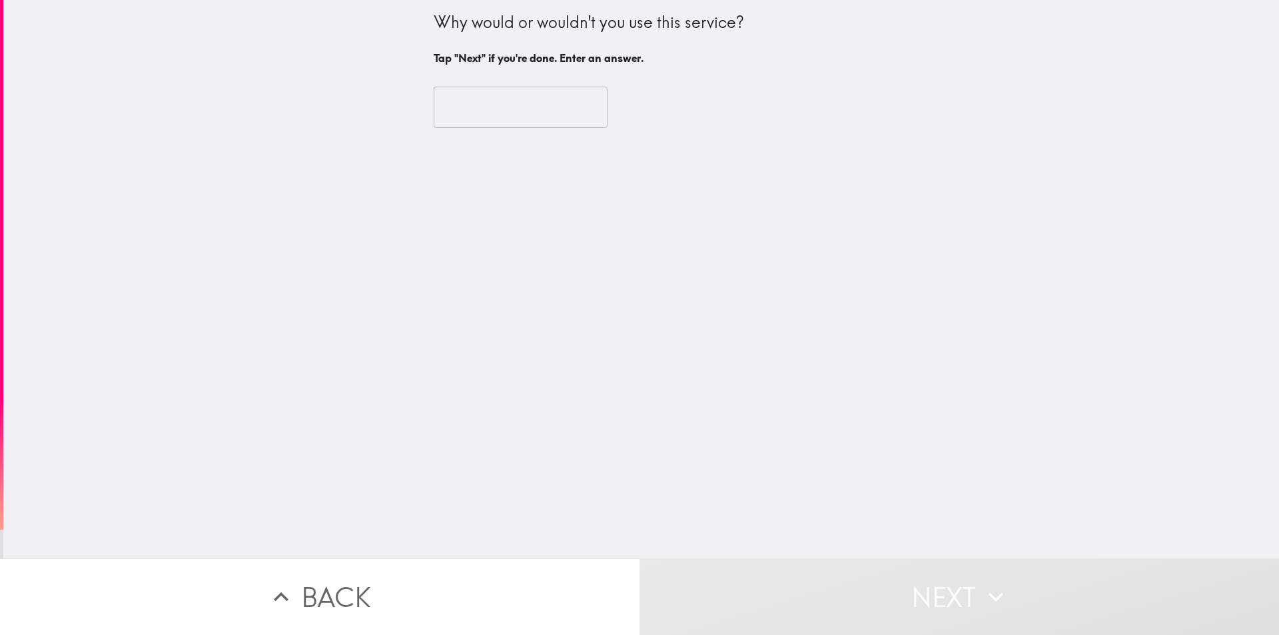
click at [493, 91] on input "text" at bounding box center [521, 107] width 174 height 41
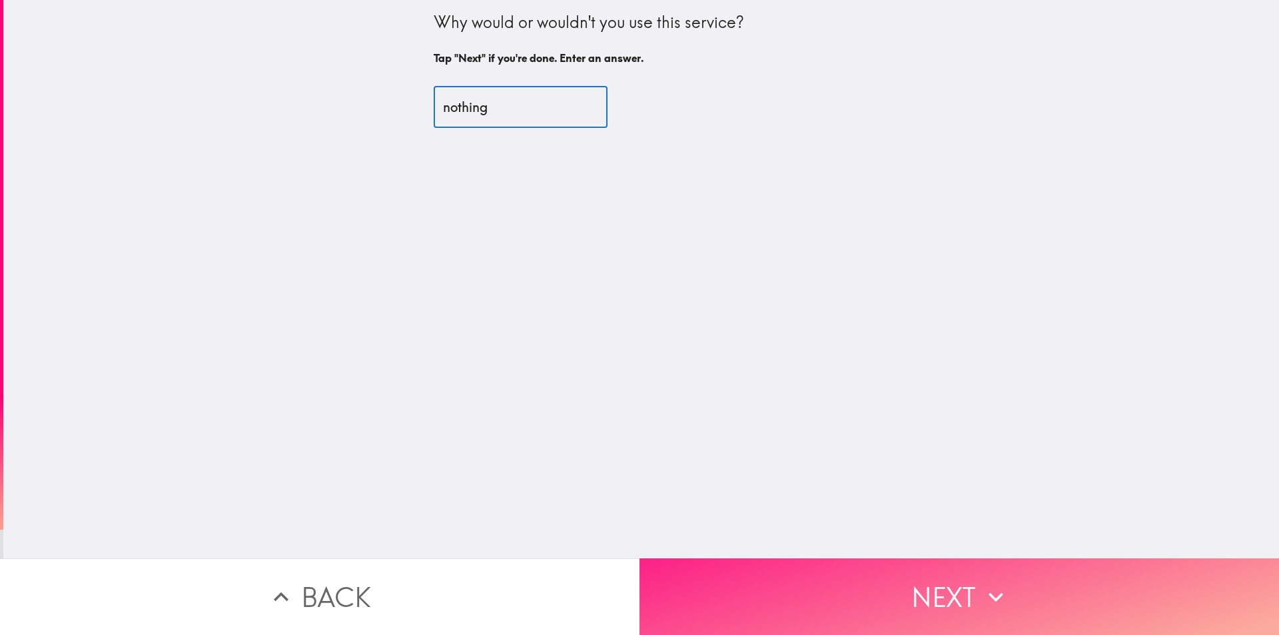
type input "nothing"
click at [745, 563] on button "Next" at bounding box center [958, 596] width 639 height 77
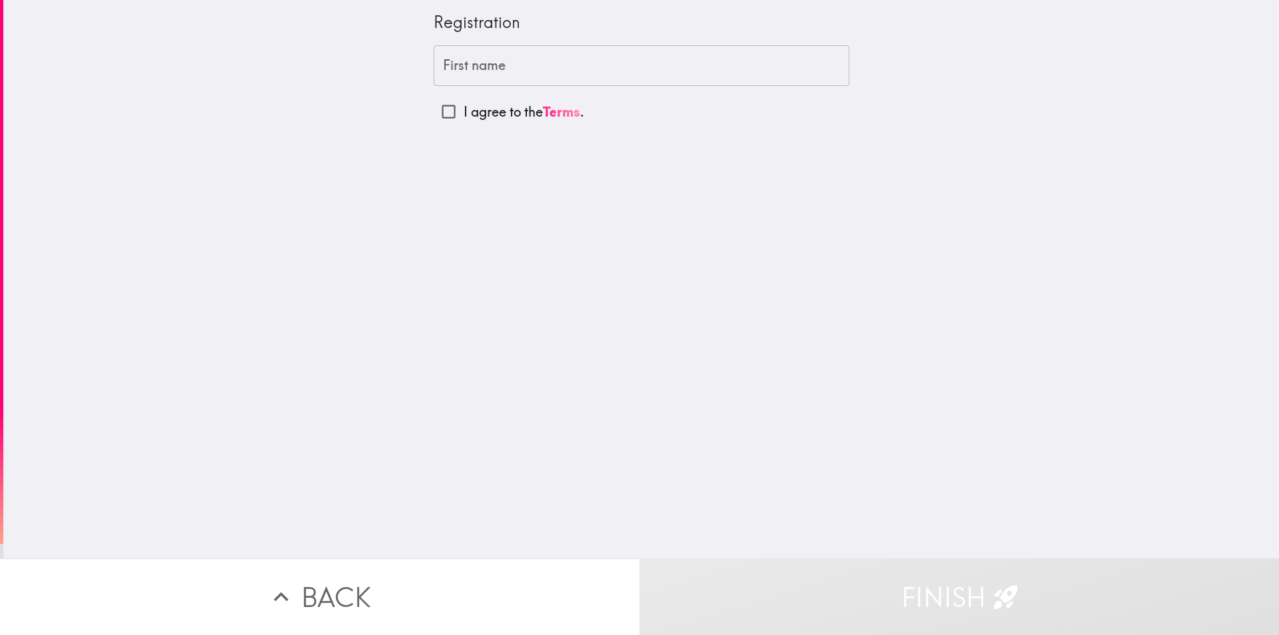
click at [480, 59] on div "First name First name" at bounding box center [642, 65] width 416 height 41
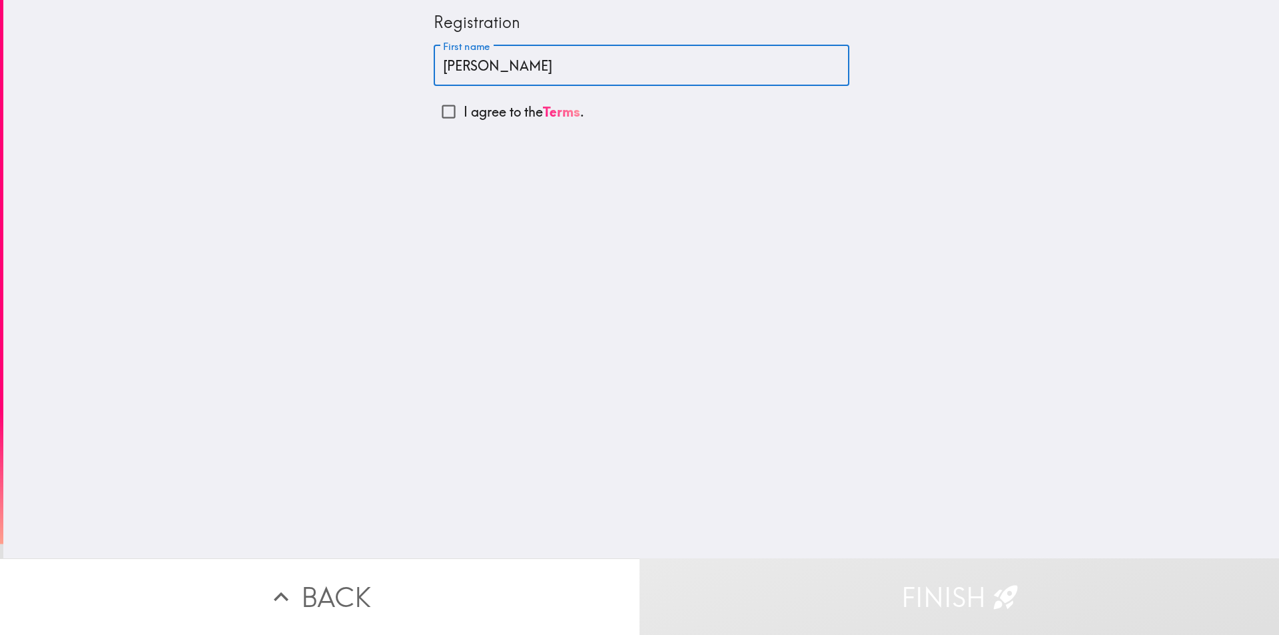
type input "[PERSON_NAME]"
click at [438, 112] on input "I agree to the Terms ." at bounding box center [449, 112] width 30 height 30
checkbox input "true"
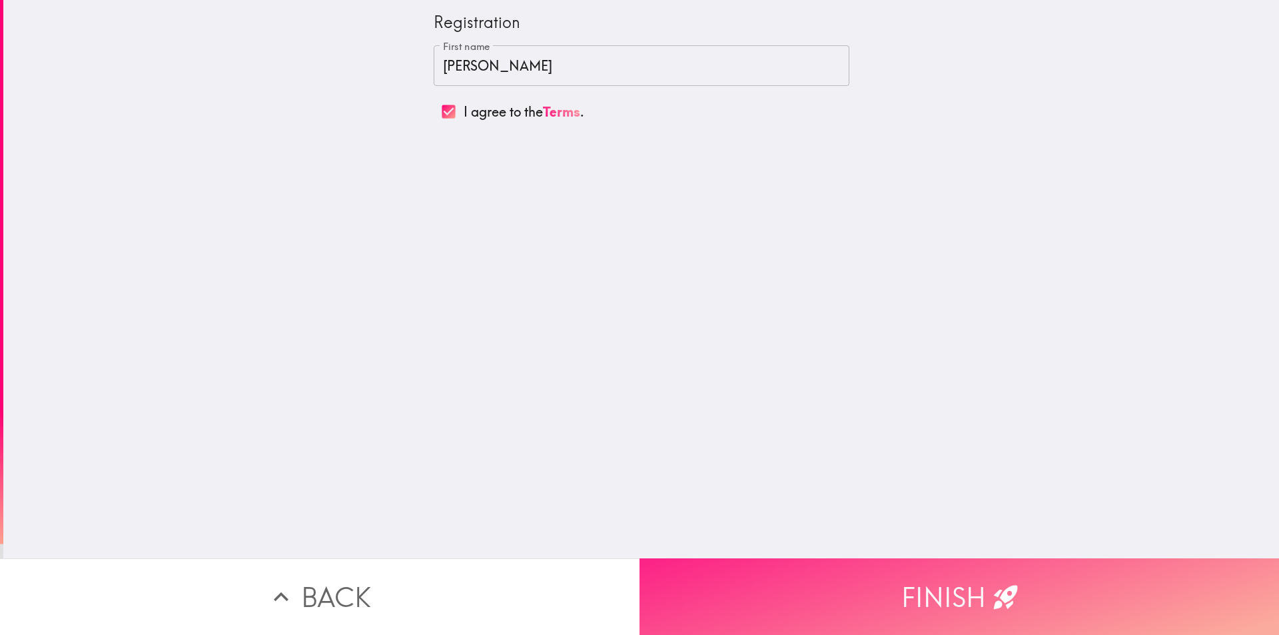
click at [749, 574] on button "Finish" at bounding box center [958, 596] width 639 height 77
